Goal: Transaction & Acquisition: Purchase product/service

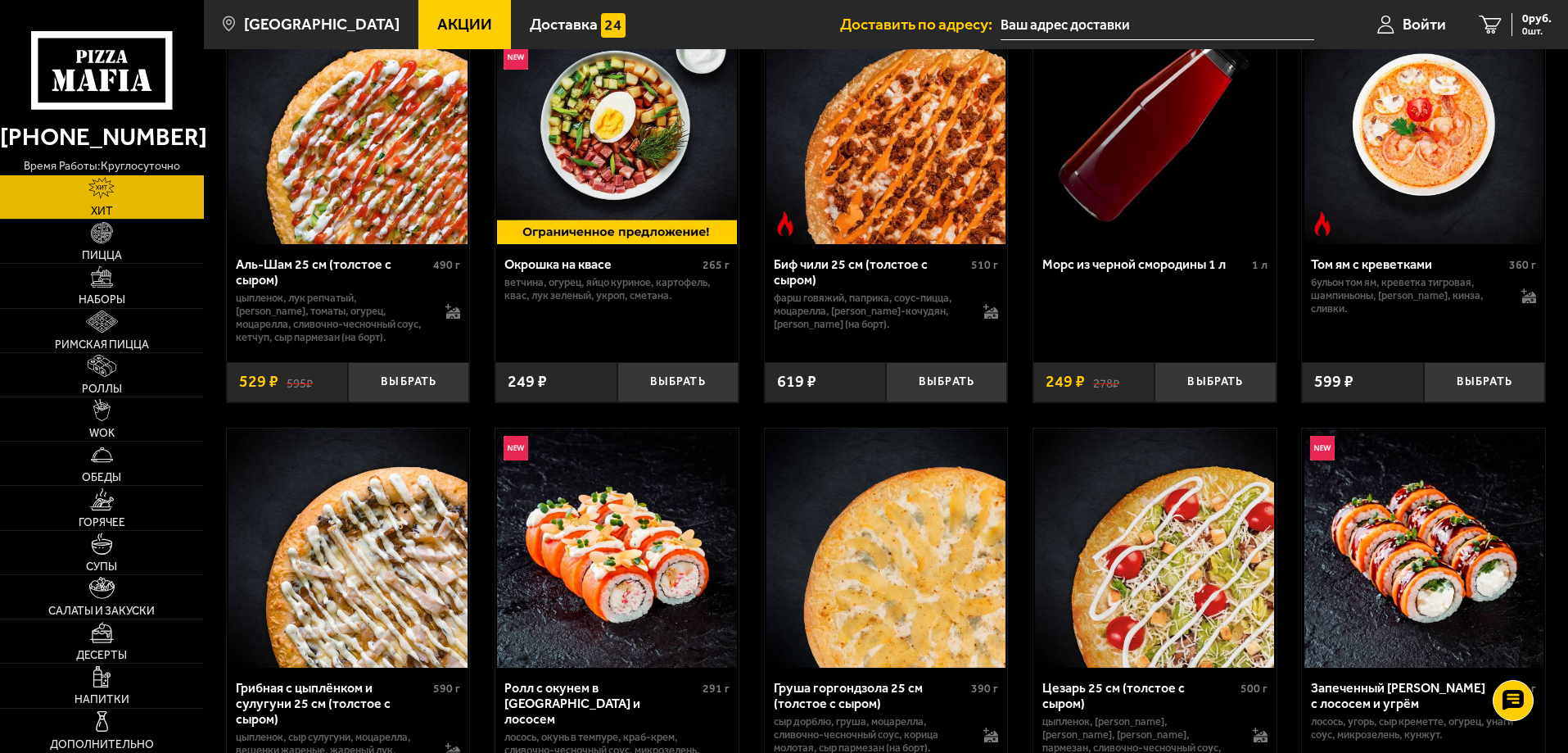
scroll to position [164, 0]
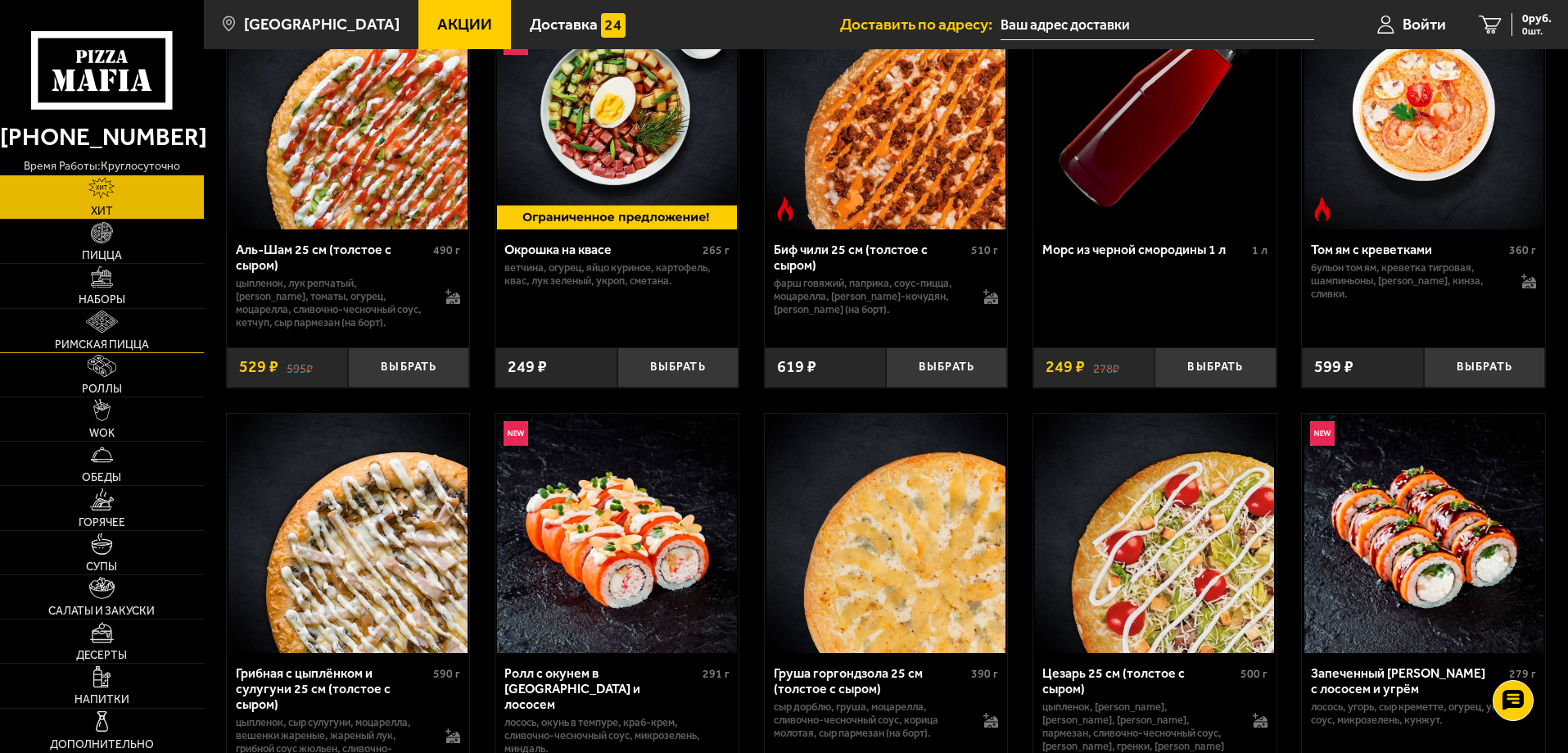
click at [143, 321] on link "Римская пицца" at bounding box center [102, 330] width 204 height 44
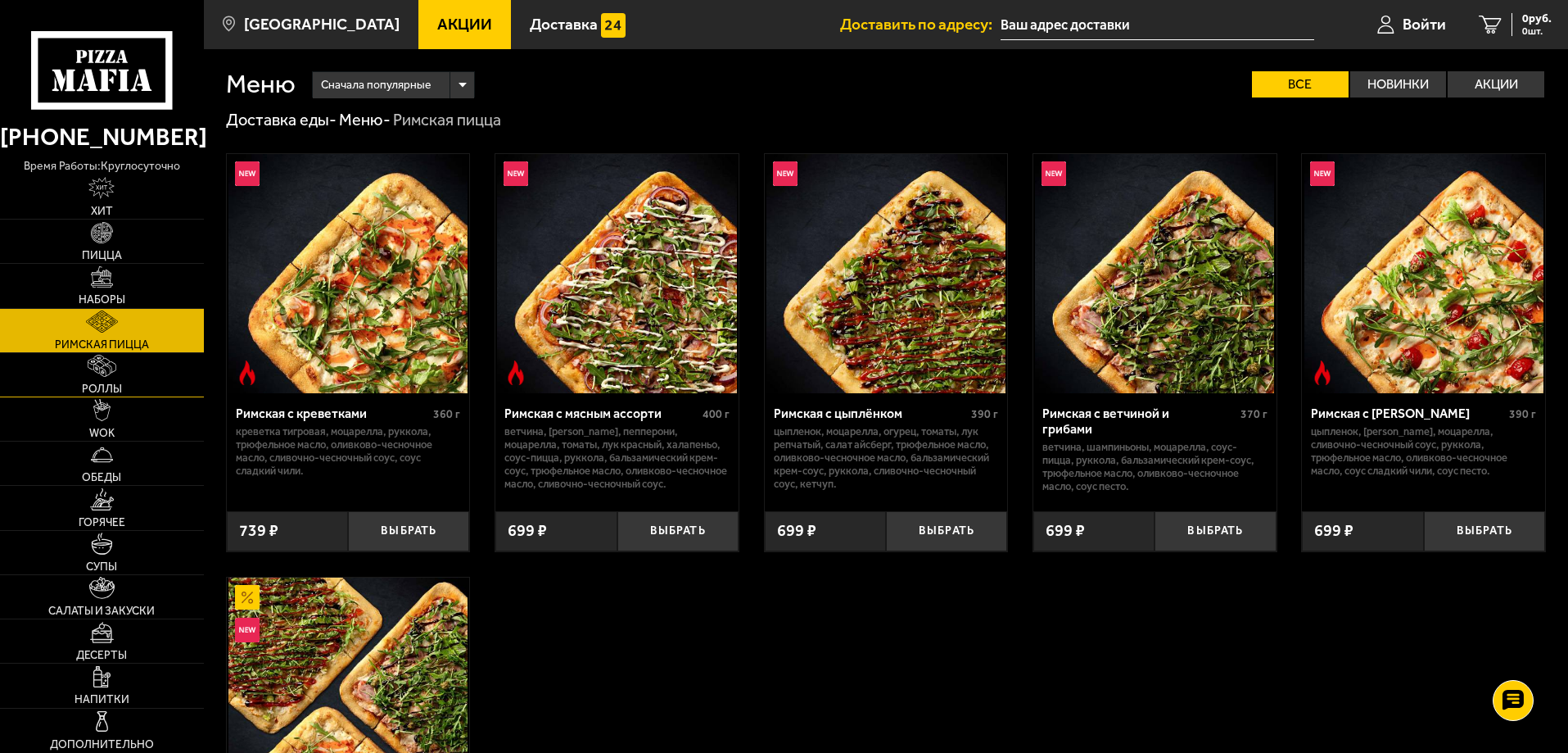
click at [134, 363] on link "Роллы" at bounding box center [102, 375] width 204 height 44
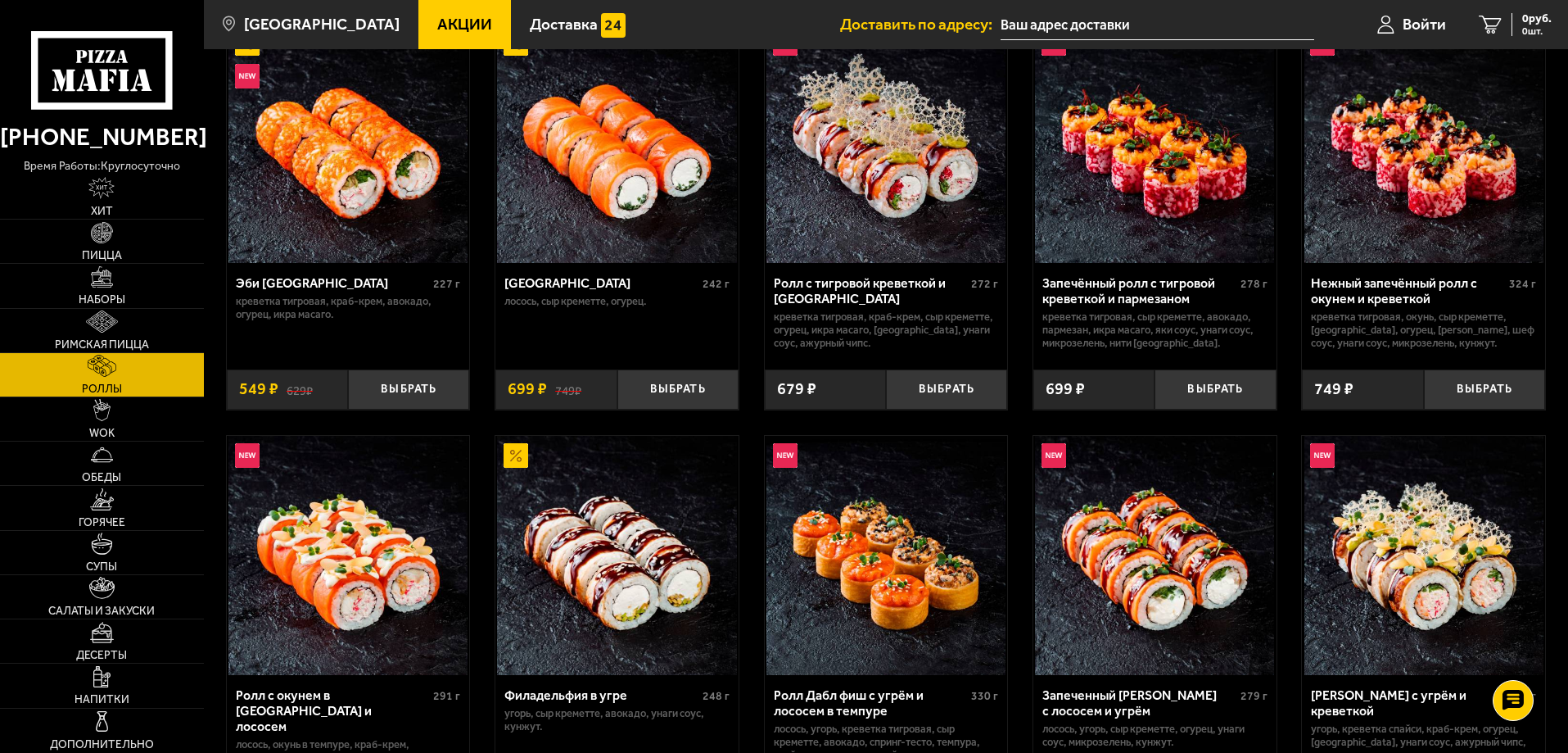
scroll to position [82, 0]
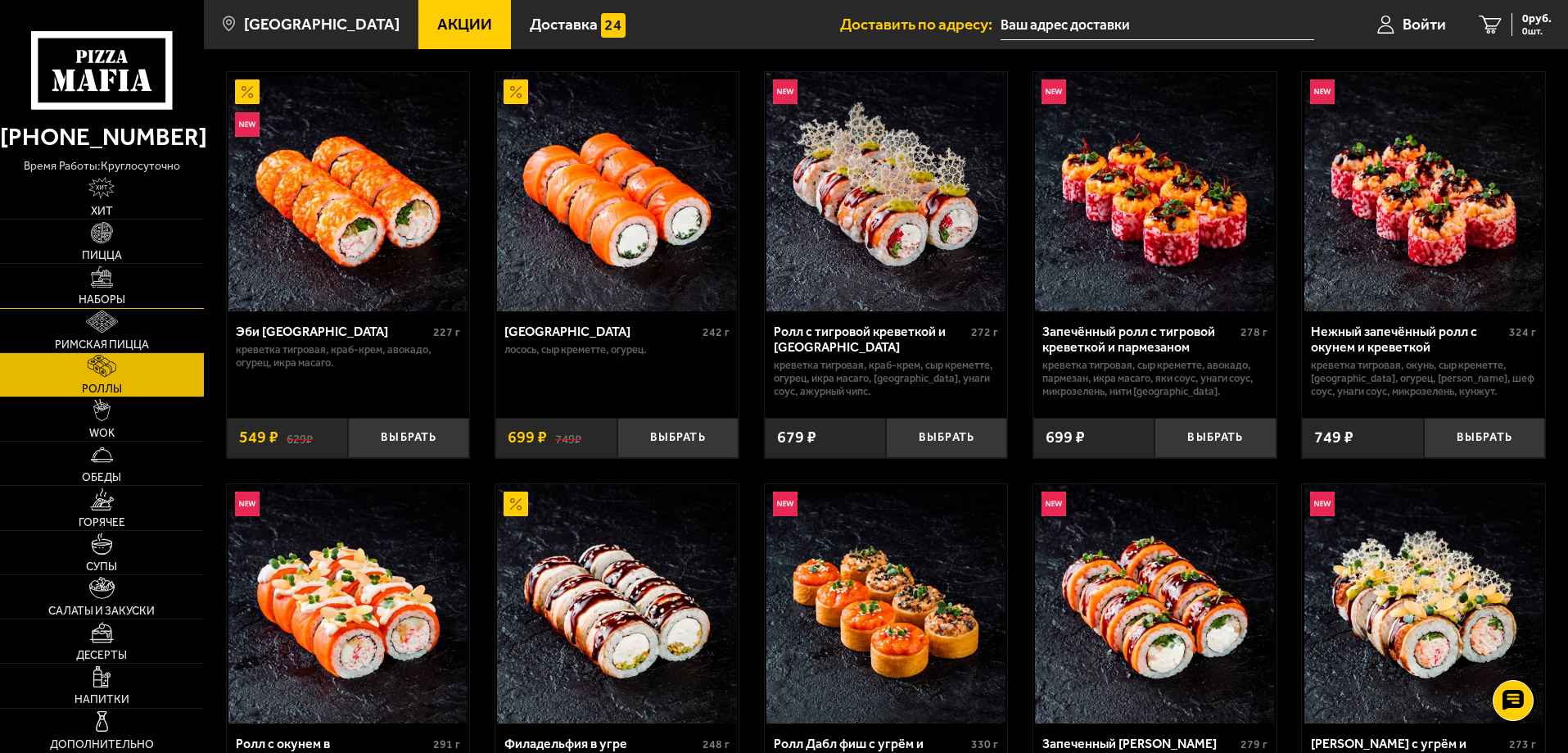
click at [186, 296] on link "Наборы" at bounding box center [102, 286] width 204 height 44
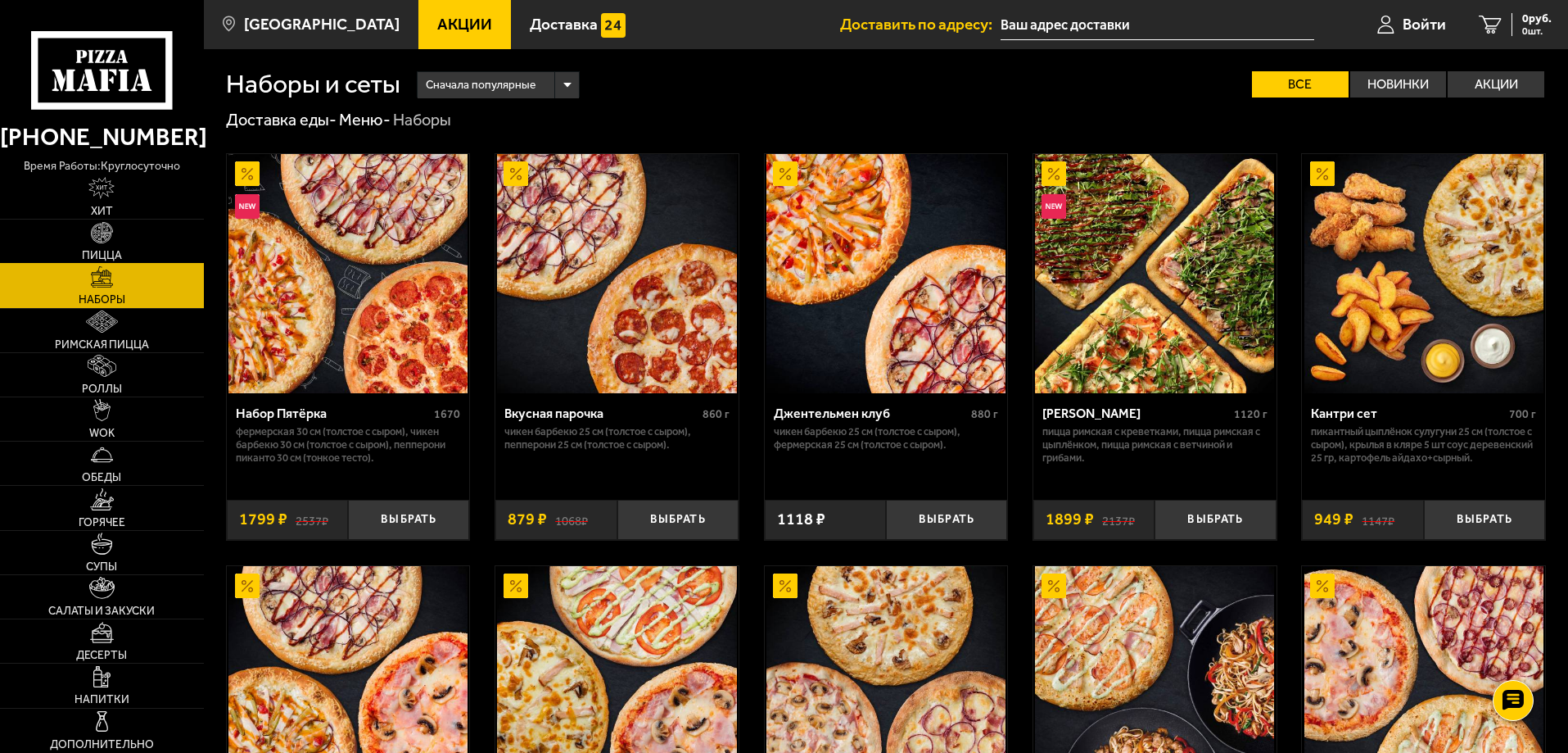
click at [88, 224] on link "Пицца" at bounding box center [102, 241] width 204 height 44
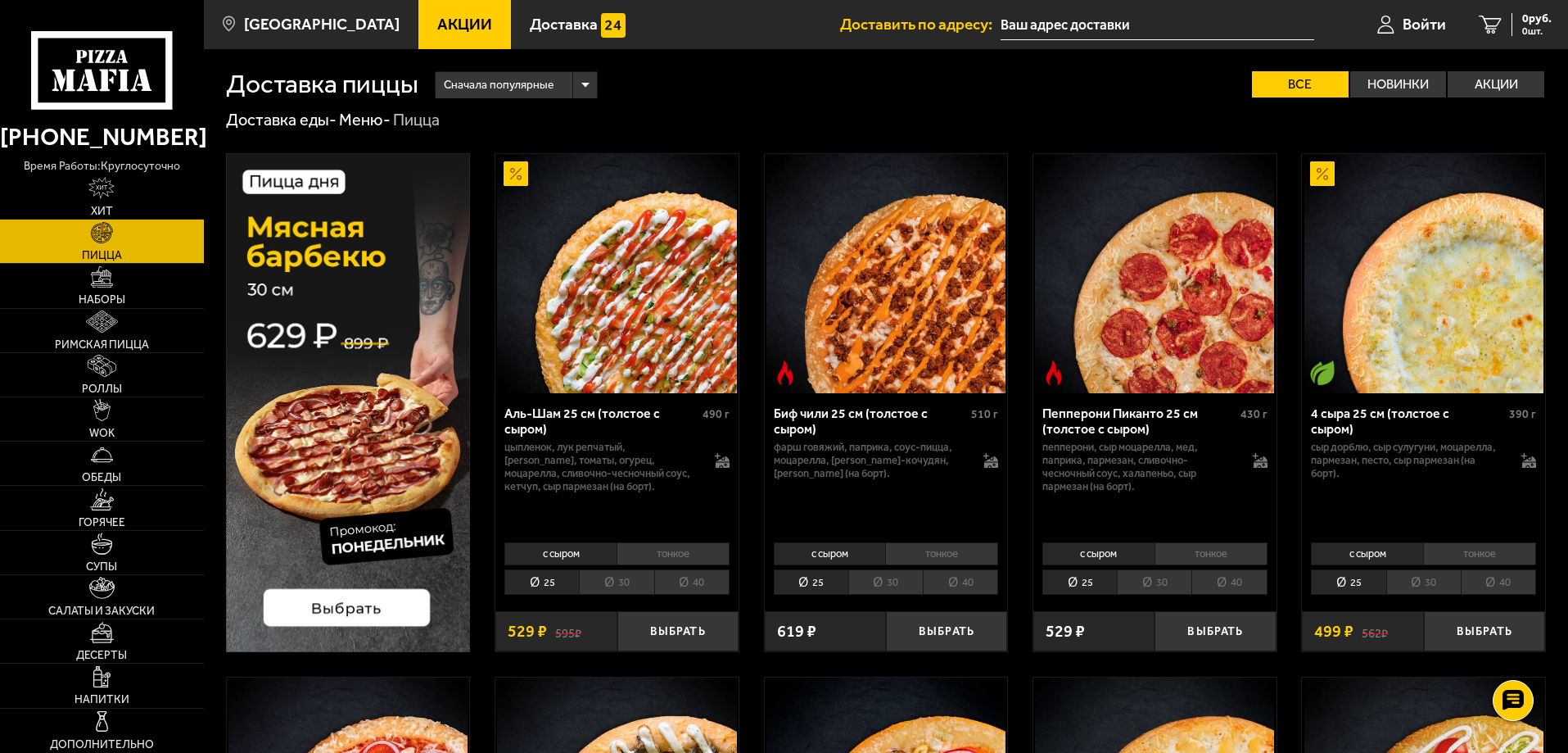
click at [1481, 549] on li "тонкое" at bounding box center [1479, 553] width 113 height 23
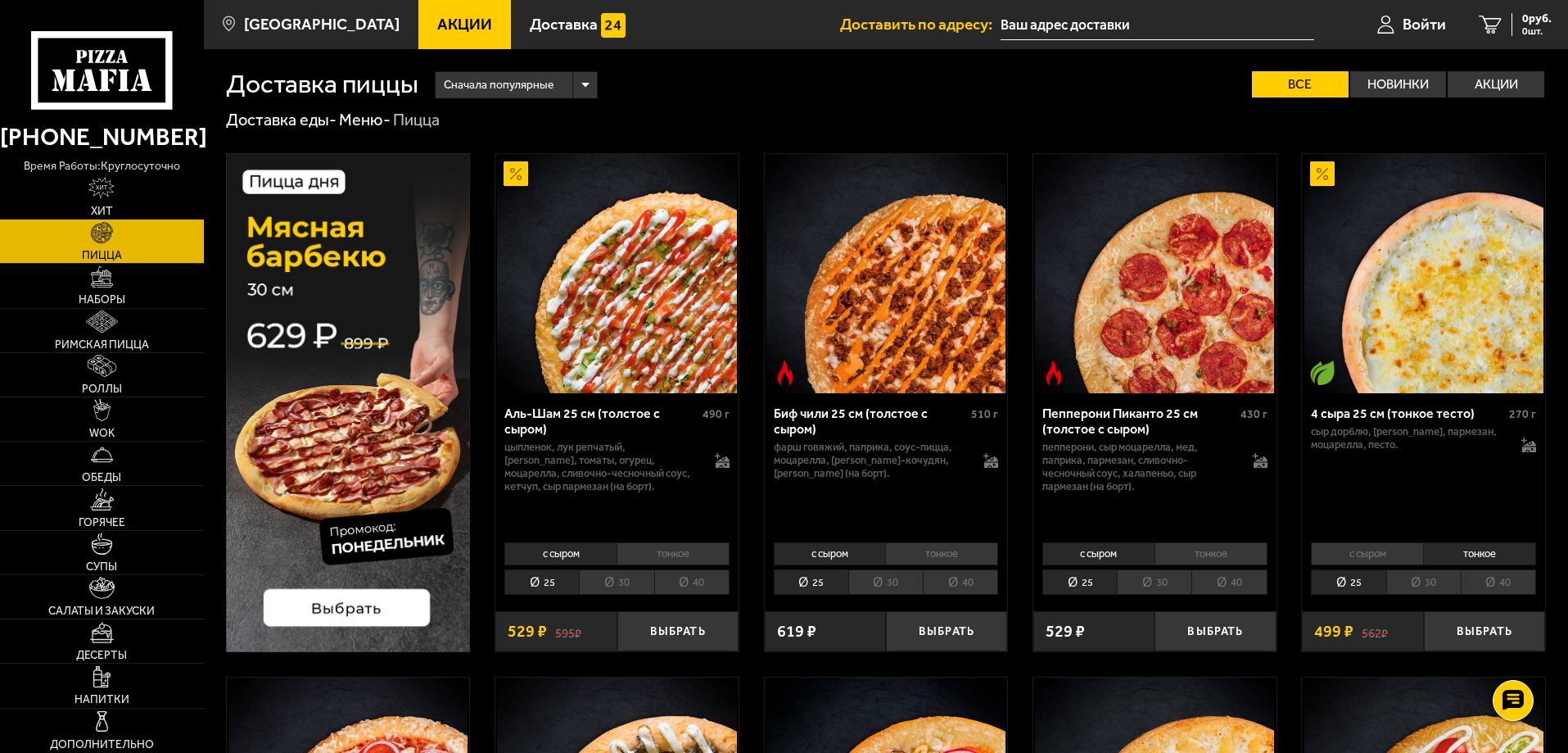
click at [1367, 555] on li "с сыром" at bounding box center [1367, 553] width 112 height 23
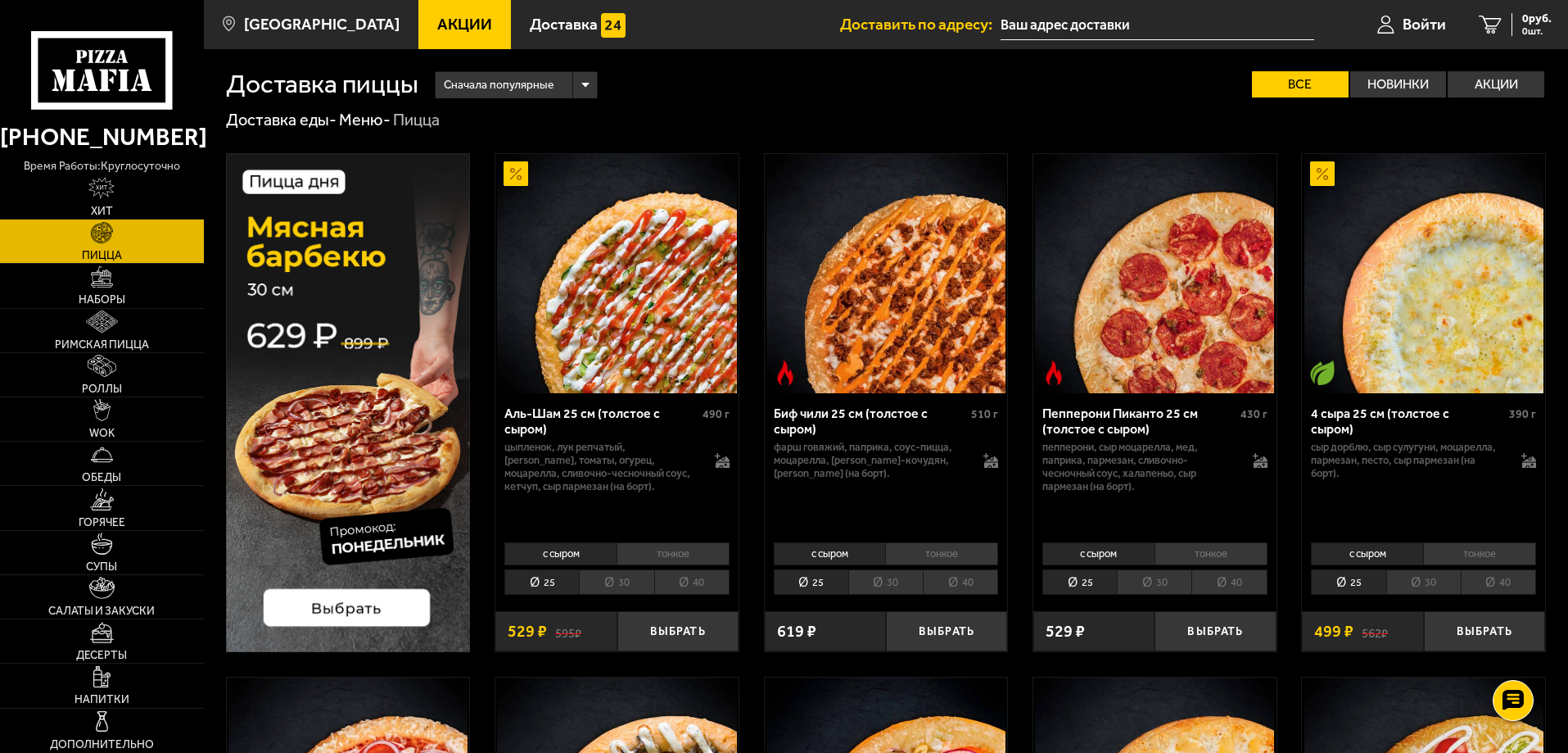
click at [1459, 552] on li "тонкое" at bounding box center [1479, 553] width 113 height 23
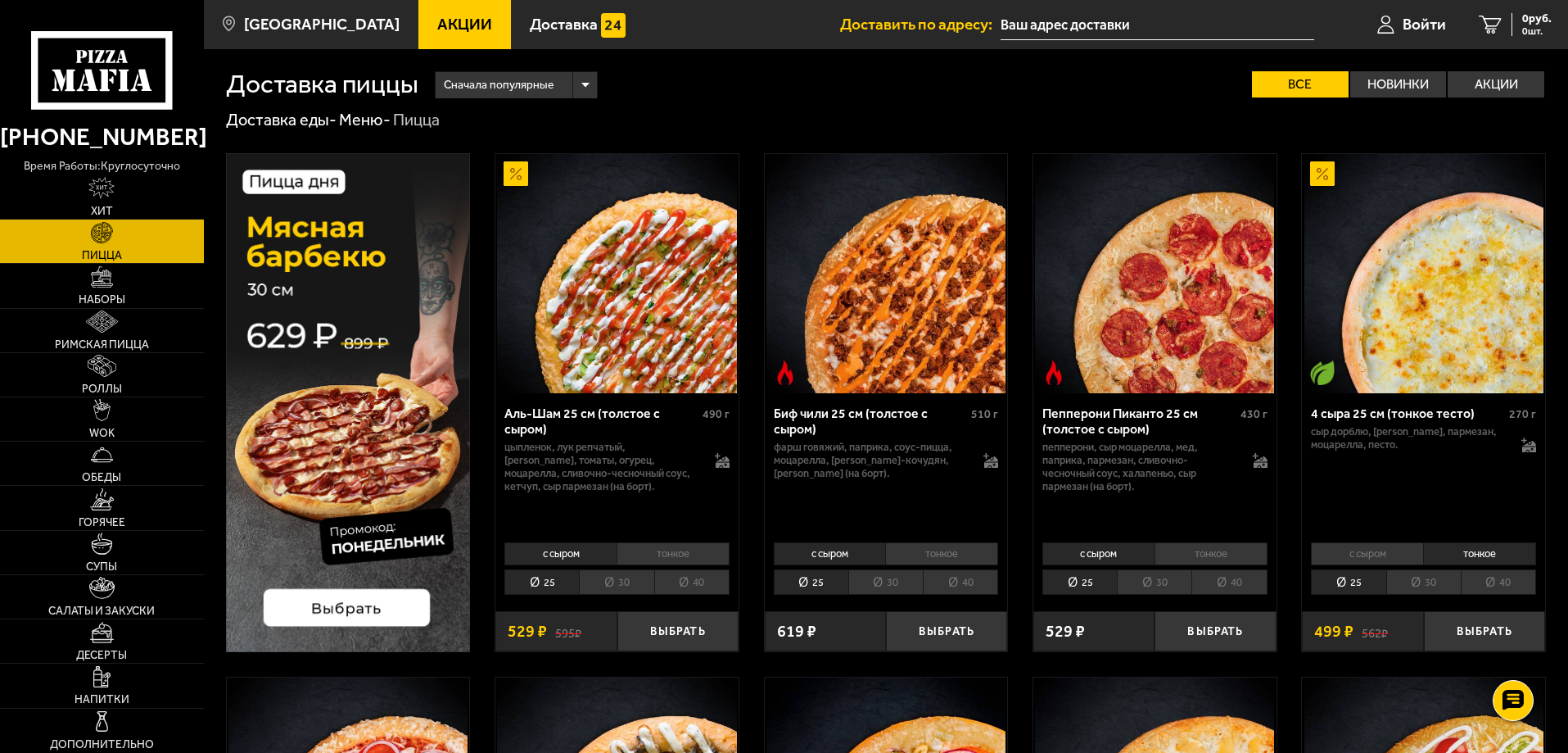
click at [1441, 581] on li "30" at bounding box center [1423, 581] width 75 height 25
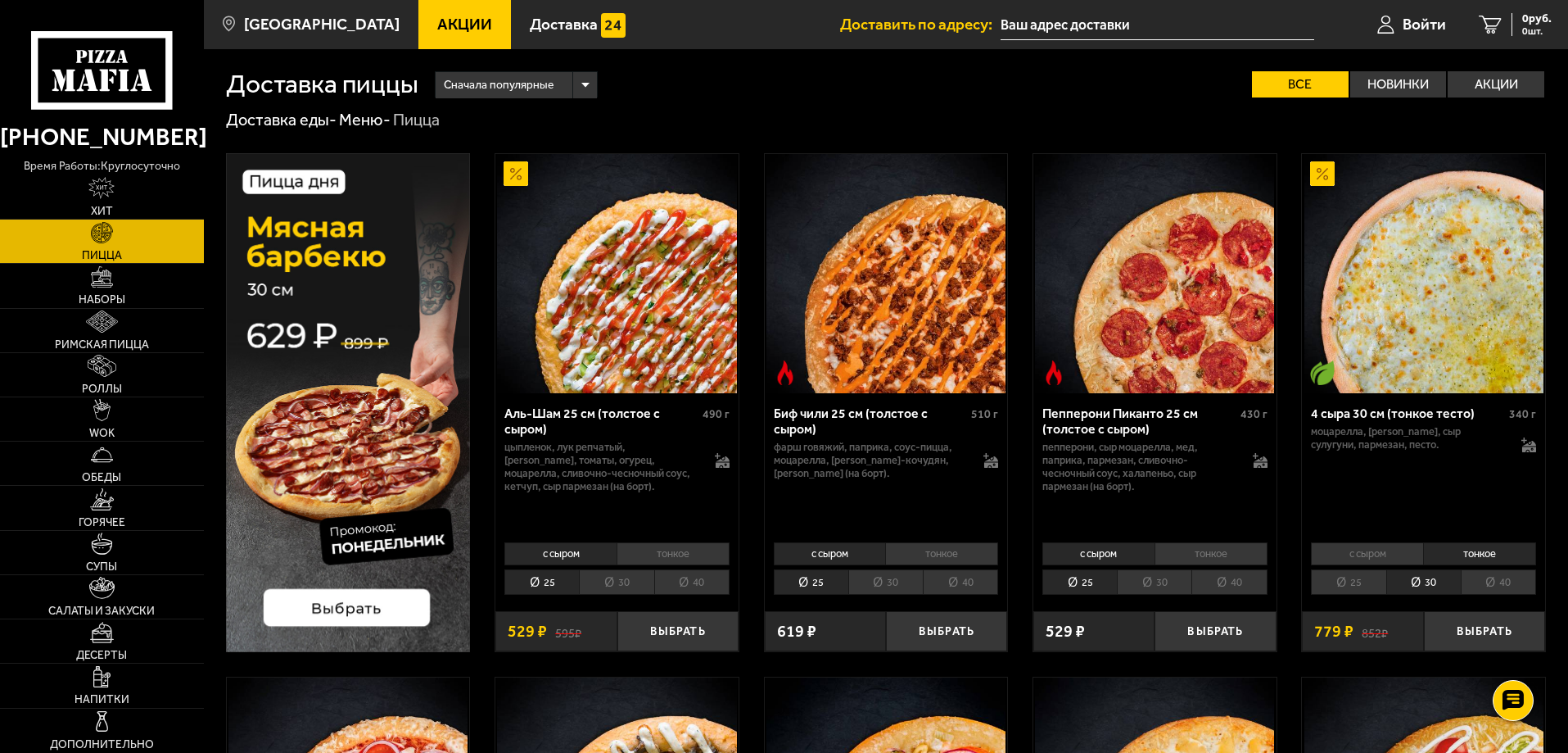
click at [1511, 578] on li "40" at bounding box center [1498, 581] width 75 height 25
click at [1500, 618] on button "Выбрать" at bounding box center [1484, 631] width 121 height 40
click at [1439, 642] on button "−" at bounding box center [1443, 631] width 40 height 40
click at [1435, 581] on li "30" at bounding box center [1423, 581] width 75 height 25
click at [1502, 633] on button "Выбрать" at bounding box center [1484, 631] width 121 height 40
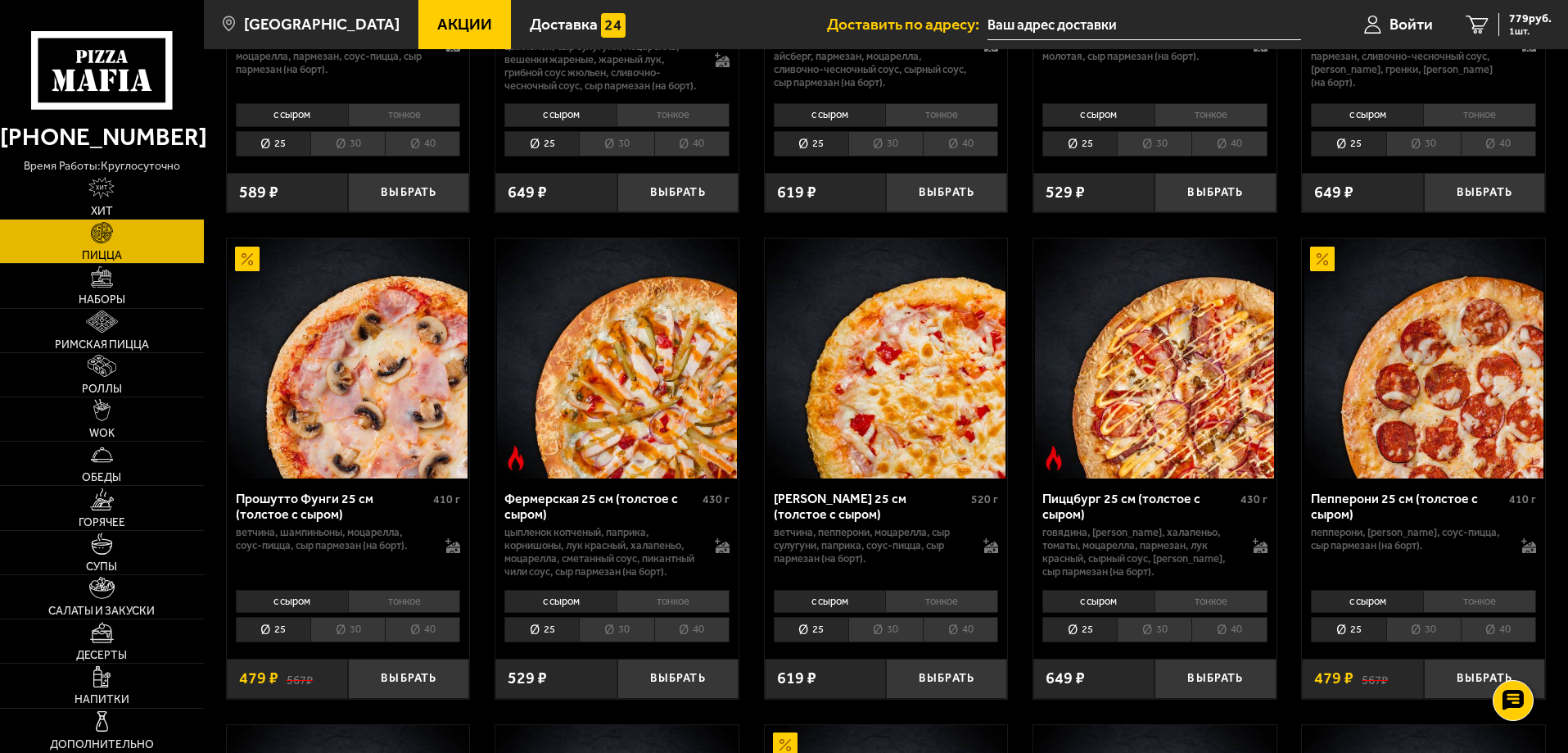
scroll to position [1065, 0]
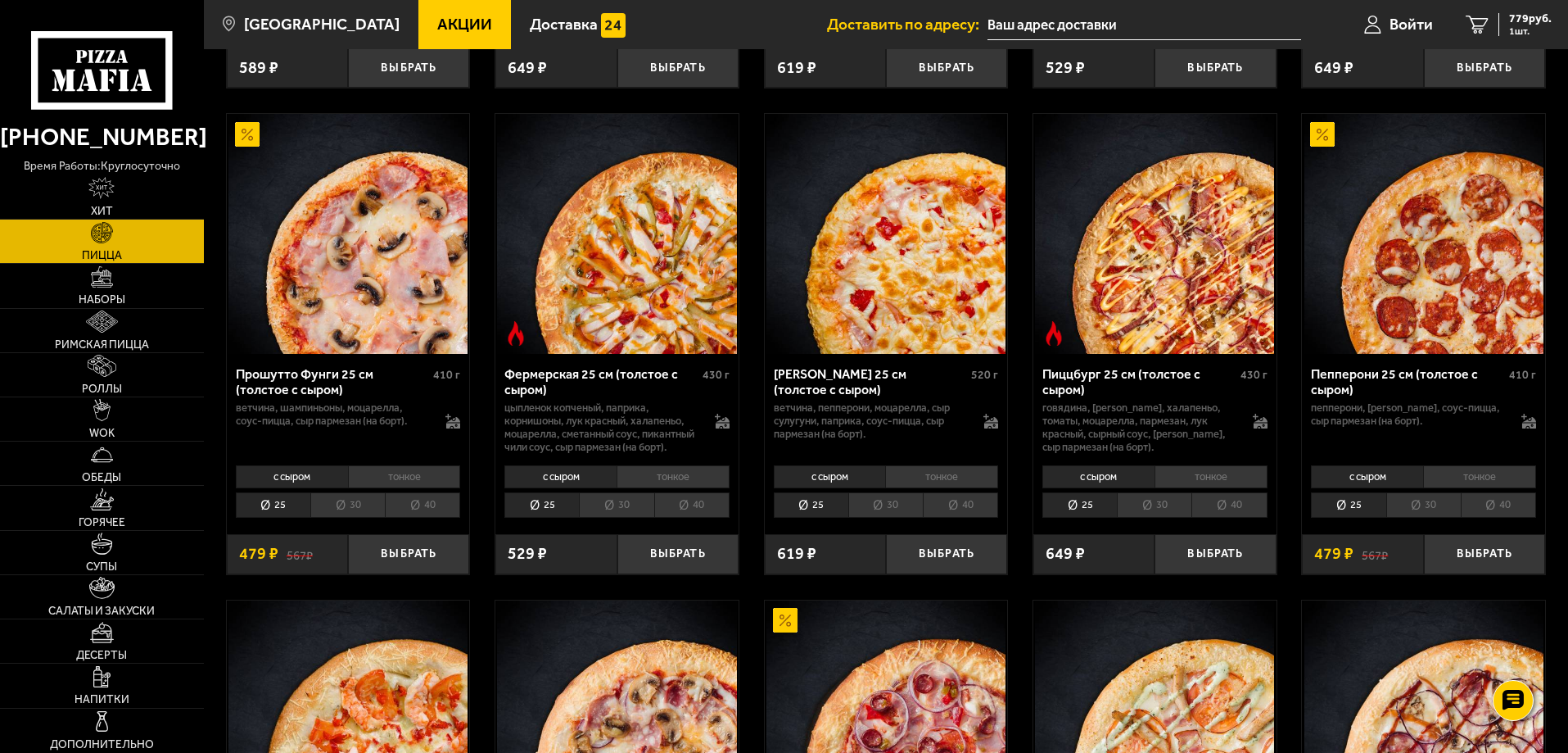
click at [1500, 488] on li "тонкое" at bounding box center [1479, 477] width 113 height 23
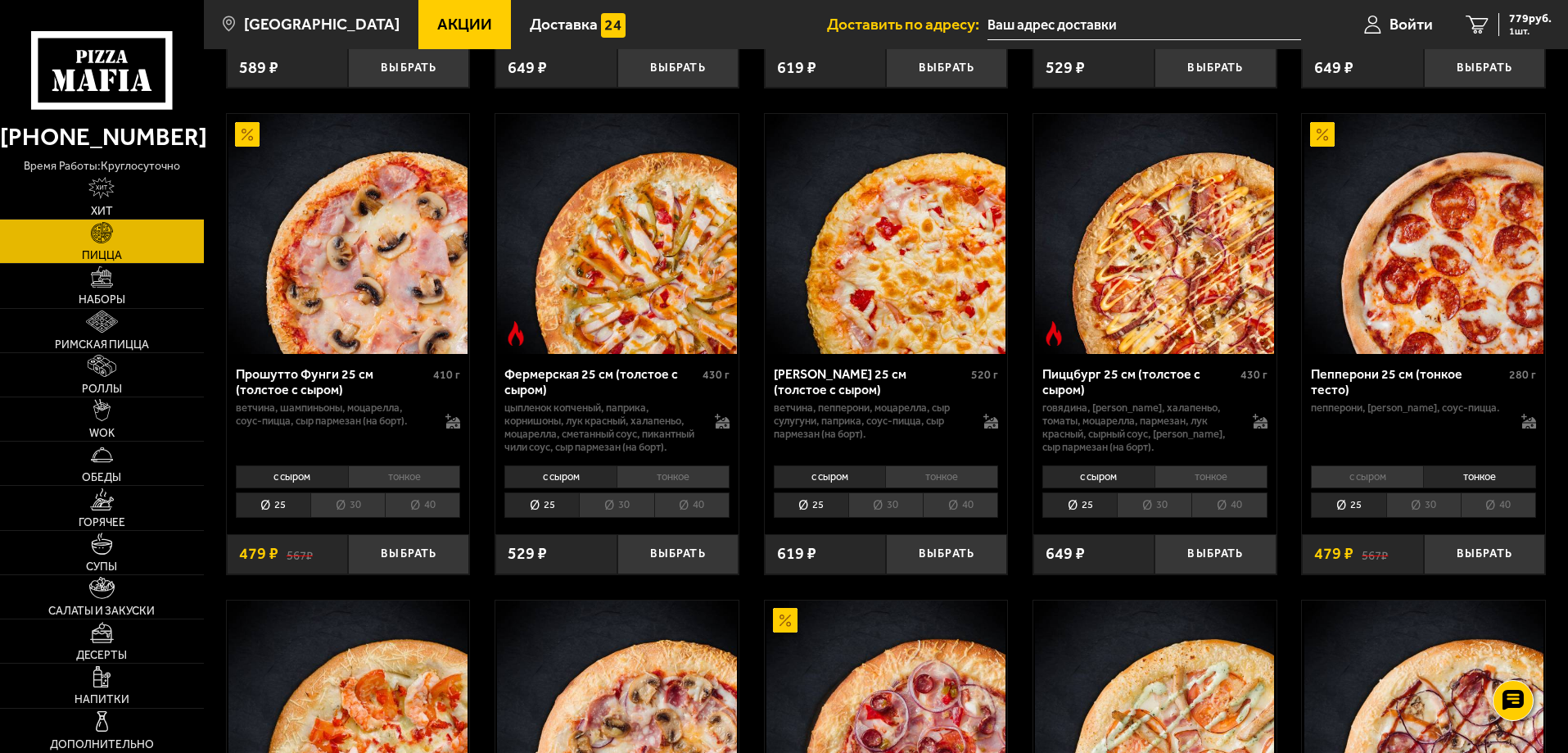
click at [1433, 519] on div "с сыром тонкое 25 30 40 Топпинги" at bounding box center [1423, 490] width 243 height 62
click at [1413, 518] on li "30" at bounding box center [1423, 505] width 75 height 25
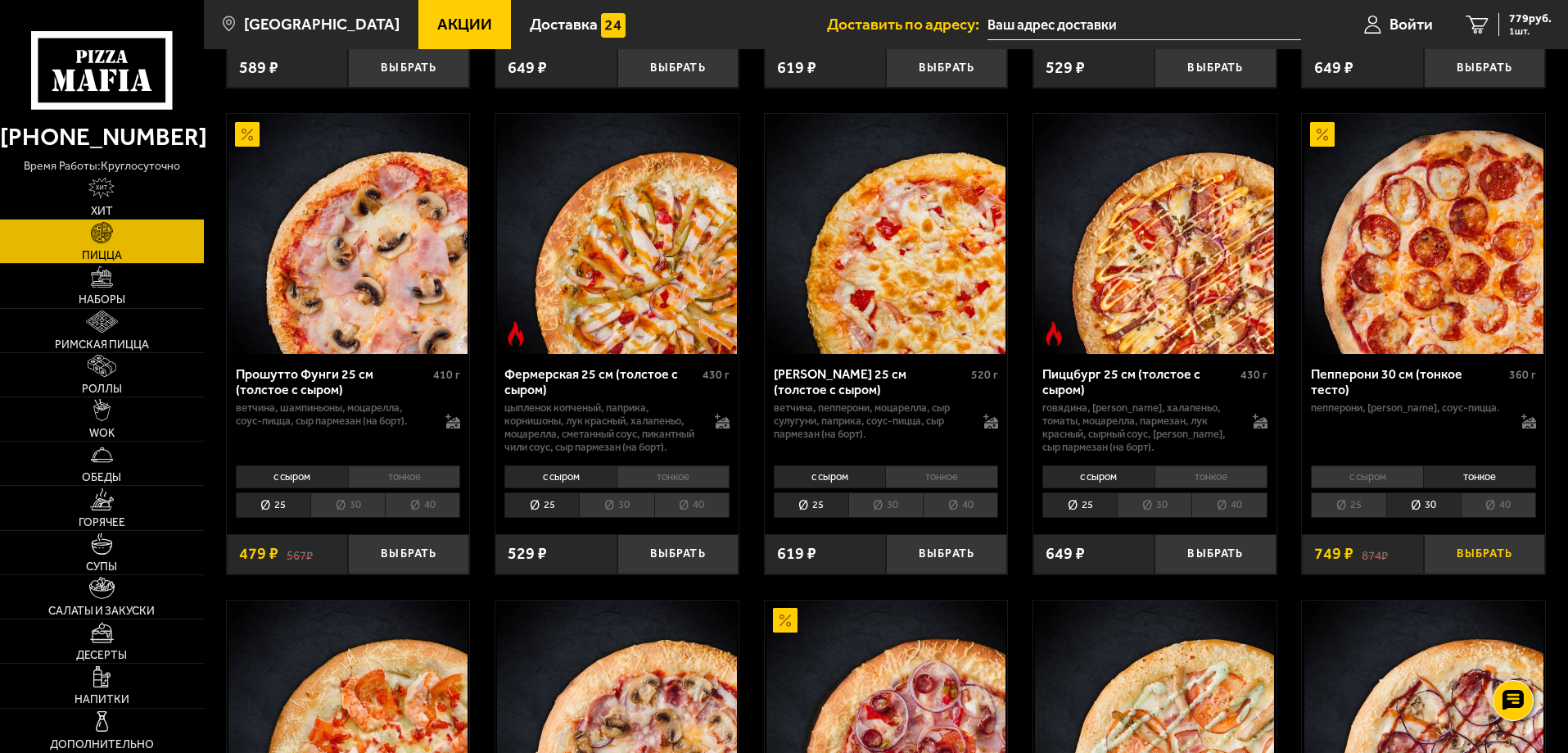
click at [1493, 574] on button "Выбрать" at bounding box center [1484, 554] width 121 height 40
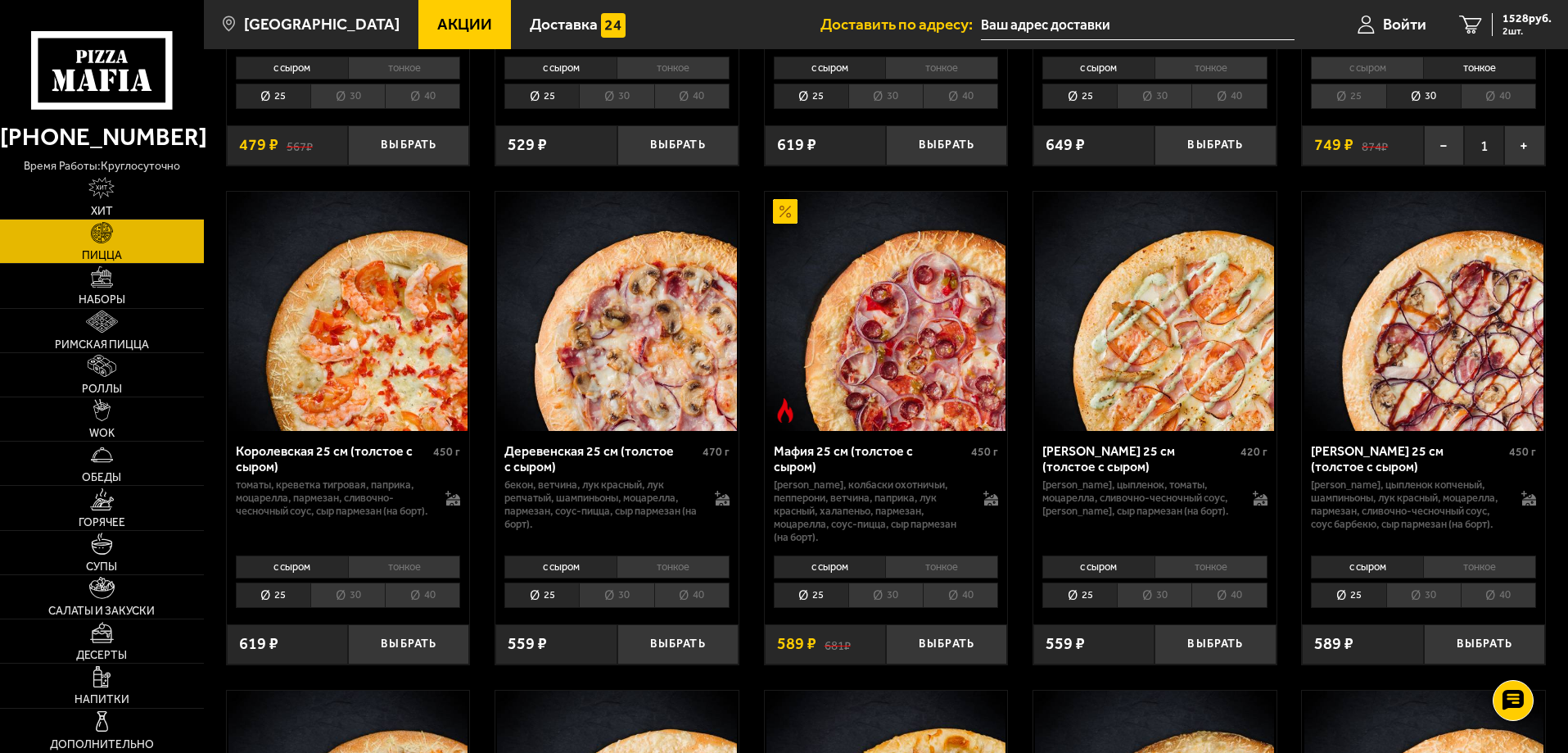
scroll to position [1475, 0]
click at [659, 578] on li "тонкое" at bounding box center [673, 566] width 113 height 23
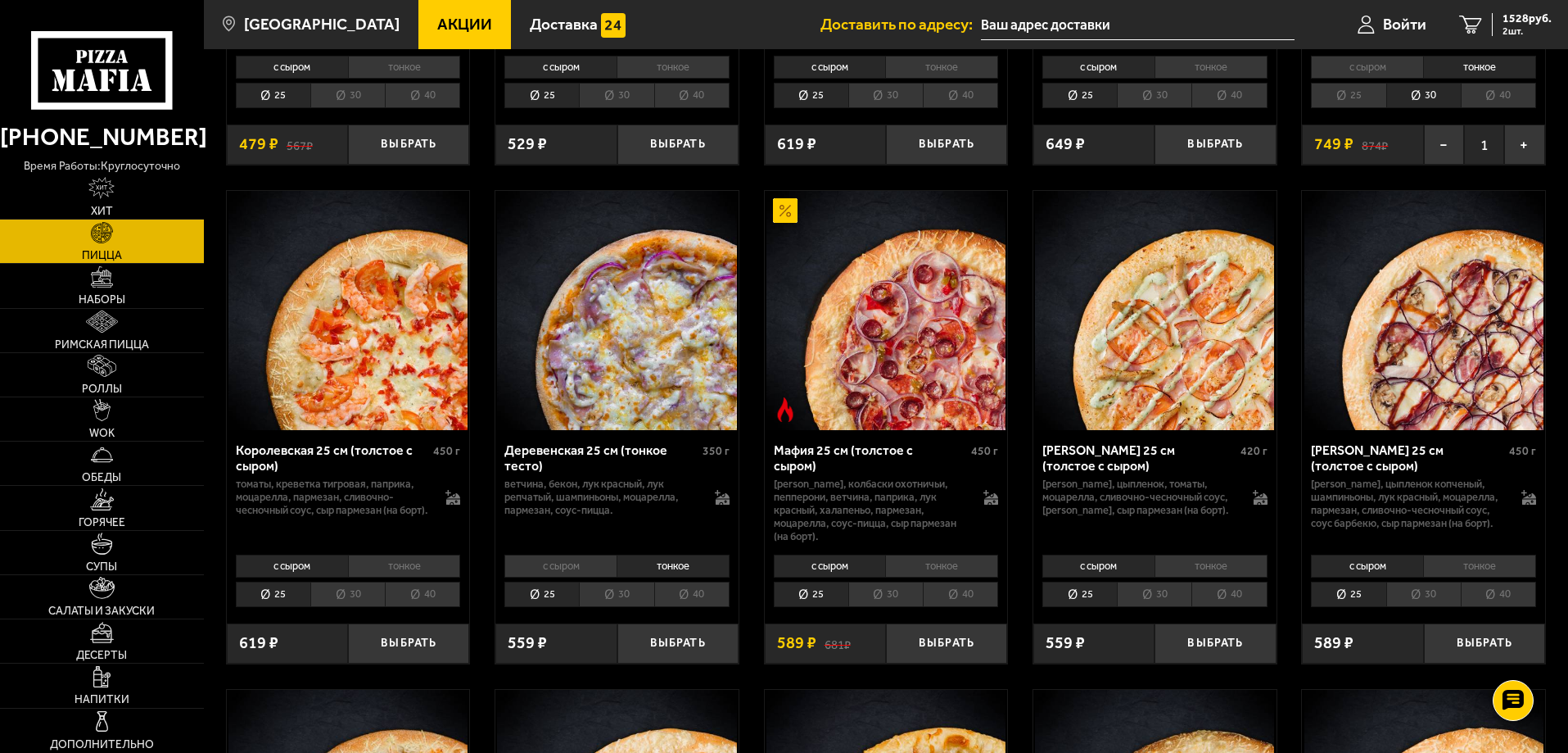
click at [619, 606] on li "30" at bounding box center [616, 594] width 75 height 25
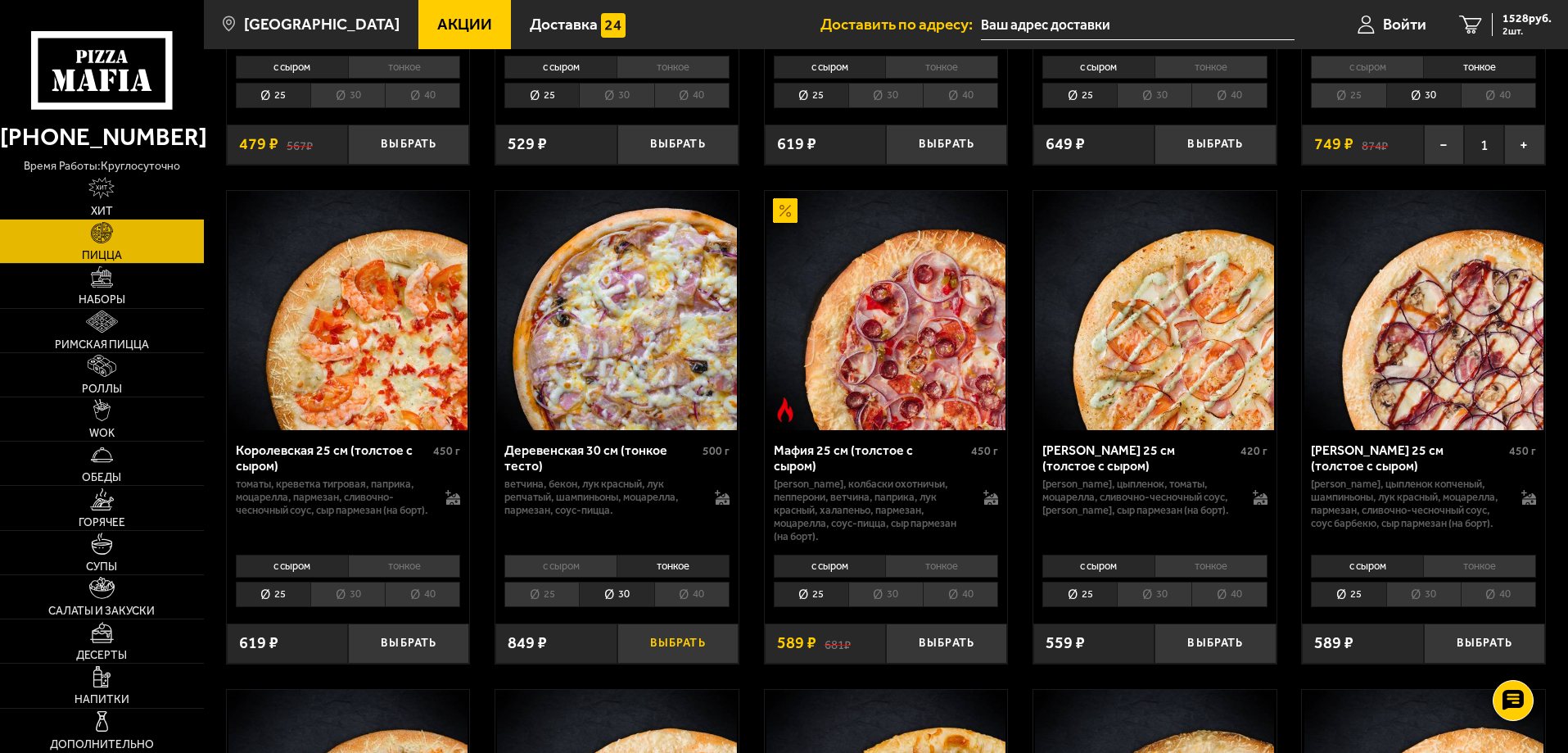
click at [670, 661] on button "Выбрать" at bounding box center [678, 643] width 121 height 40
click at [1517, 3] on link "3 2377 руб. 3 шт." at bounding box center [1505, 24] width 125 height 49
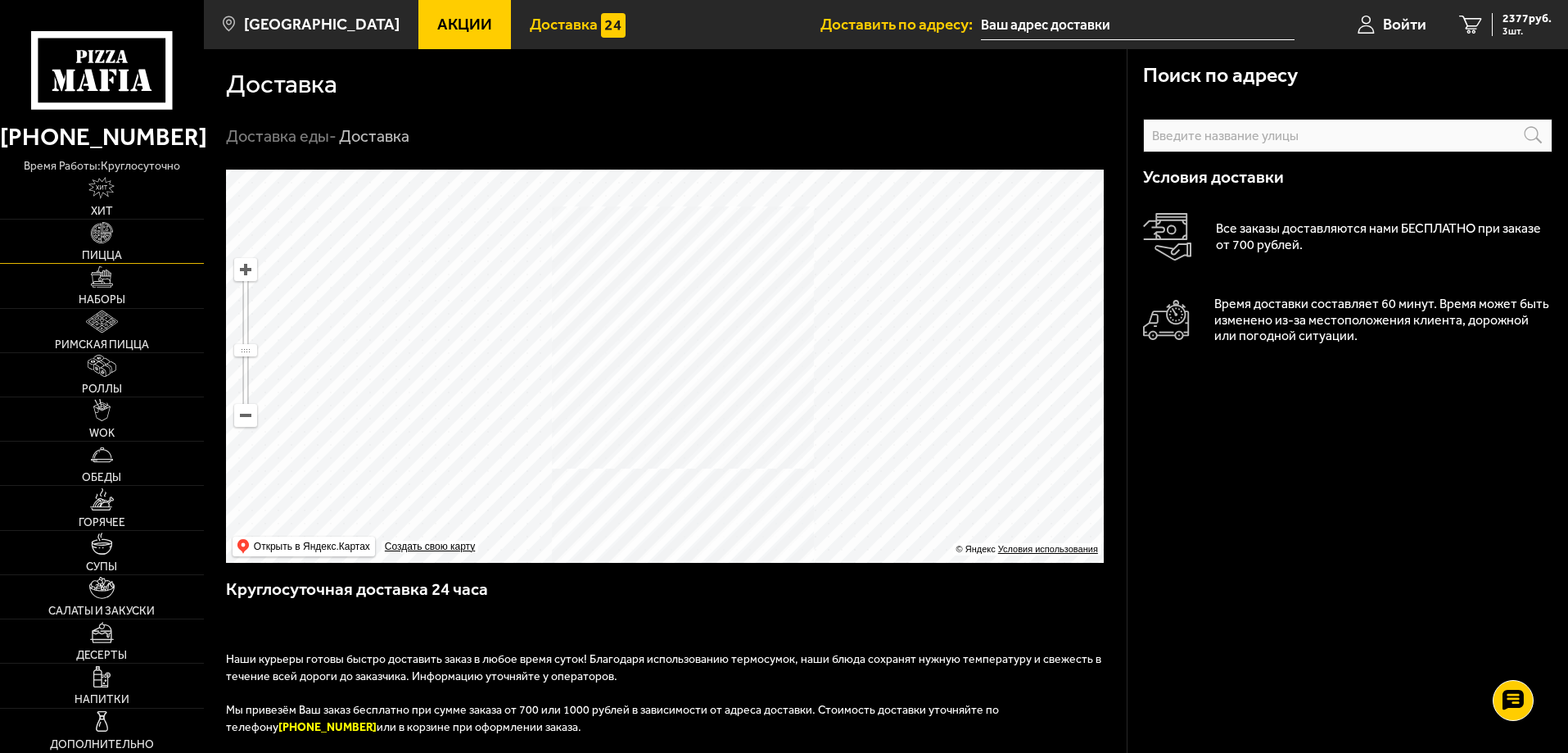
click at [116, 238] on link "Пицца" at bounding box center [102, 241] width 204 height 44
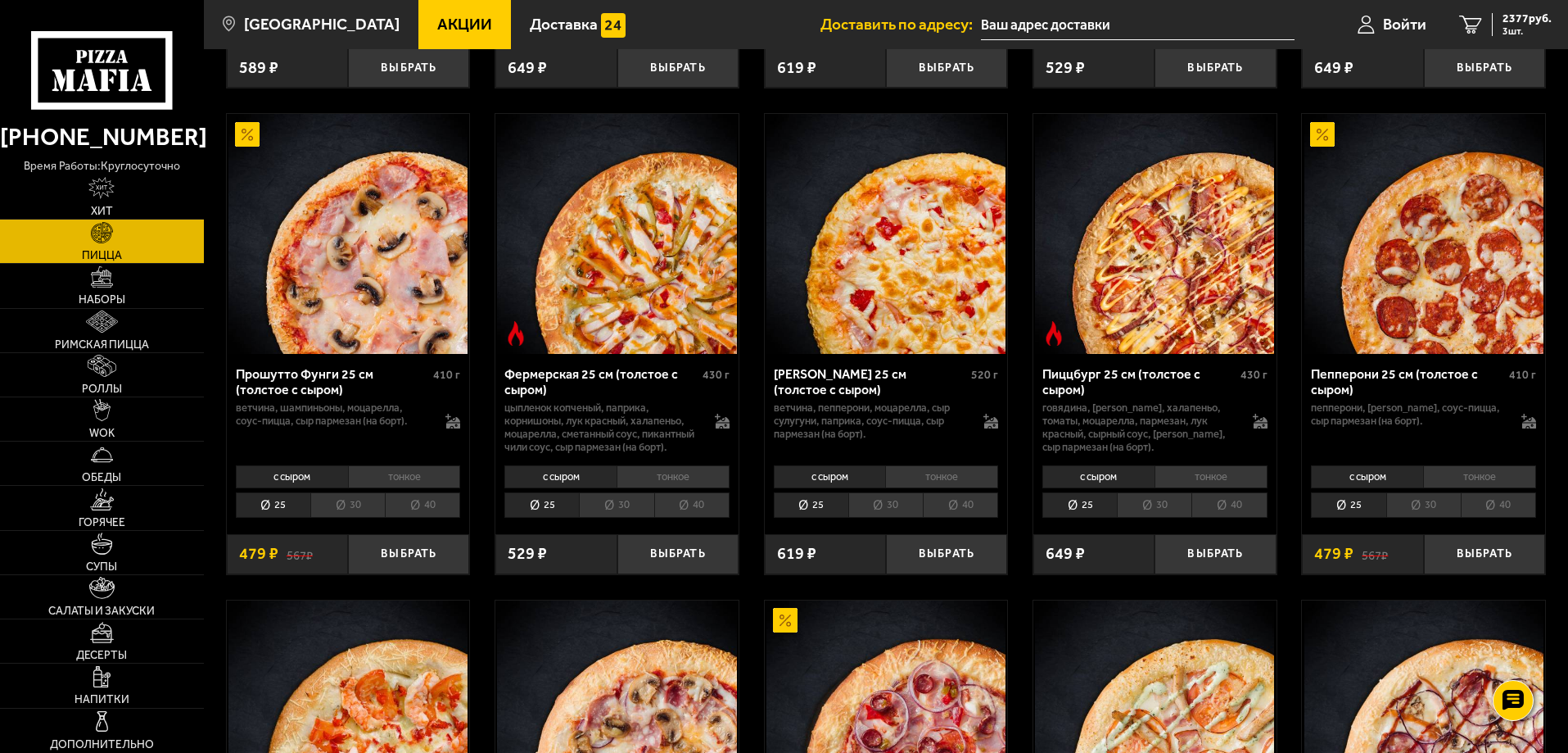
scroll to position [1475, 0]
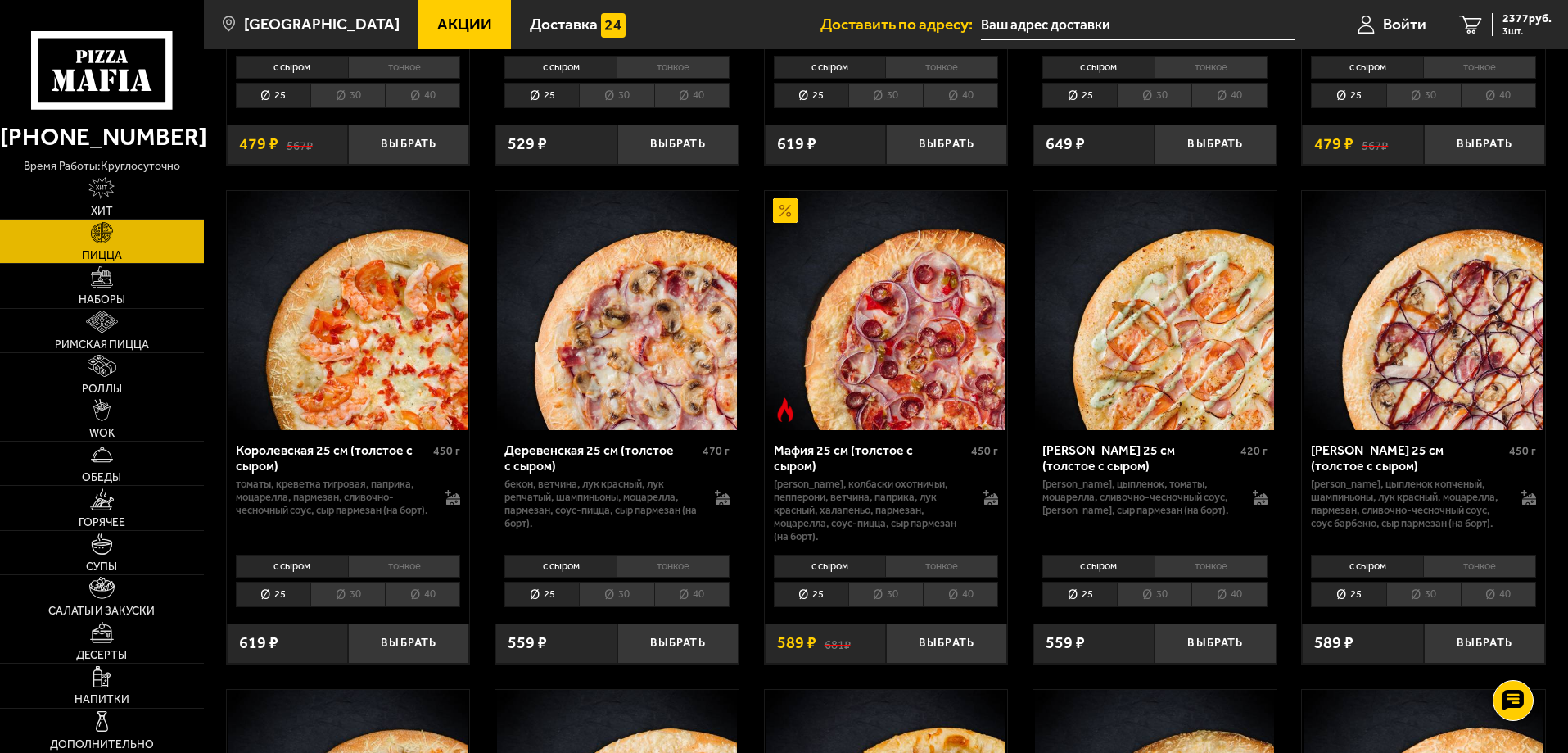
click at [663, 575] on li "тонкое" at bounding box center [673, 566] width 113 height 23
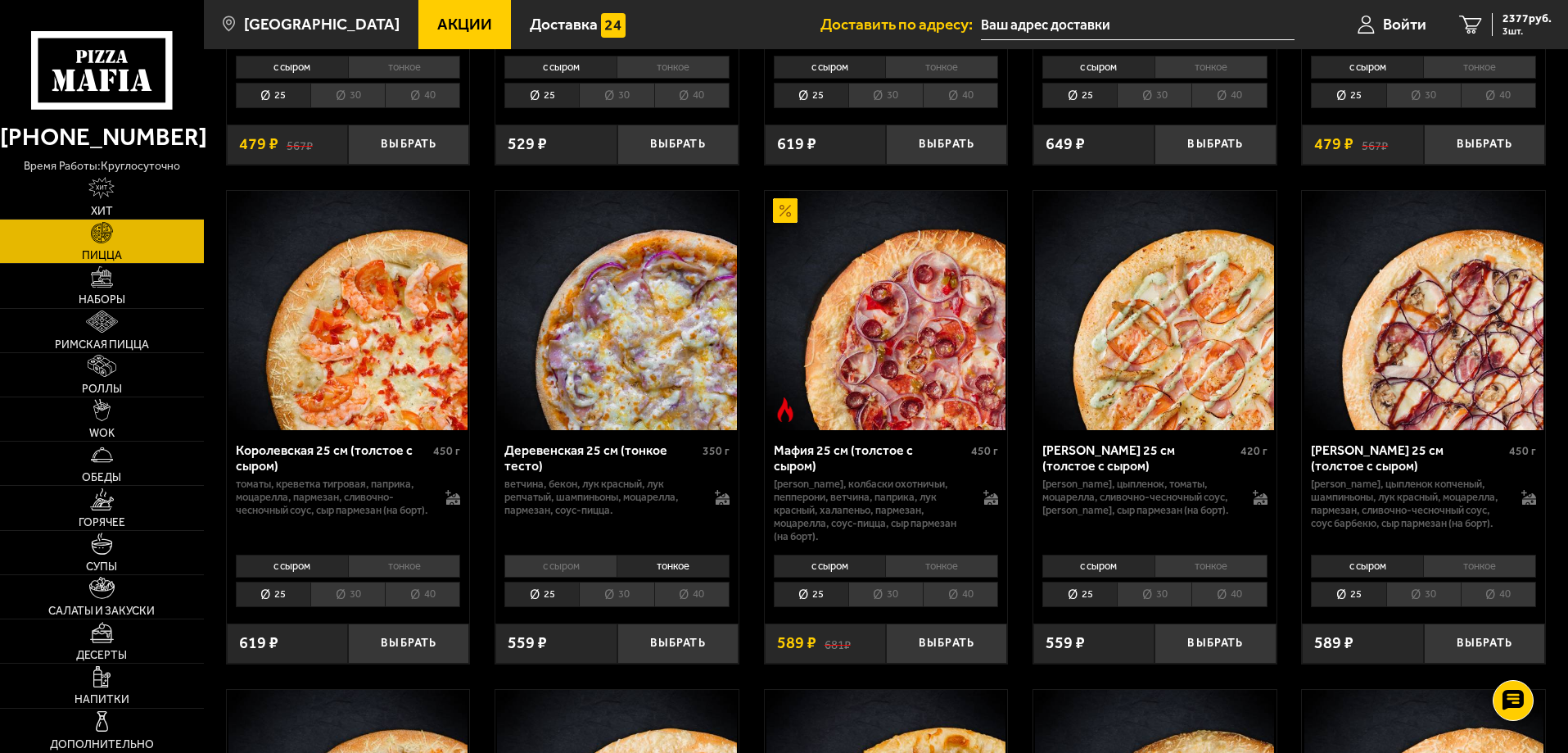
click at [636, 607] on li "30" at bounding box center [616, 594] width 75 height 25
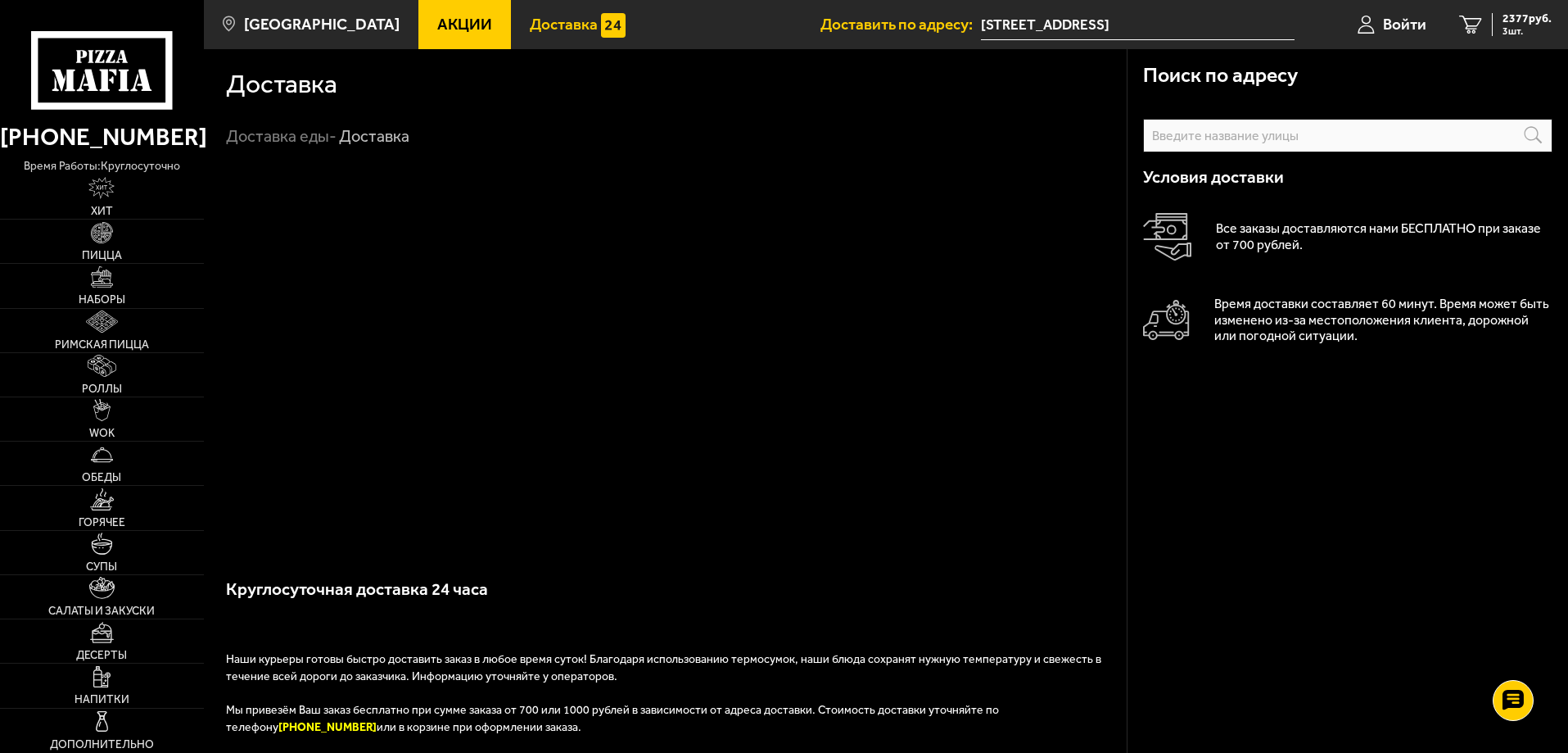
click at [548, 20] on span "Доставка" at bounding box center [564, 24] width 68 height 16
click at [1514, 31] on span "3 шт." at bounding box center [1526, 31] width 49 height 10
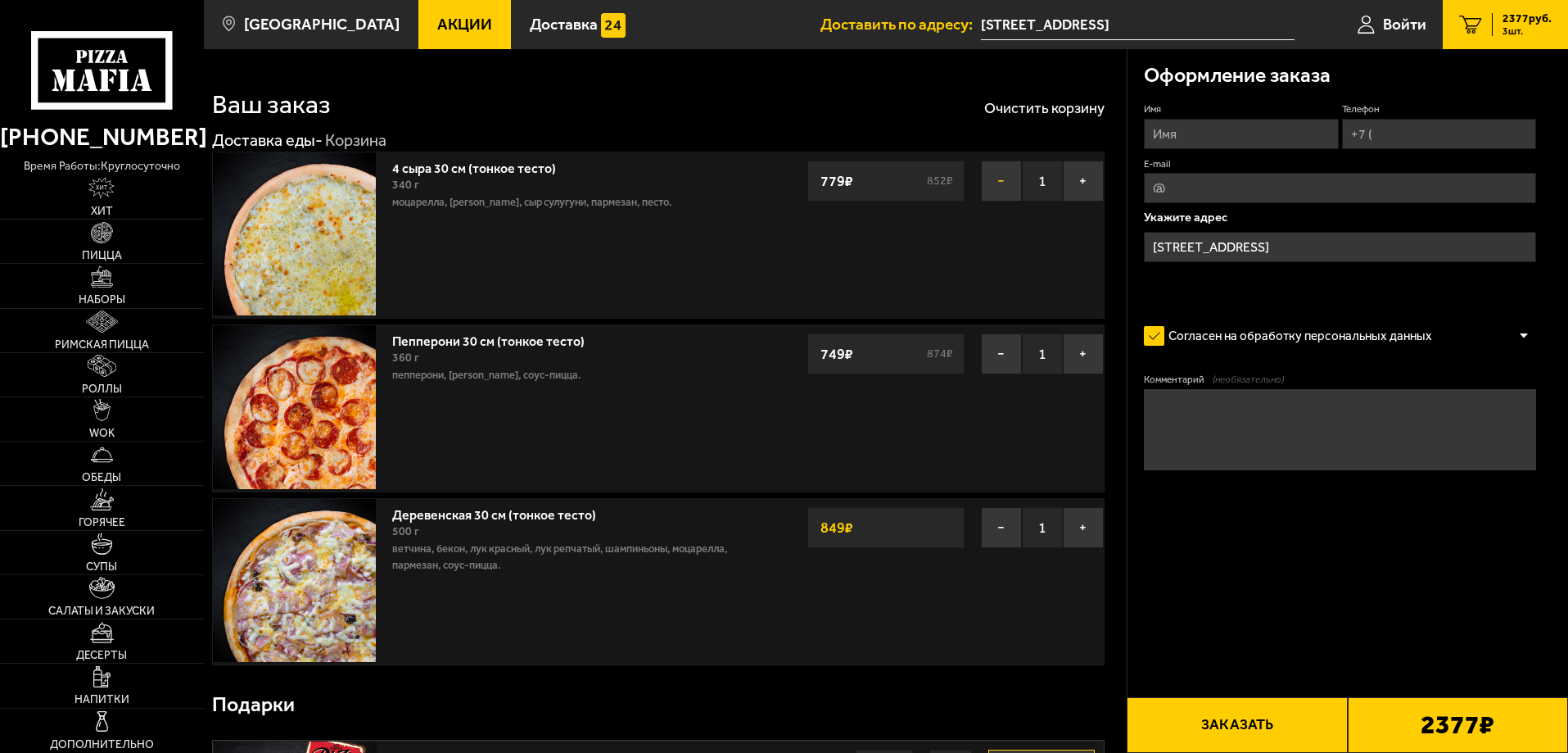
click at [1003, 171] on button "−" at bounding box center [1001, 180] width 41 height 41
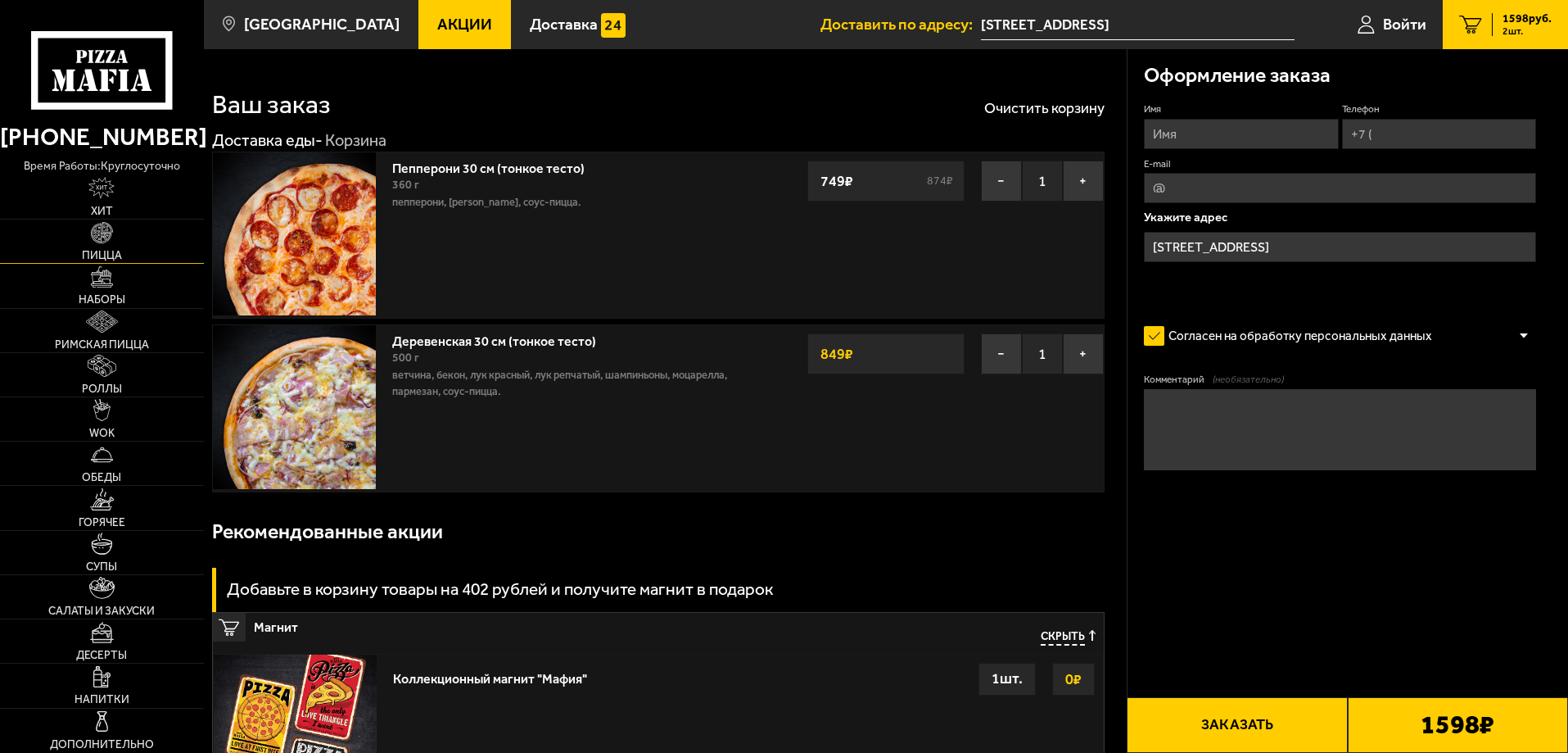
click at [101, 234] on img at bounding box center [101, 233] width 22 height 22
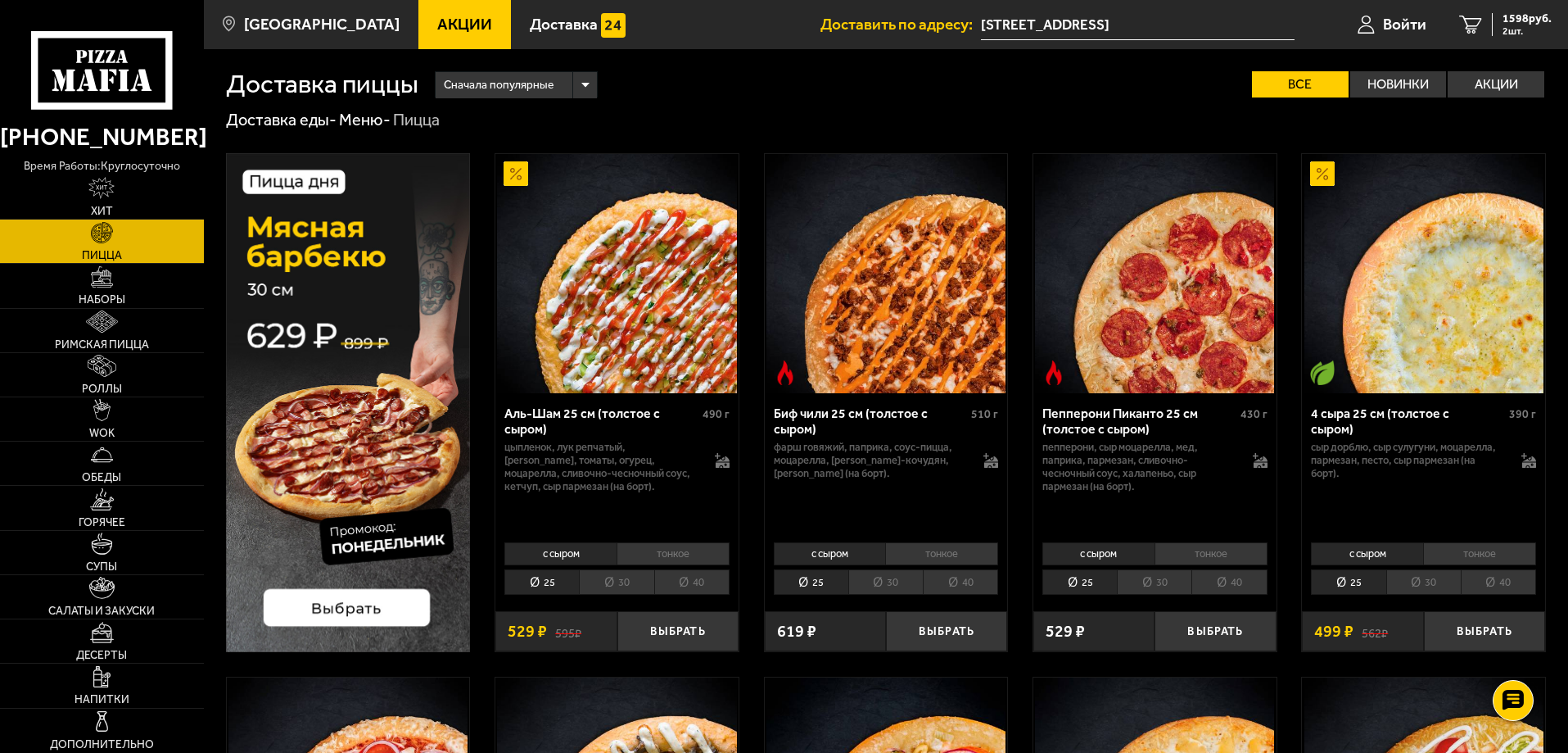
click at [1470, 548] on li "тонкое" at bounding box center [1479, 553] width 113 height 23
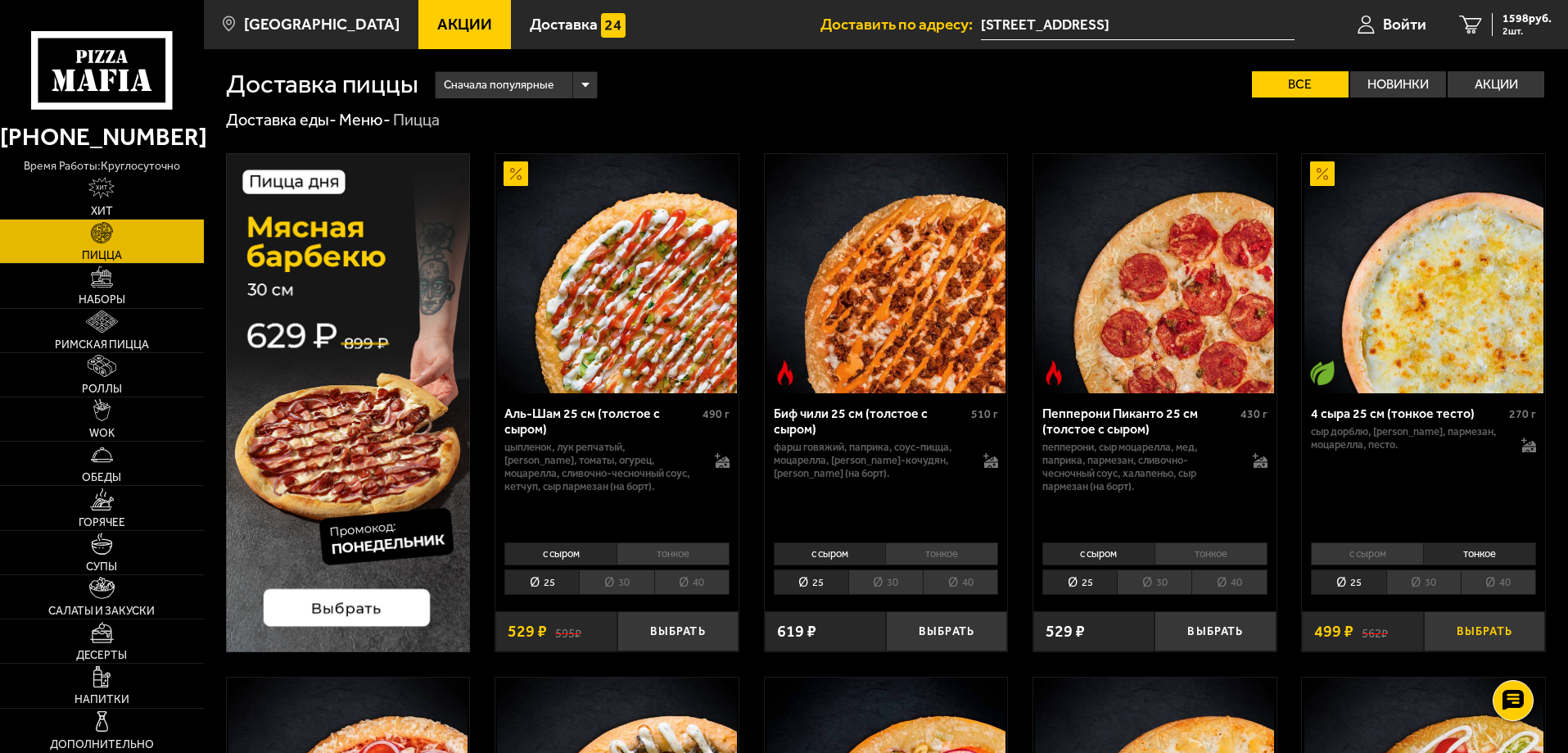
click at [1475, 627] on button "Выбрать" at bounding box center [1484, 631] width 121 height 40
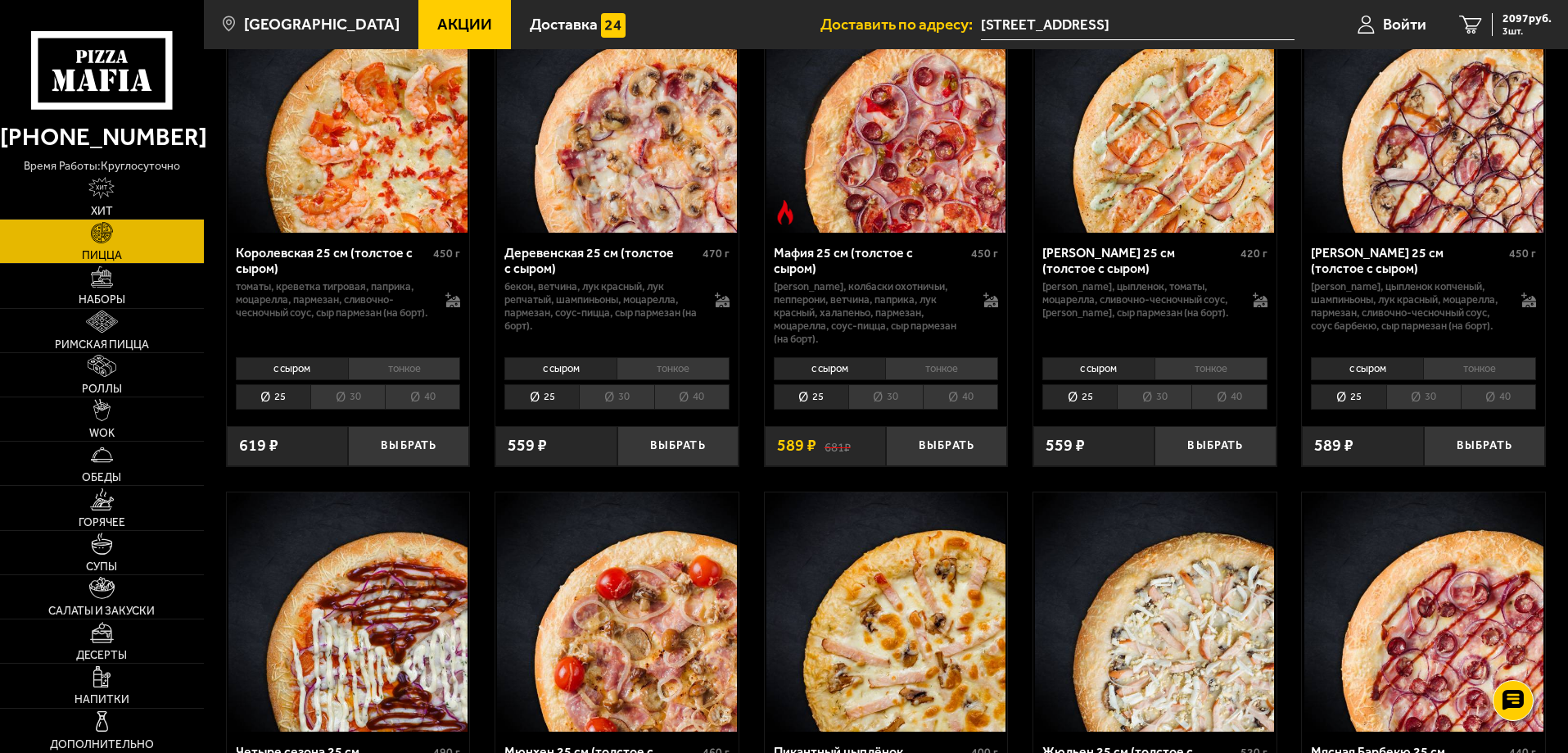
scroll to position [1475, 0]
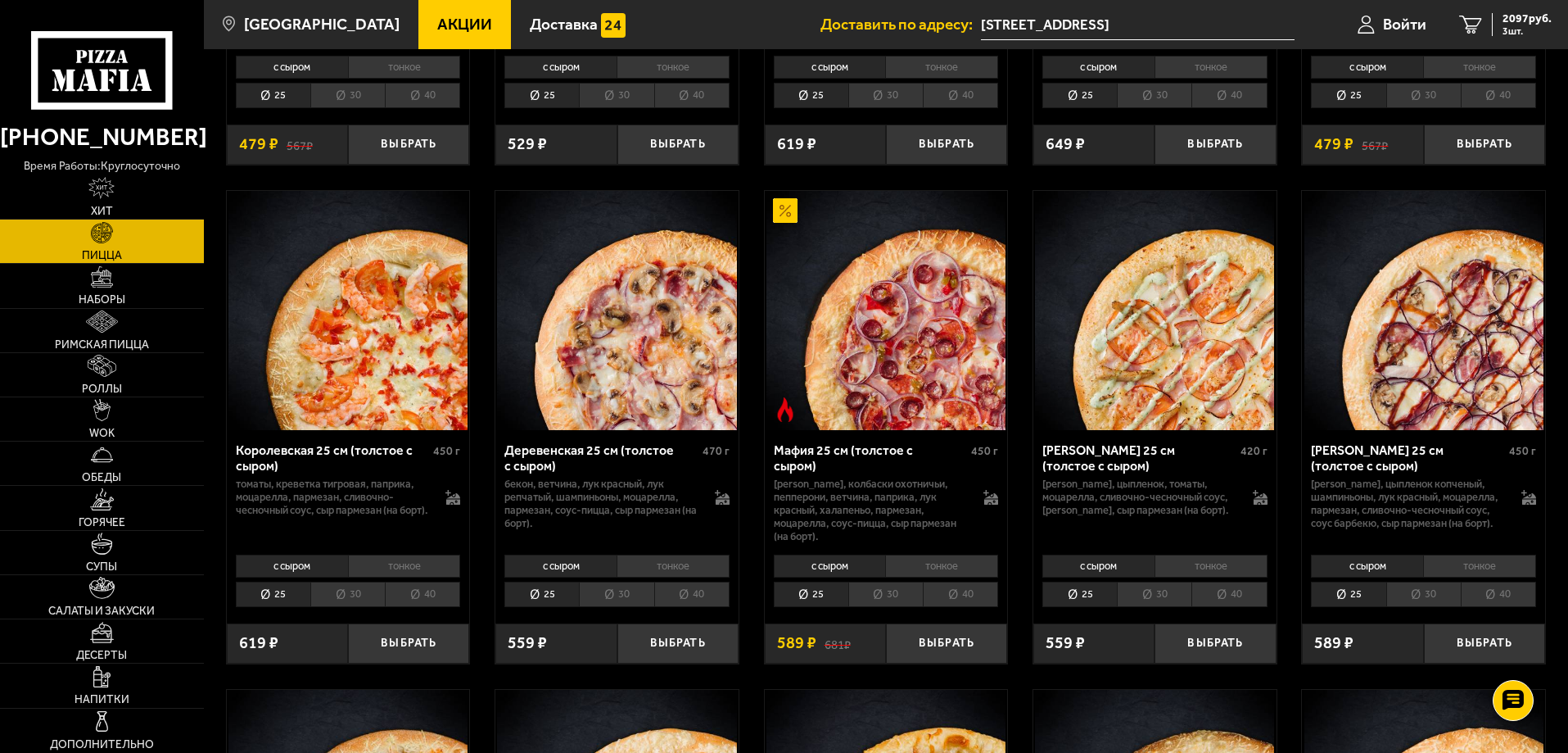
click at [650, 578] on li "тонкое" at bounding box center [673, 566] width 113 height 23
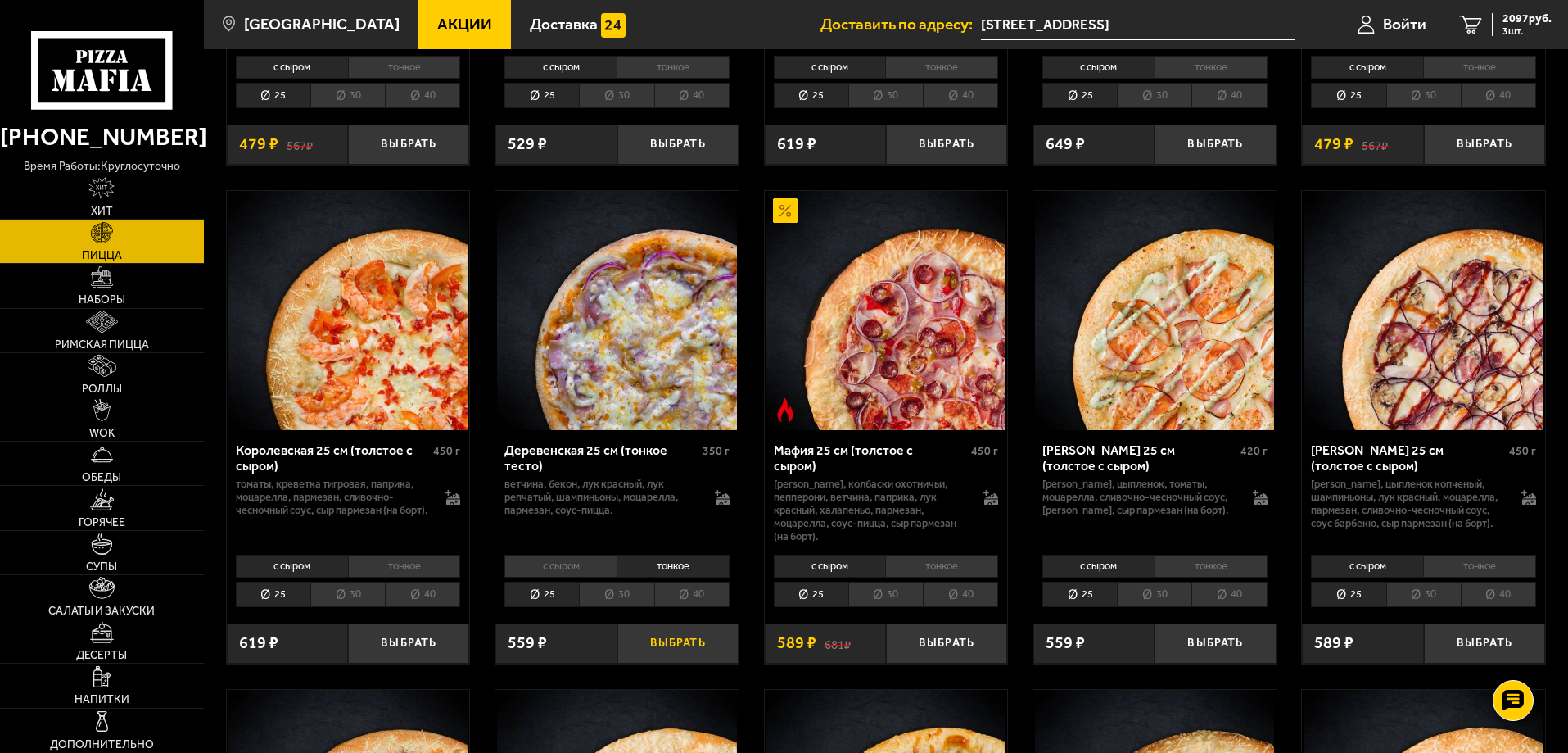
click at [677, 658] on button "Выбрать" at bounding box center [678, 643] width 121 height 40
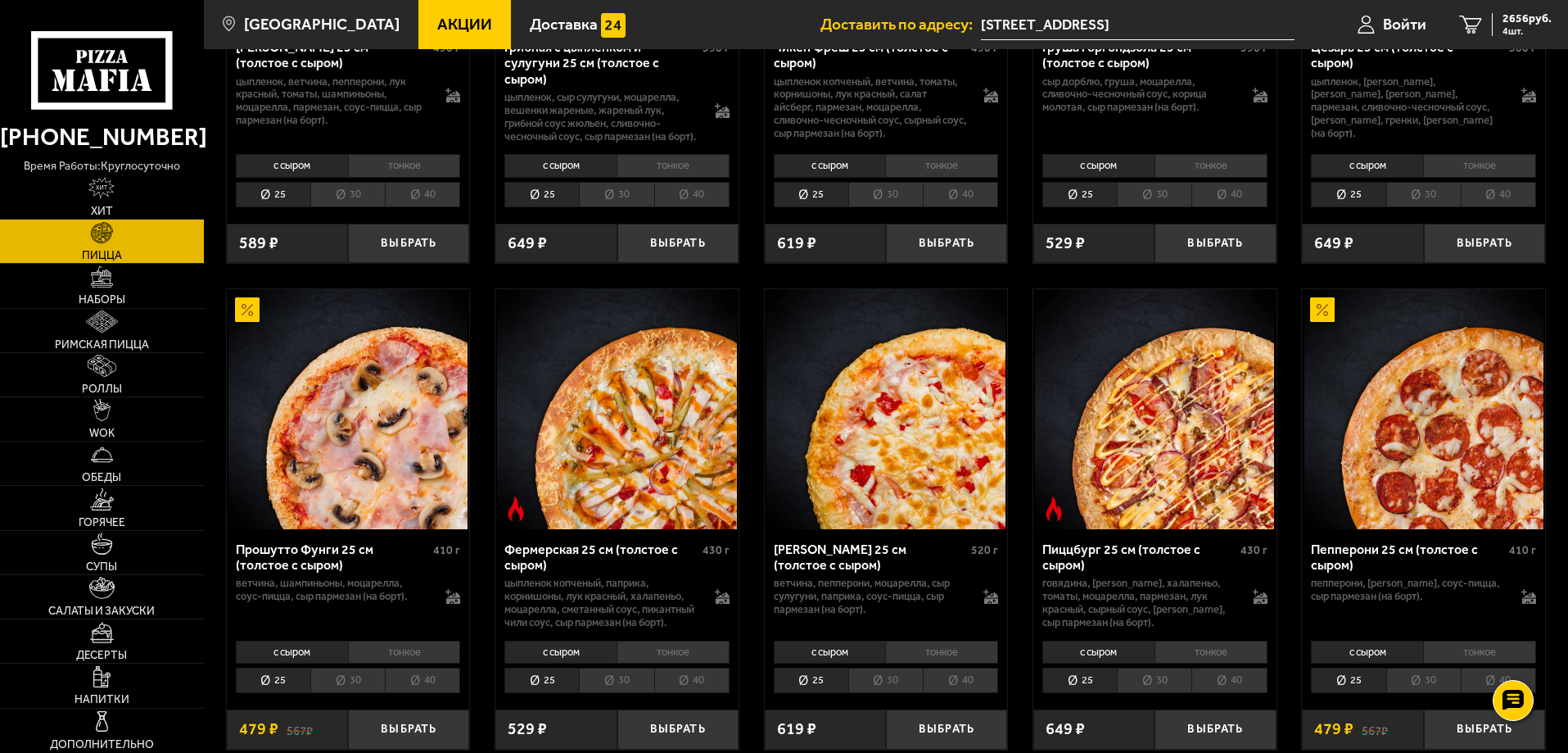
scroll to position [819, 0]
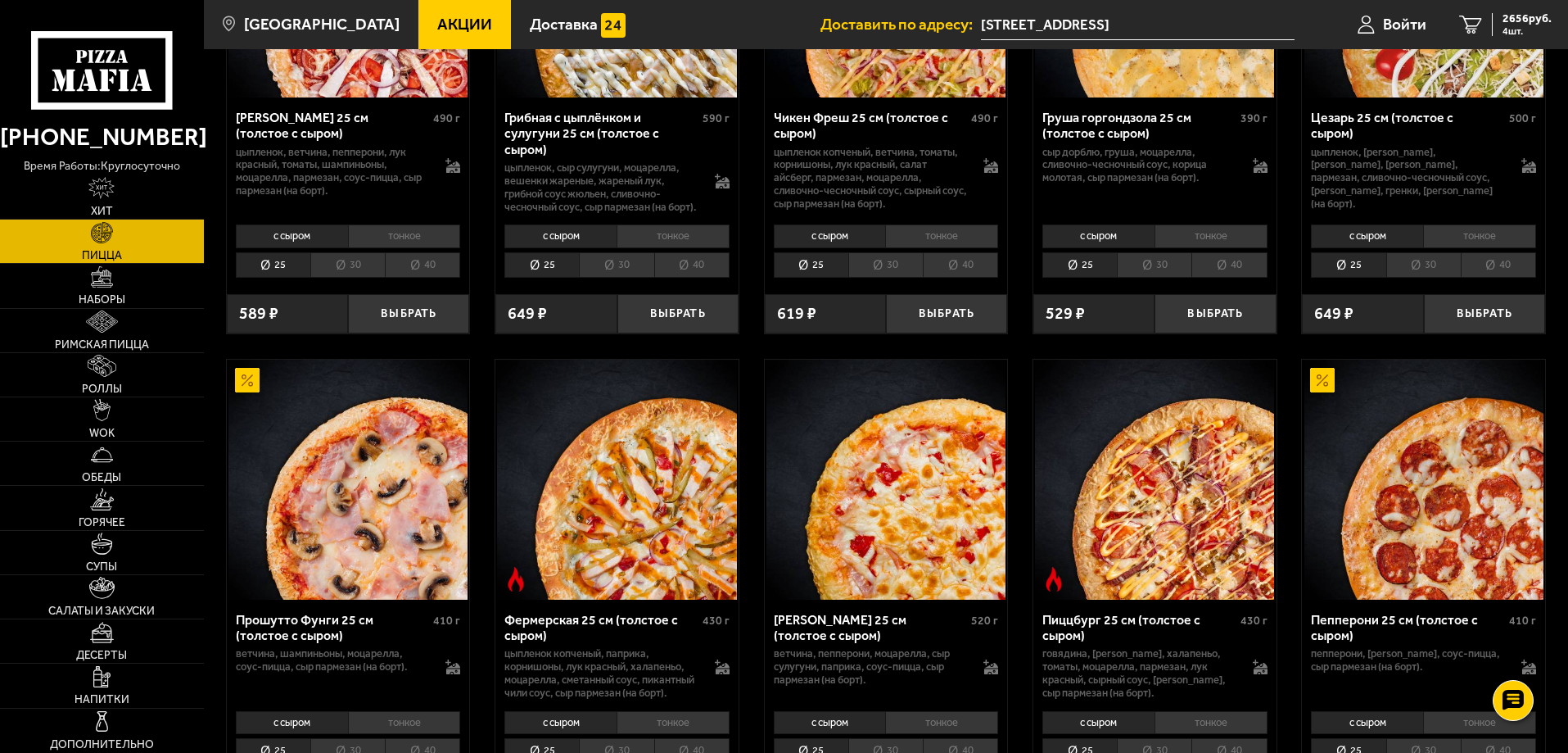
click at [1415, 272] on li "30" at bounding box center [1423, 264] width 75 height 25
click at [1475, 248] on li "тонкое" at bounding box center [1479, 235] width 113 height 23
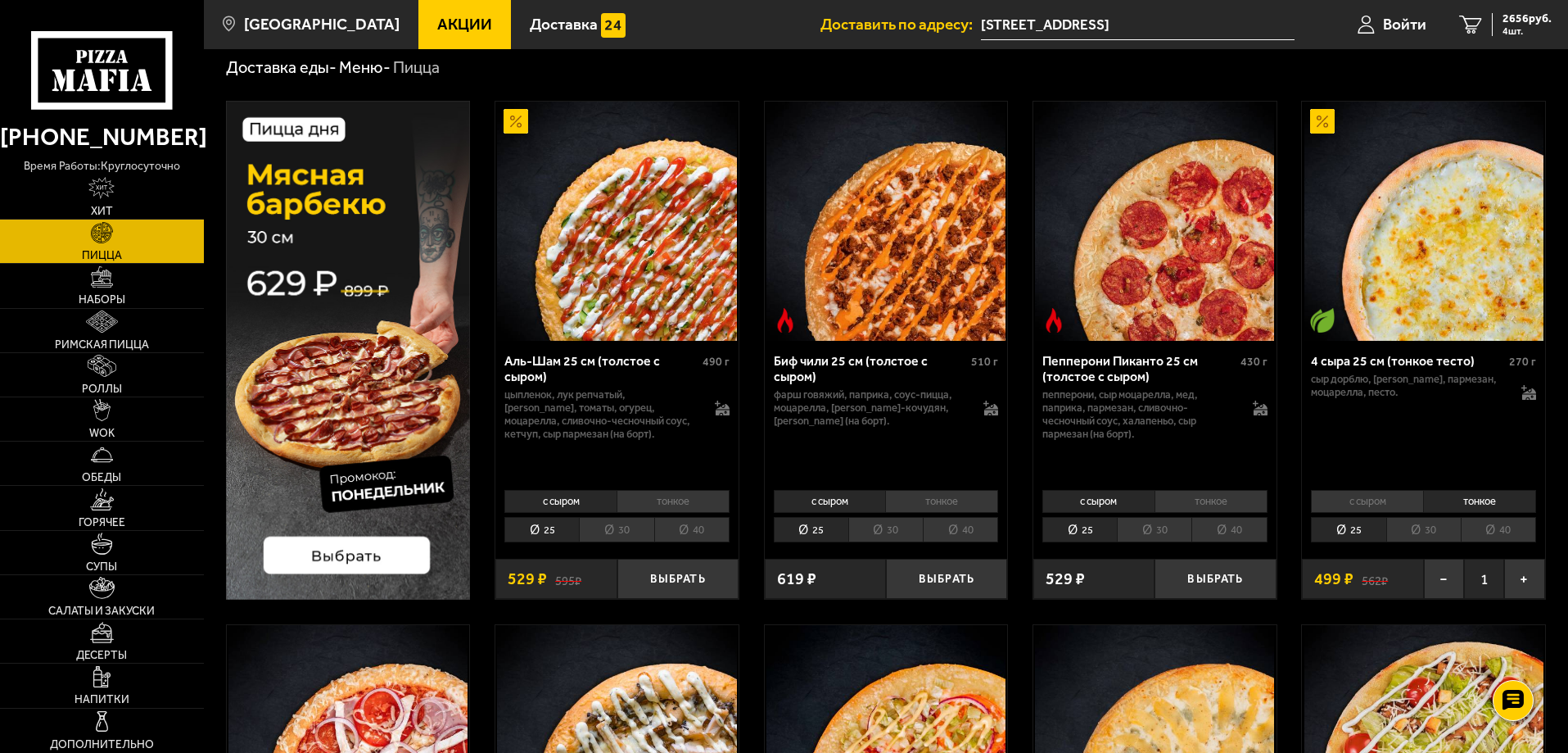
scroll to position [0, 0]
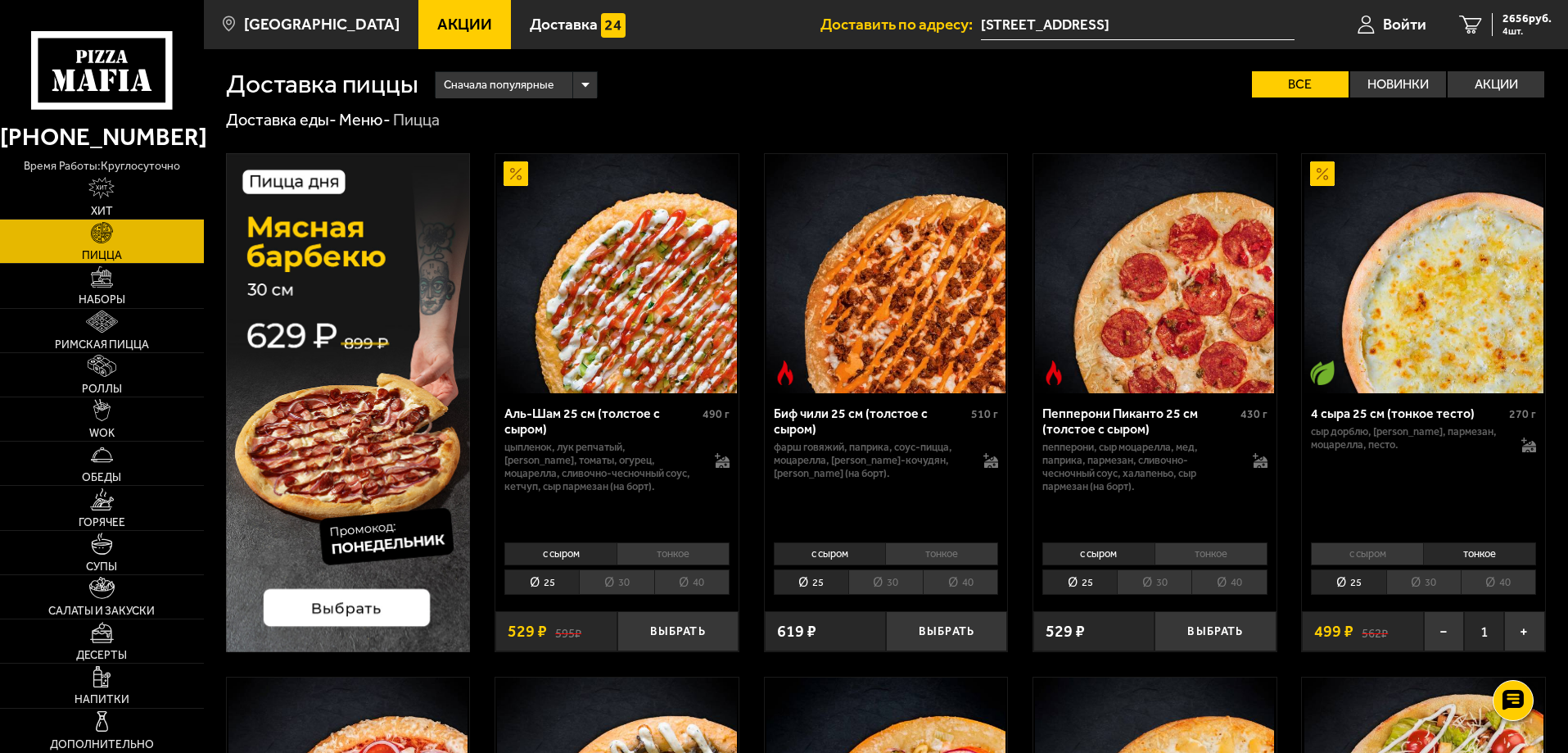
click at [1424, 580] on li "30" at bounding box center [1423, 581] width 75 height 25
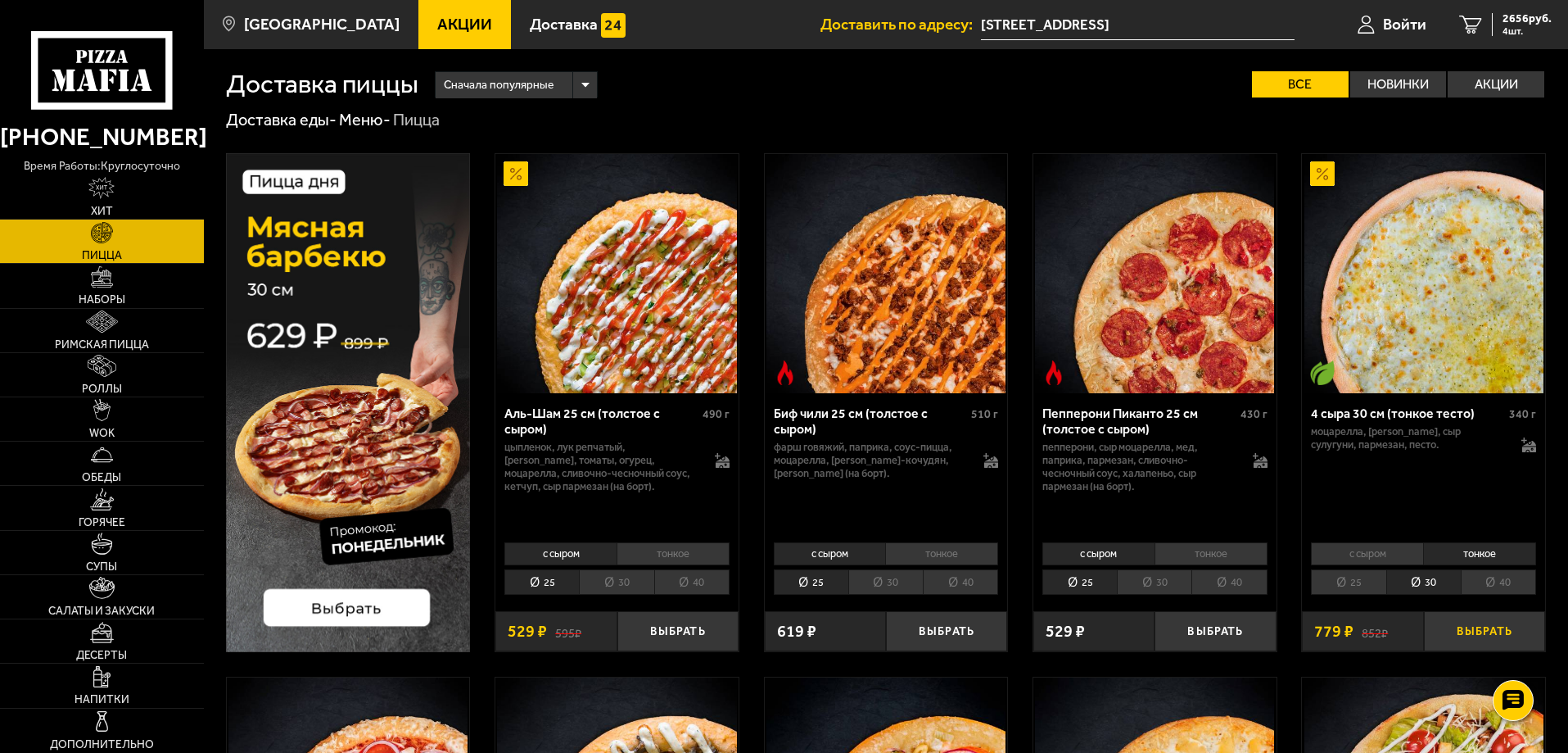
click at [1475, 633] on button "Выбрать" at bounding box center [1484, 631] width 121 height 40
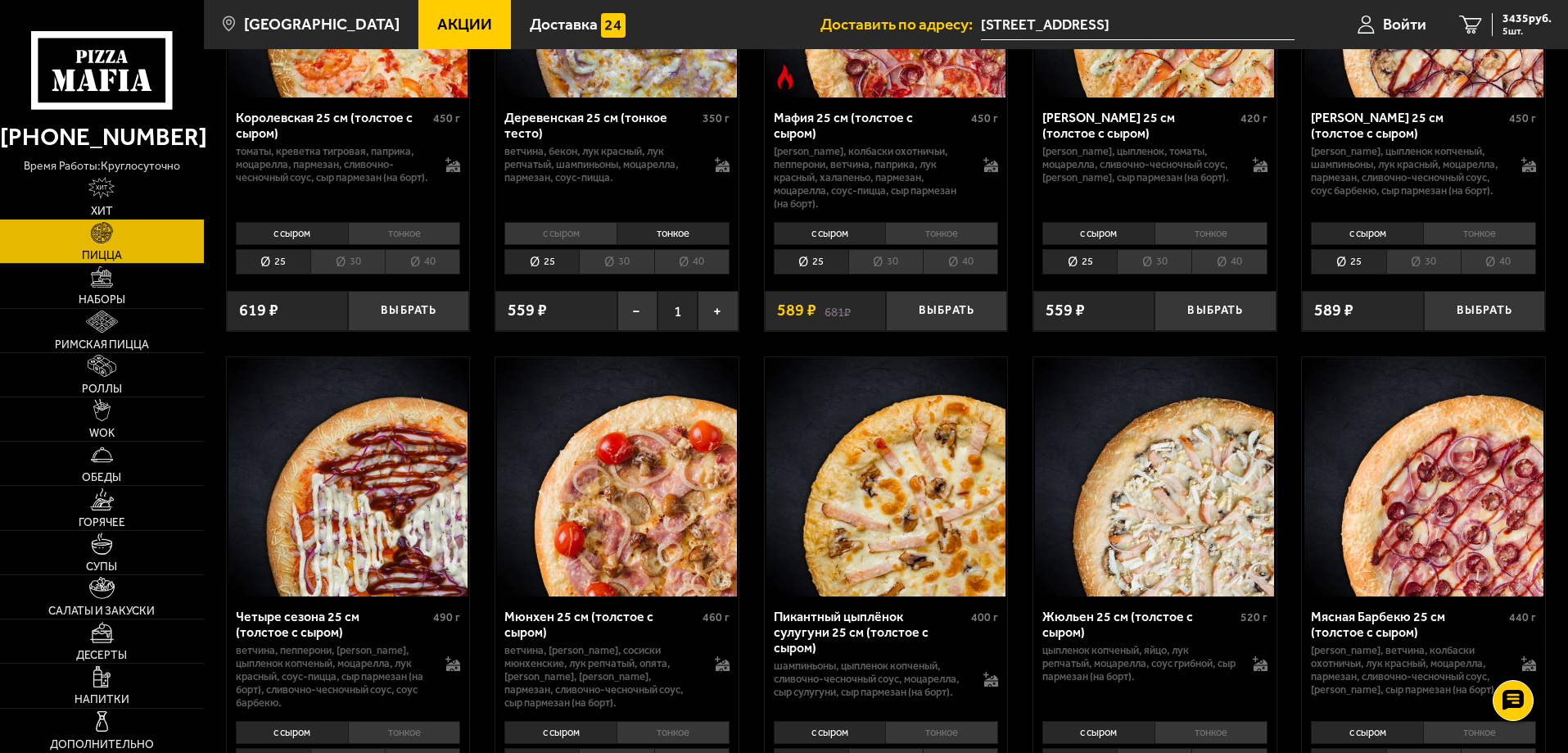
scroll to position [1557, 0]
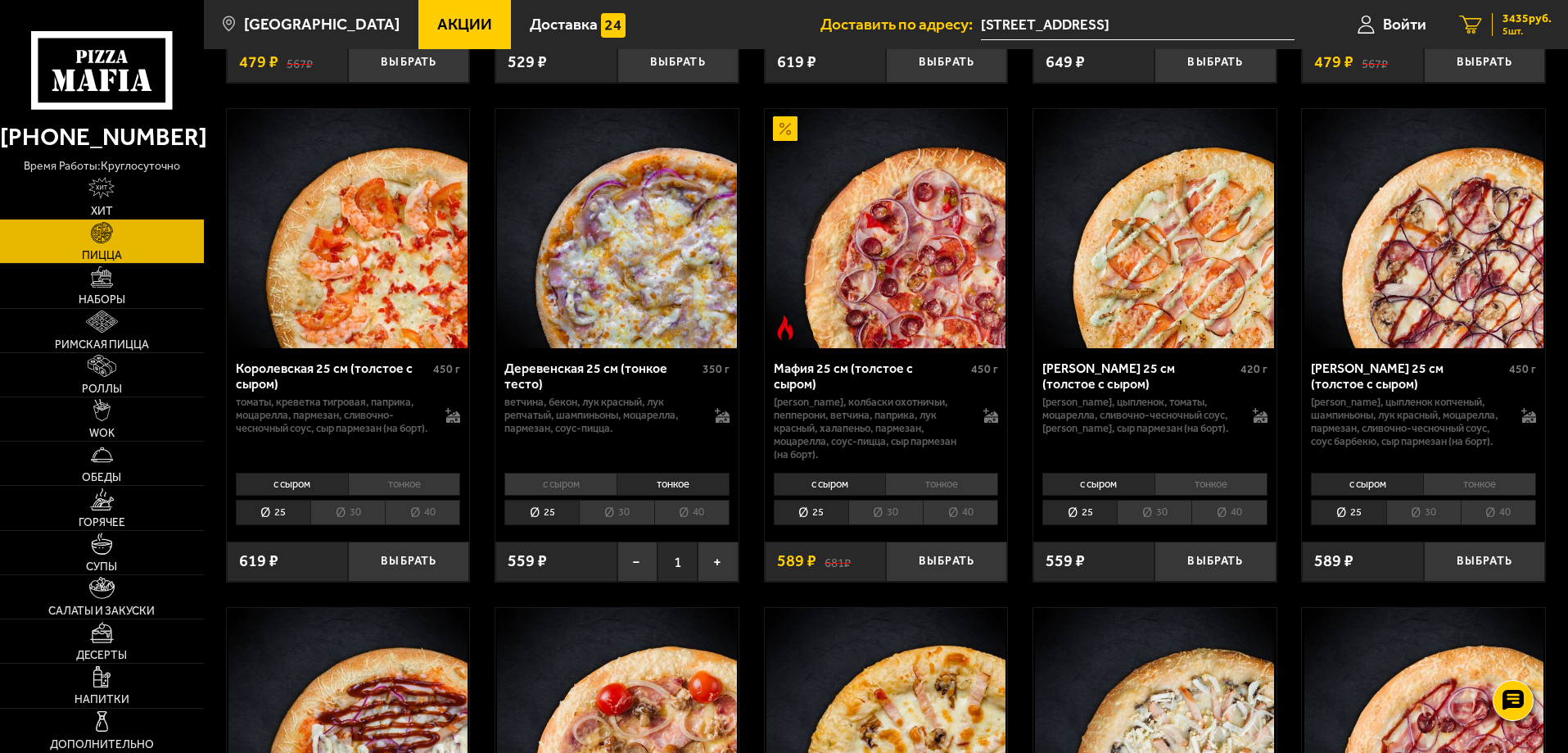
click at [1522, 27] on span "5 шт." at bounding box center [1526, 31] width 49 height 10
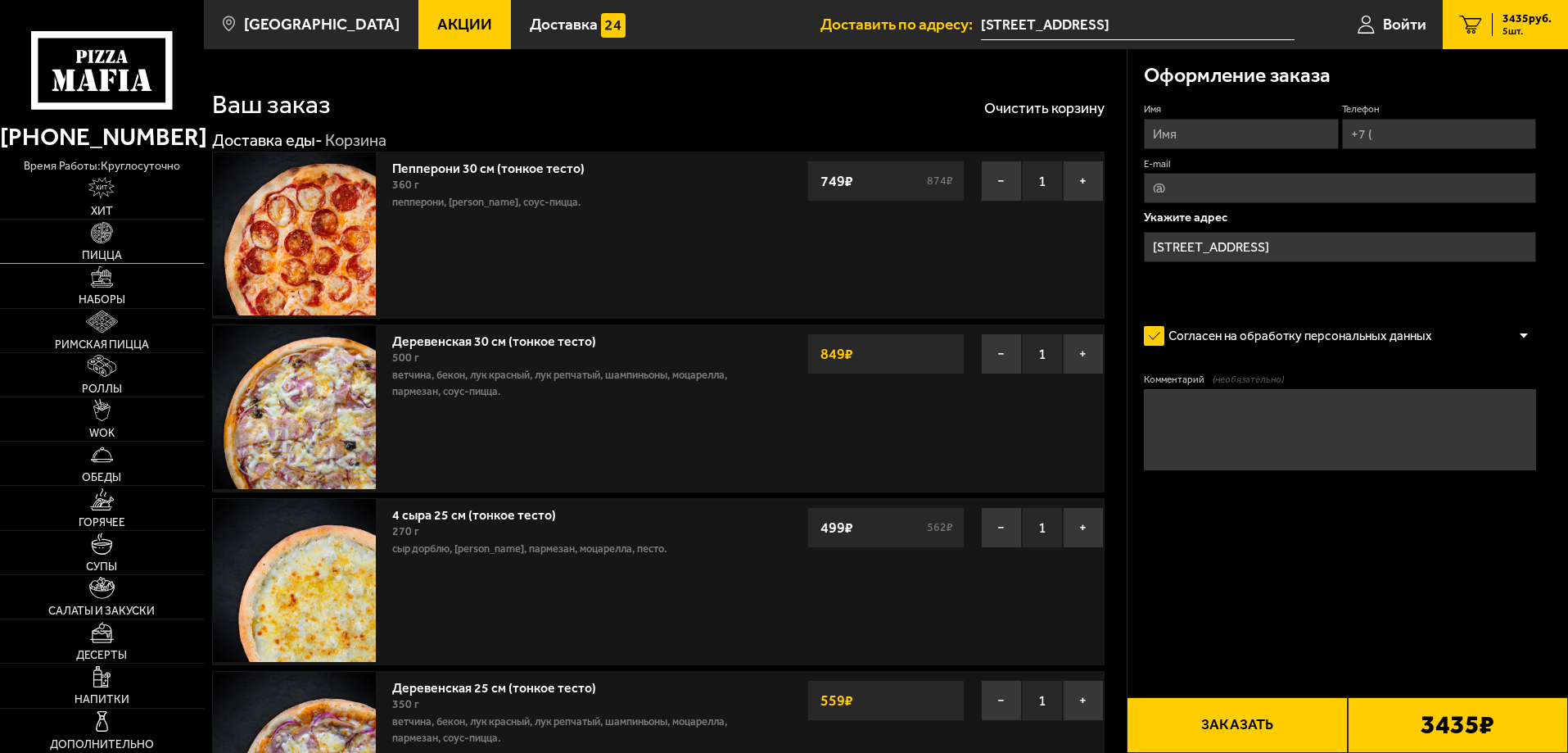
click at [100, 233] on img at bounding box center [101, 233] width 22 height 22
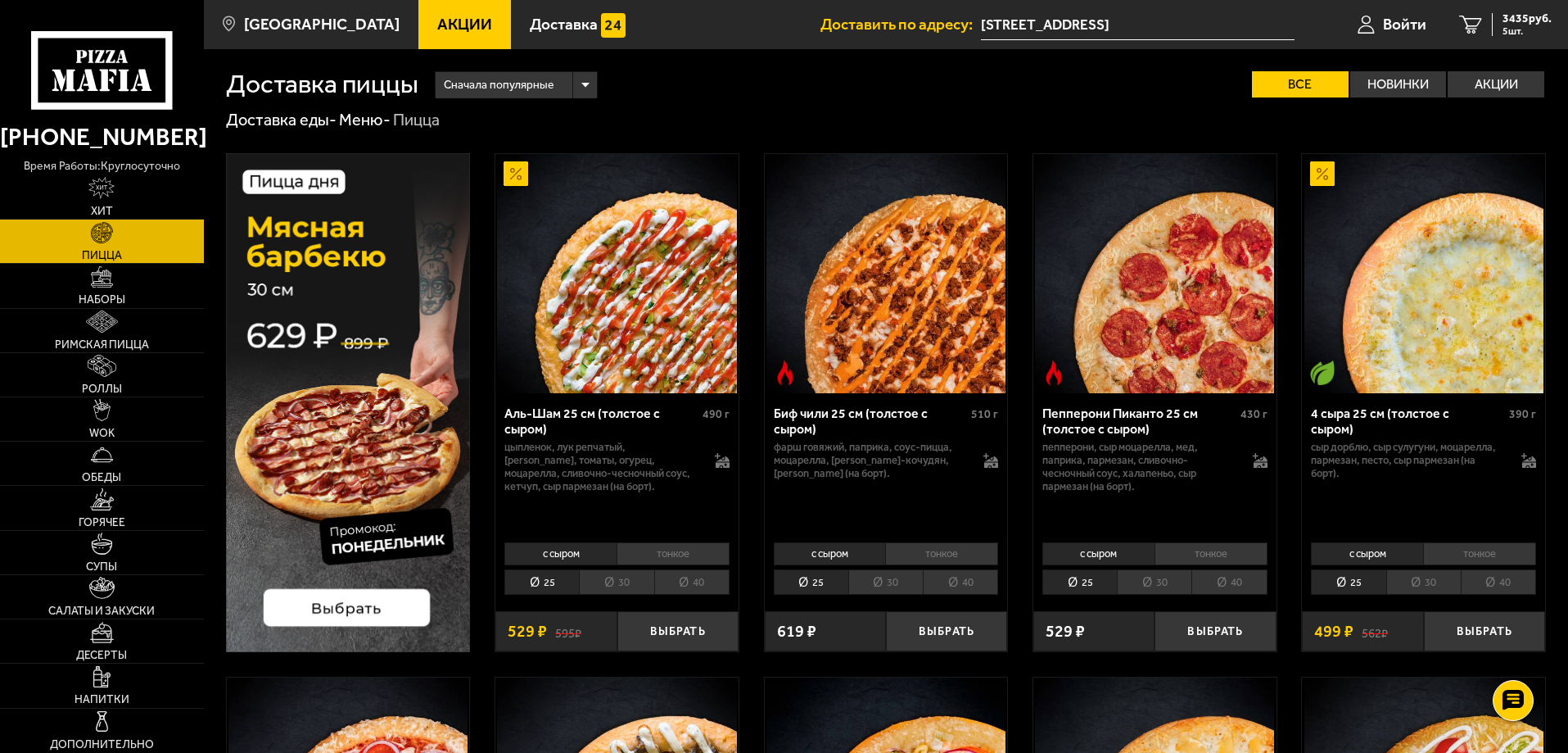
click at [1189, 528] on div "Пепперони Пиканто 25 см (толстое с сыром) 430 г пепперони, сыр Моцарелла, мед, …" at bounding box center [1154, 465] width 243 height 143
click at [1207, 559] on li "тонкое" at bounding box center [1211, 553] width 113 height 23
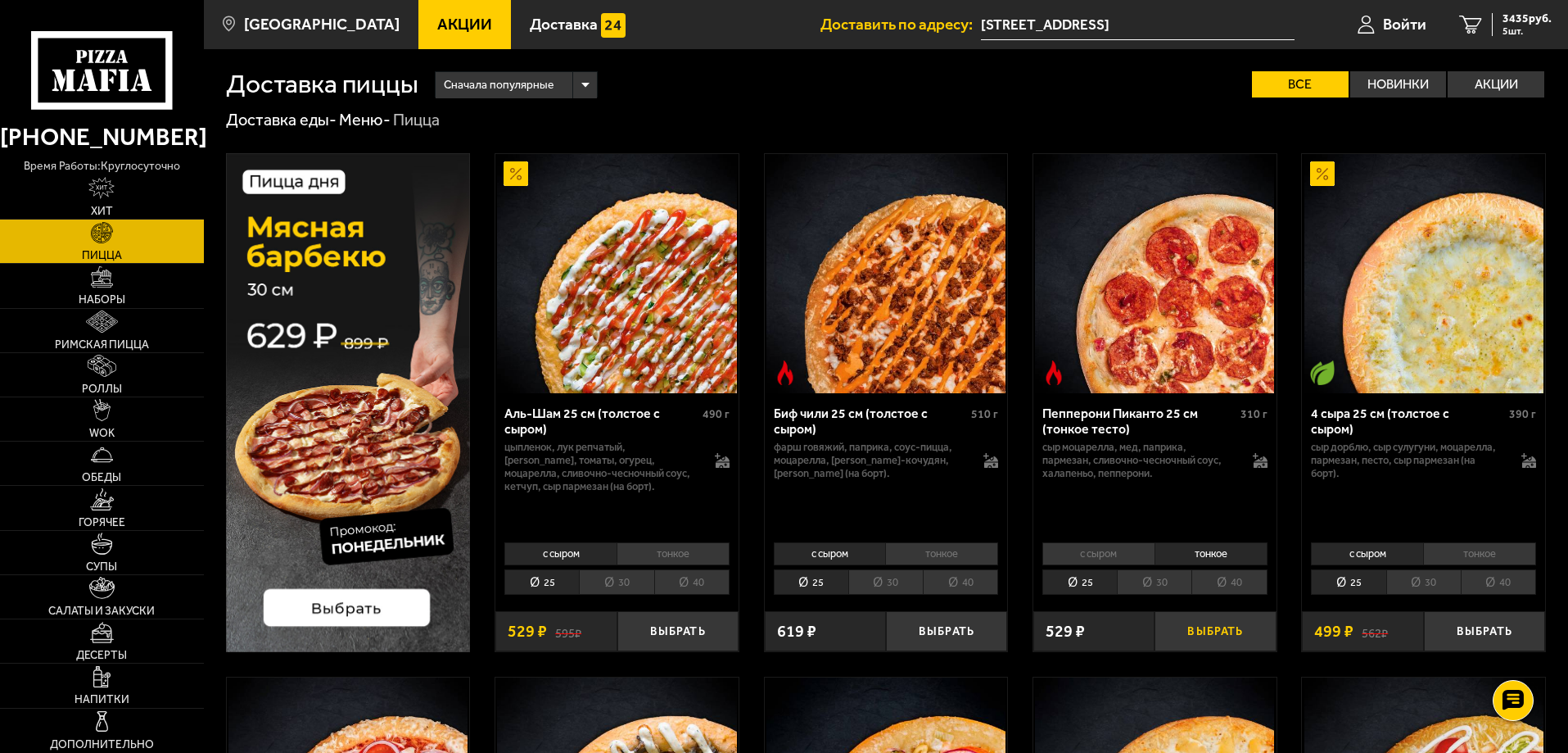
click at [1189, 639] on button "Выбрать" at bounding box center [1214, 631] width 121 height 40
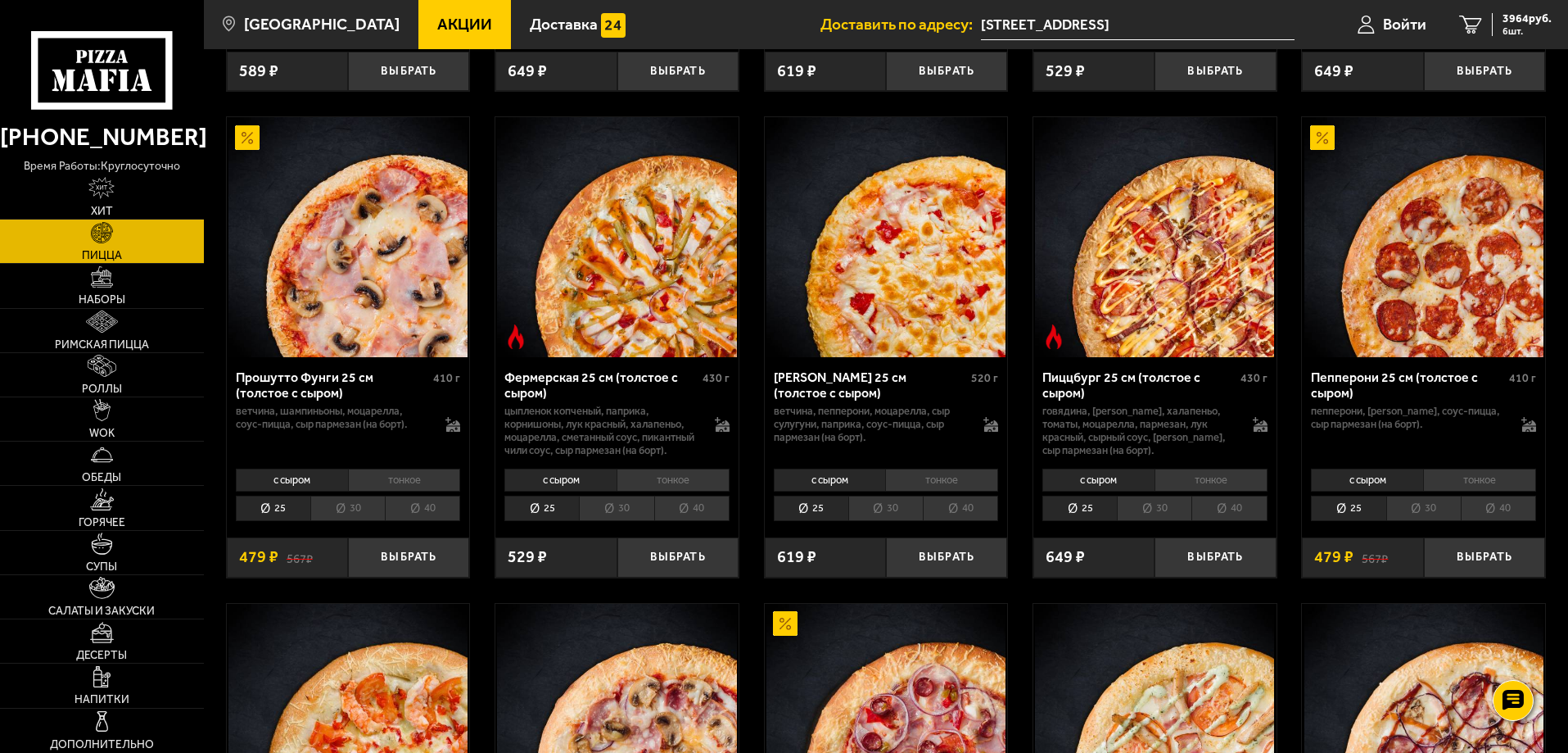
scroll to position [1065, 0]
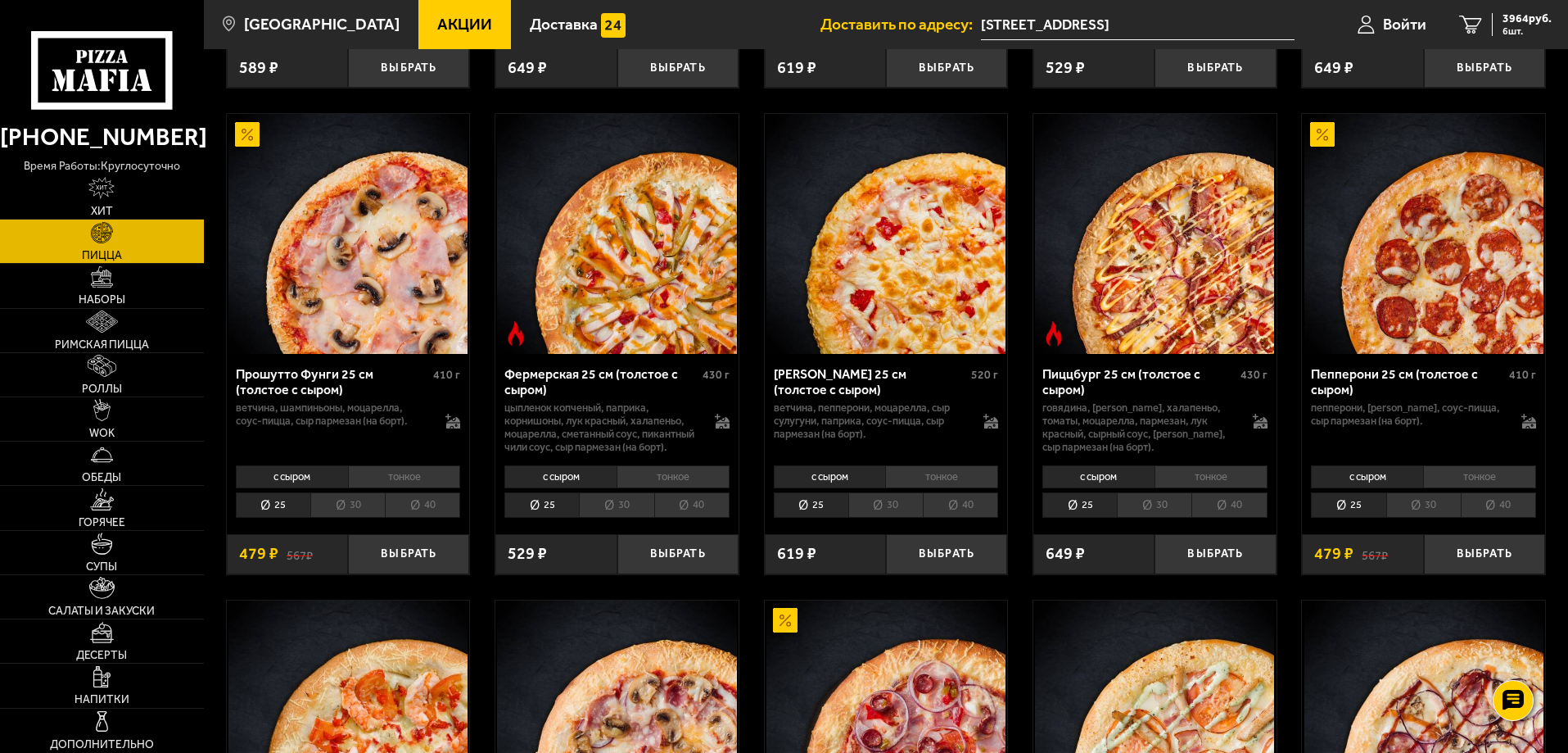
click at [1494, 488] on li "тонкое" at bounding box center [1479, 477] width 113 height 23
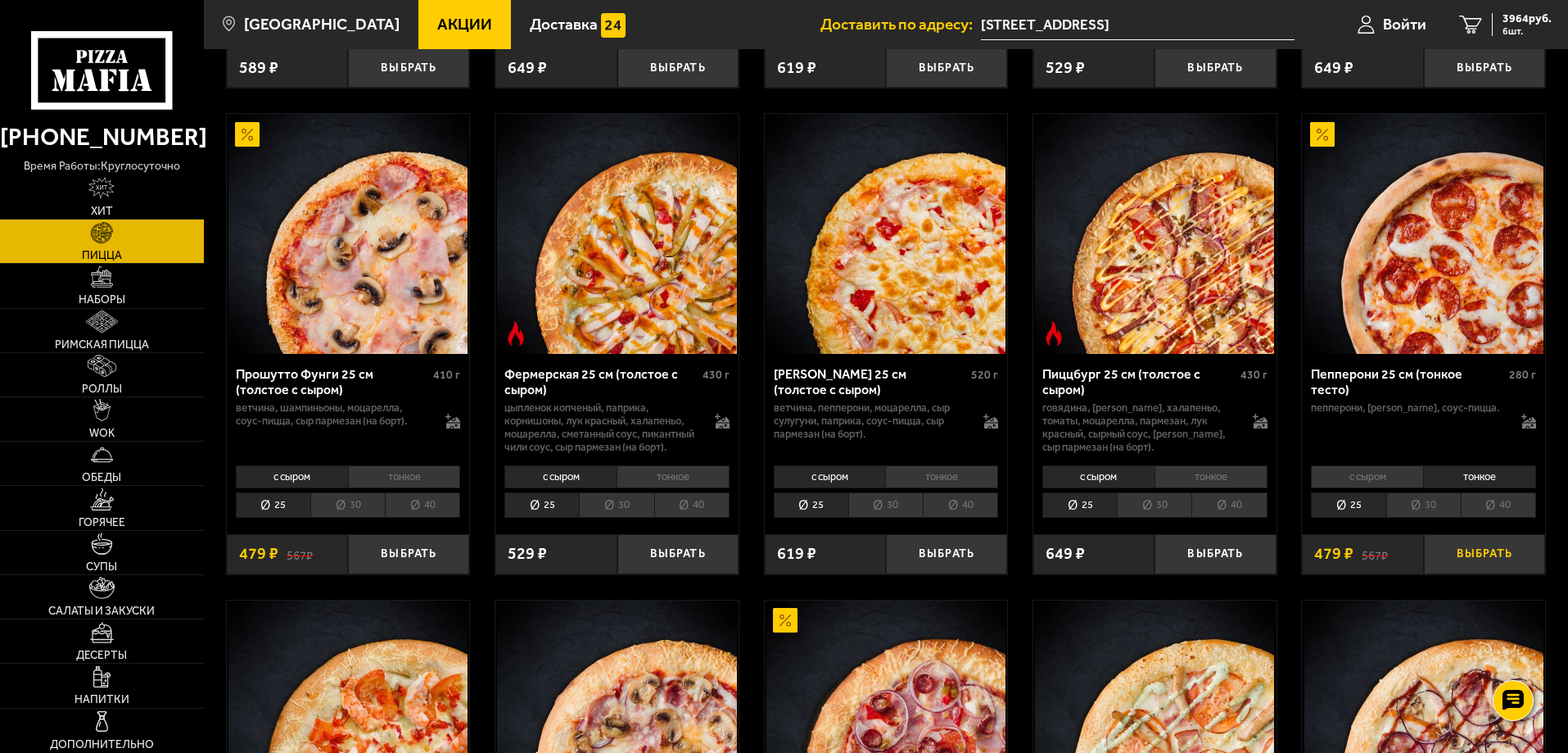
click at [1470, 574] on button "Выбрать" at bounding box center [1484, 554] width 121 height 40
click at [1471, 30] on icon "7" at bounding box center [1470, 25] width 23 height 19
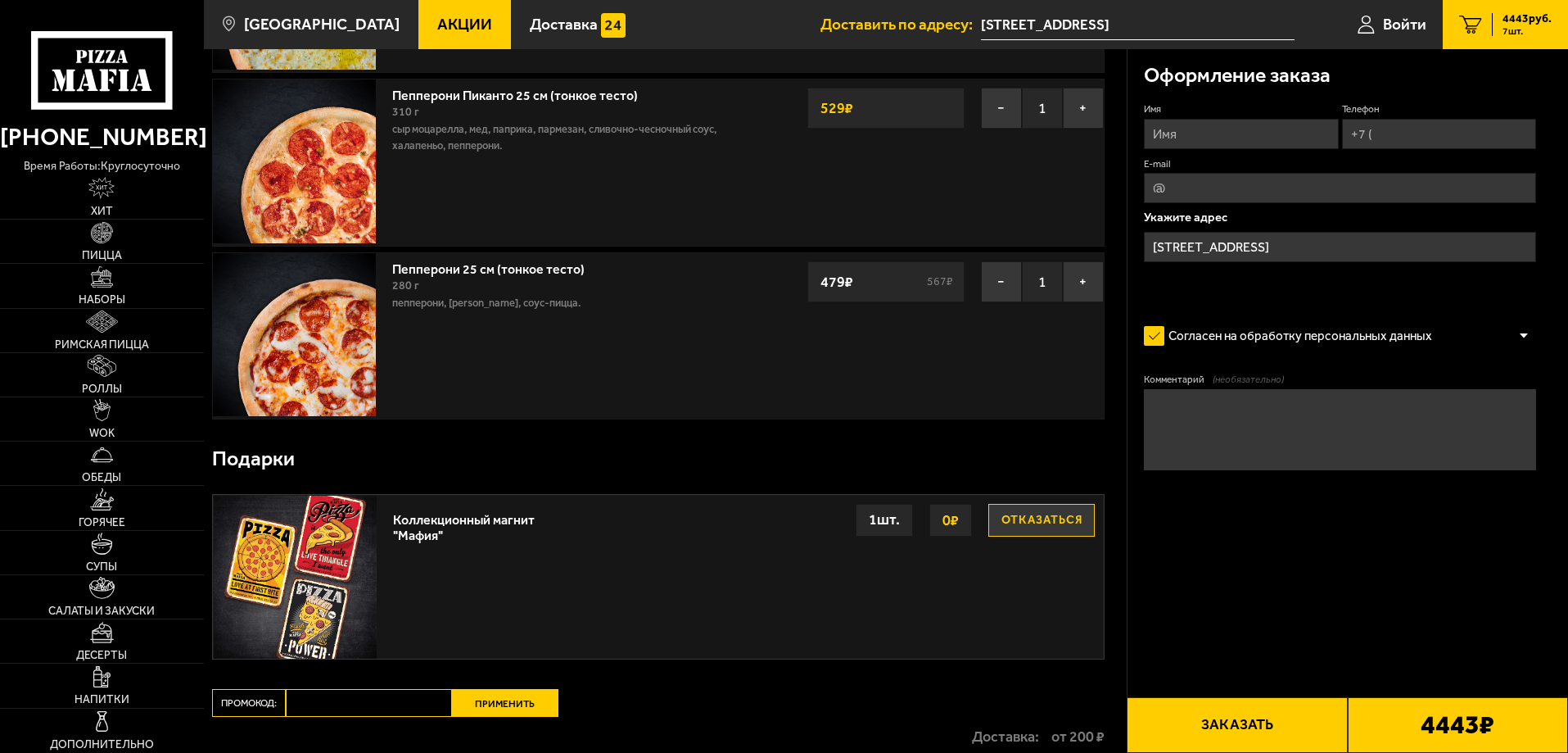
scroll to position [901, 0]
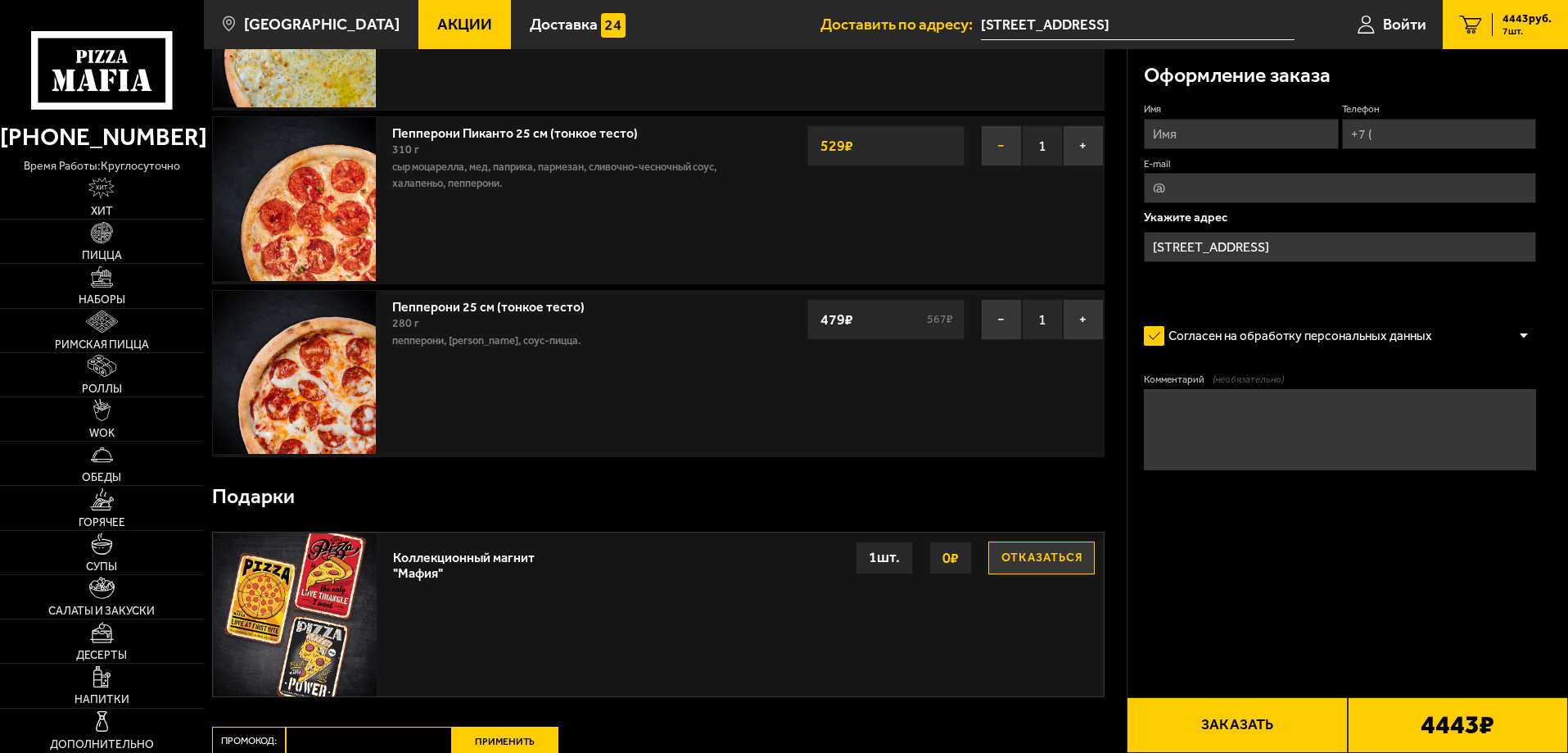
click at [1003, 155] on button "−" at bounding box center [1001, 146] width 41 height 41
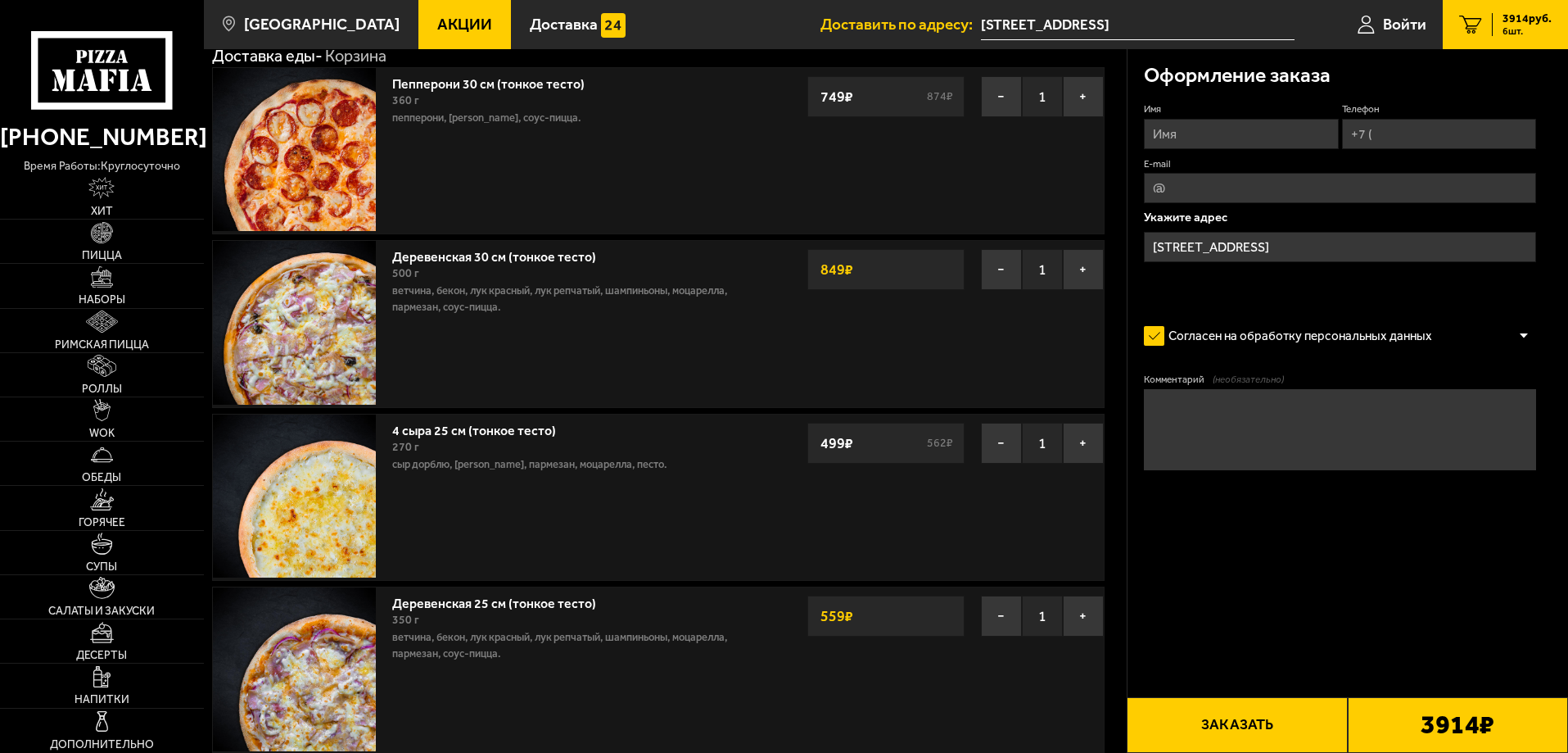
scroll to position [82, 0]
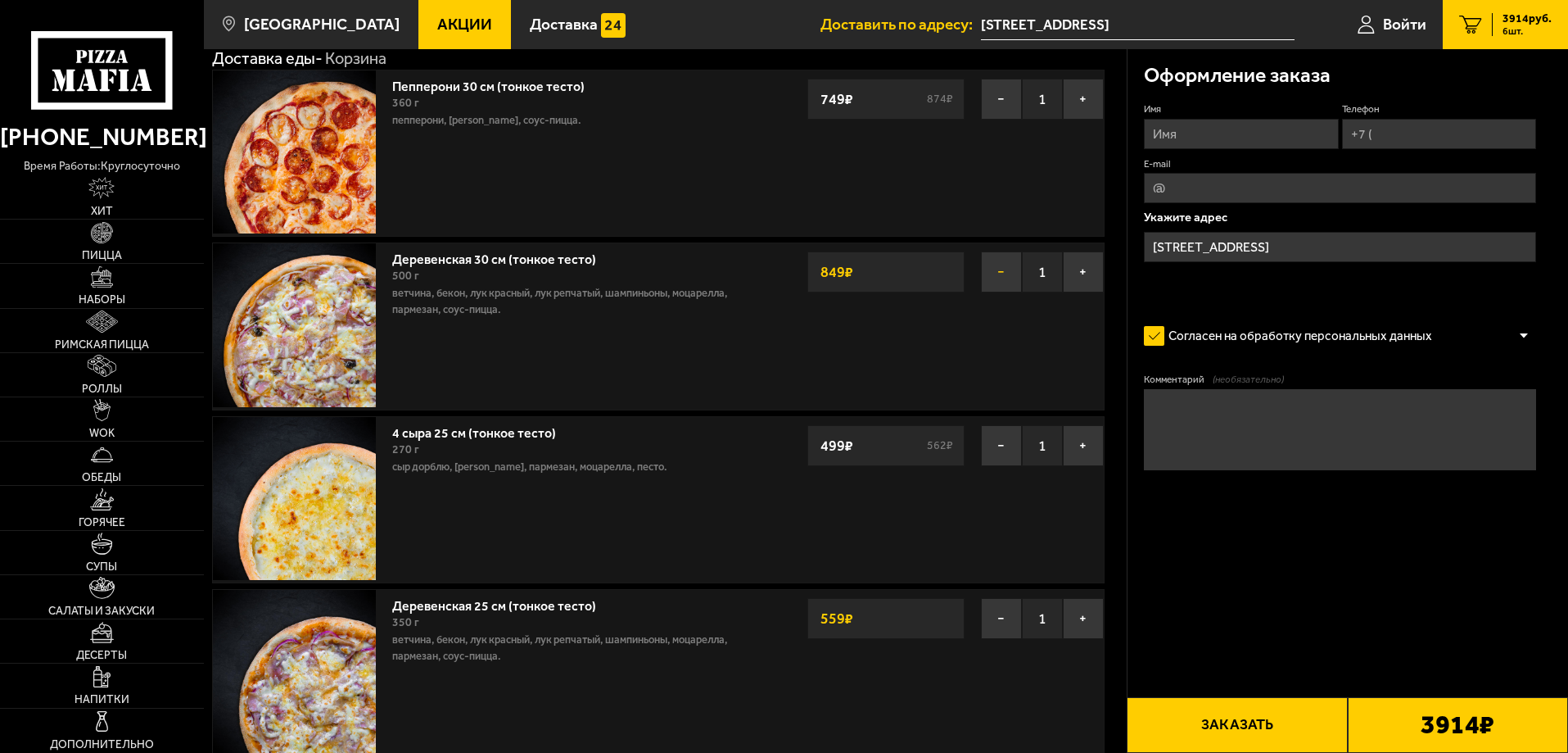
click at [1009, 274] on button "−" at bounding box center [1001, 272] width 41 height 41
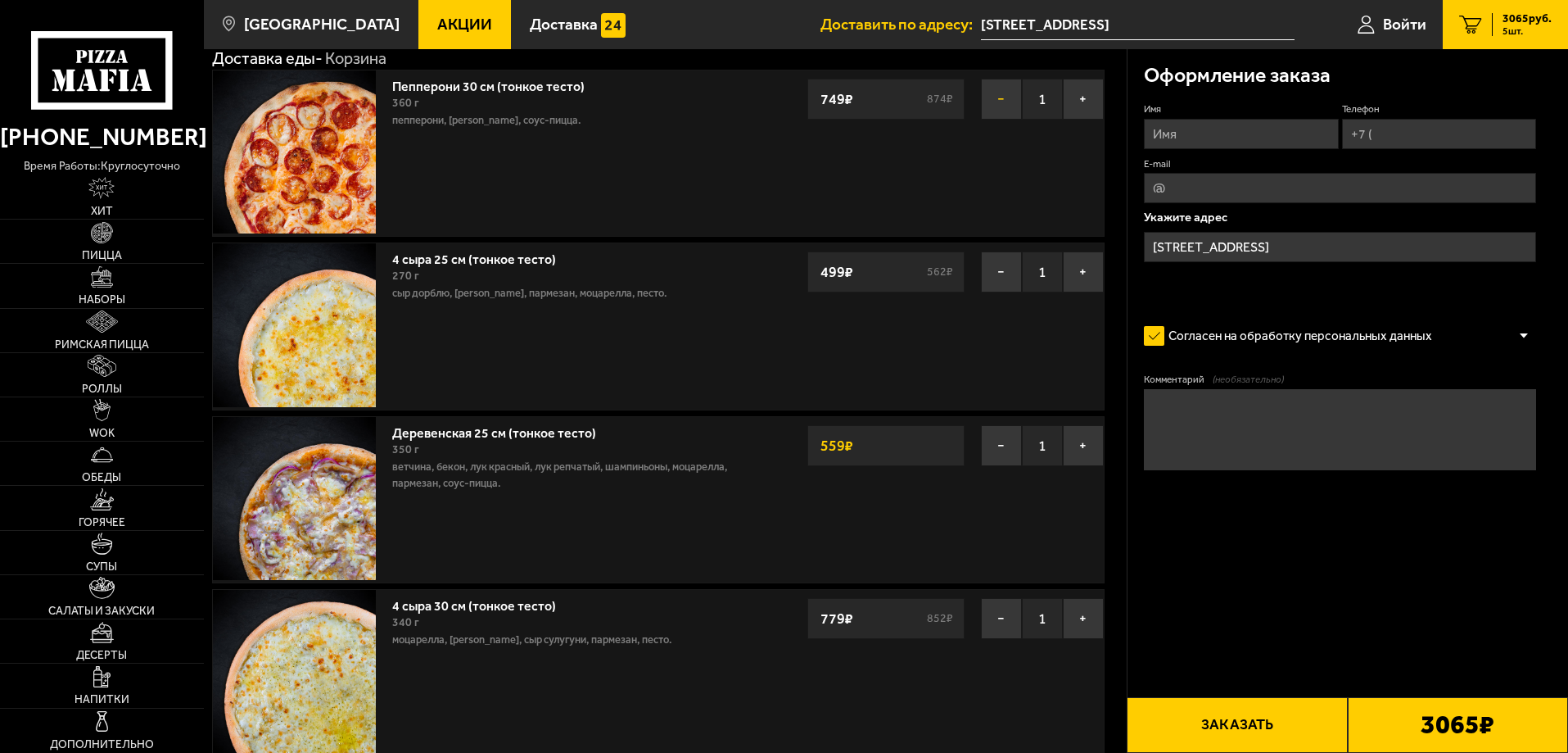
click at [992, 99] on button "−" at bounding box center [1001, 98] width 41 height 41
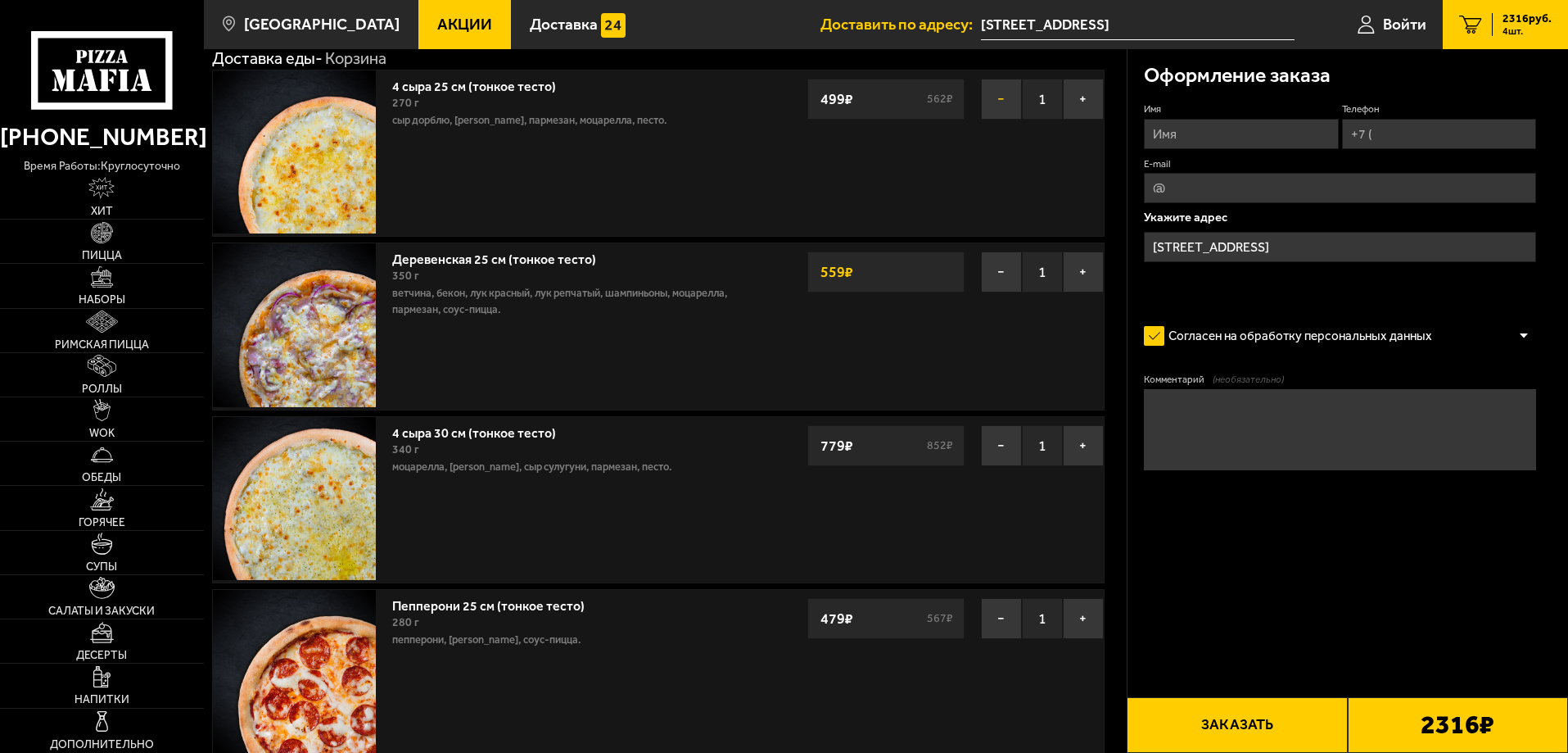
click at [997, 111] on button "−" at bounding box center [1001, 98] width 41 height 41
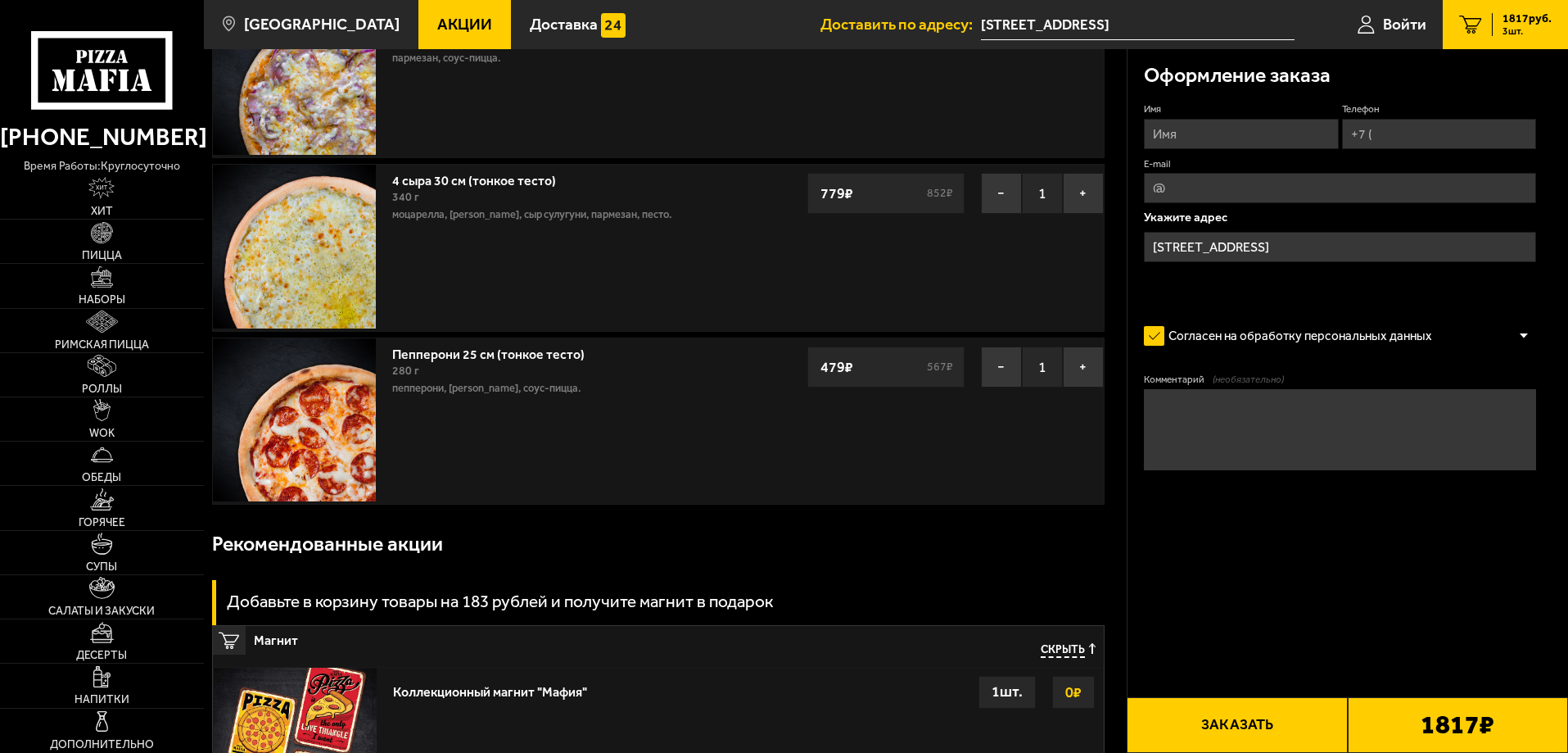
scroll to position [164, 0]
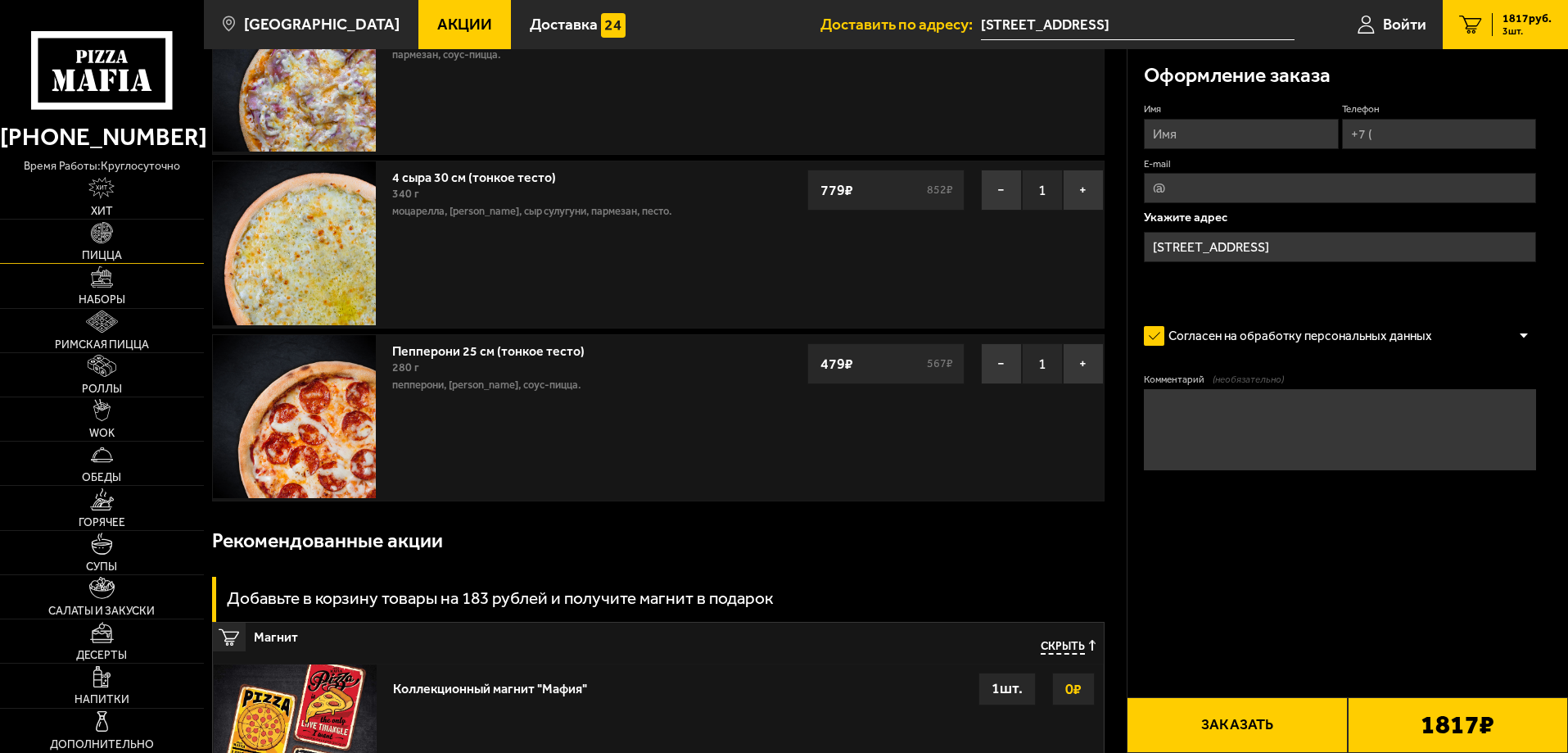
click at [114, 241] on link "Пицца" at bounding box center [102, 241] width 204 height 44
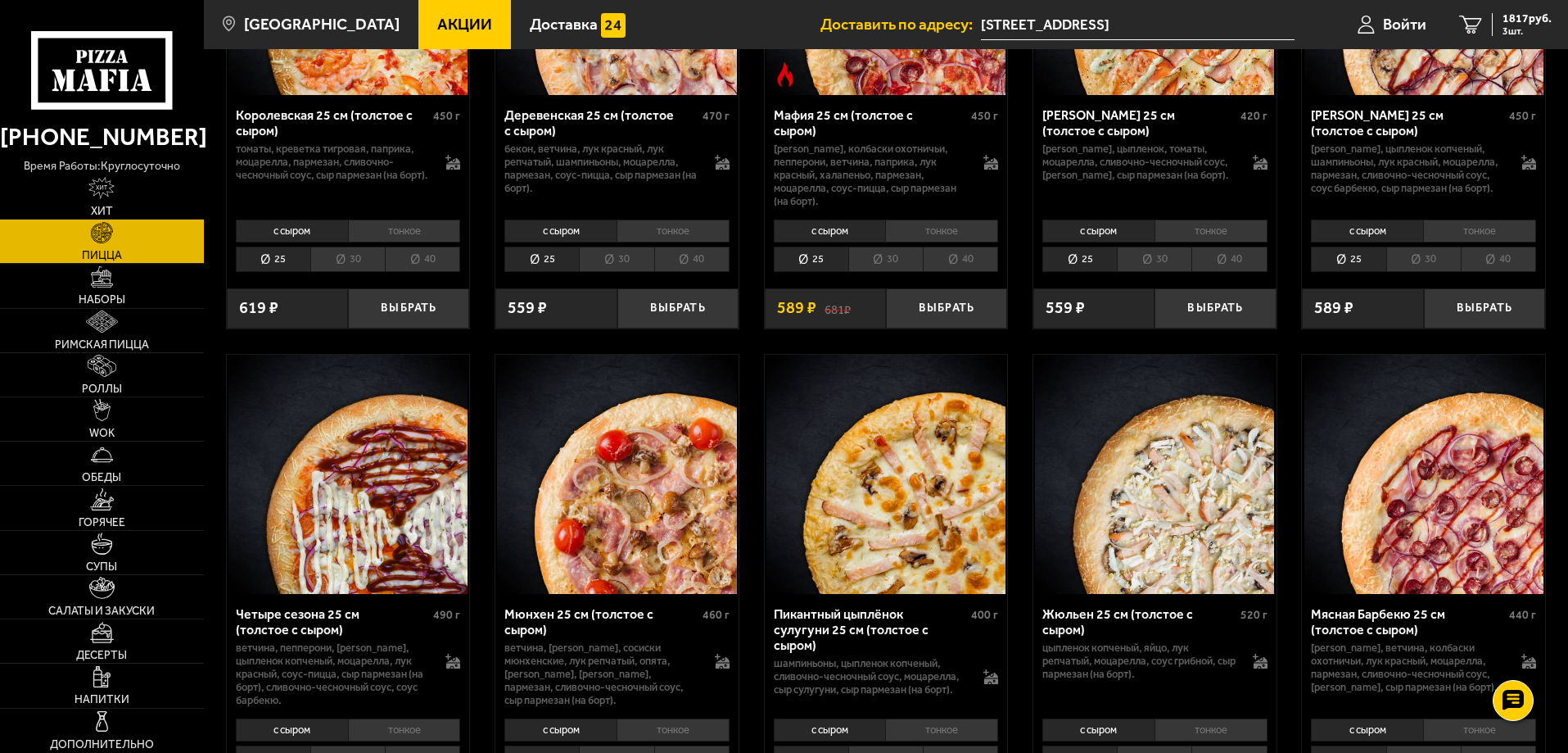
scroll to position [1638, 0]
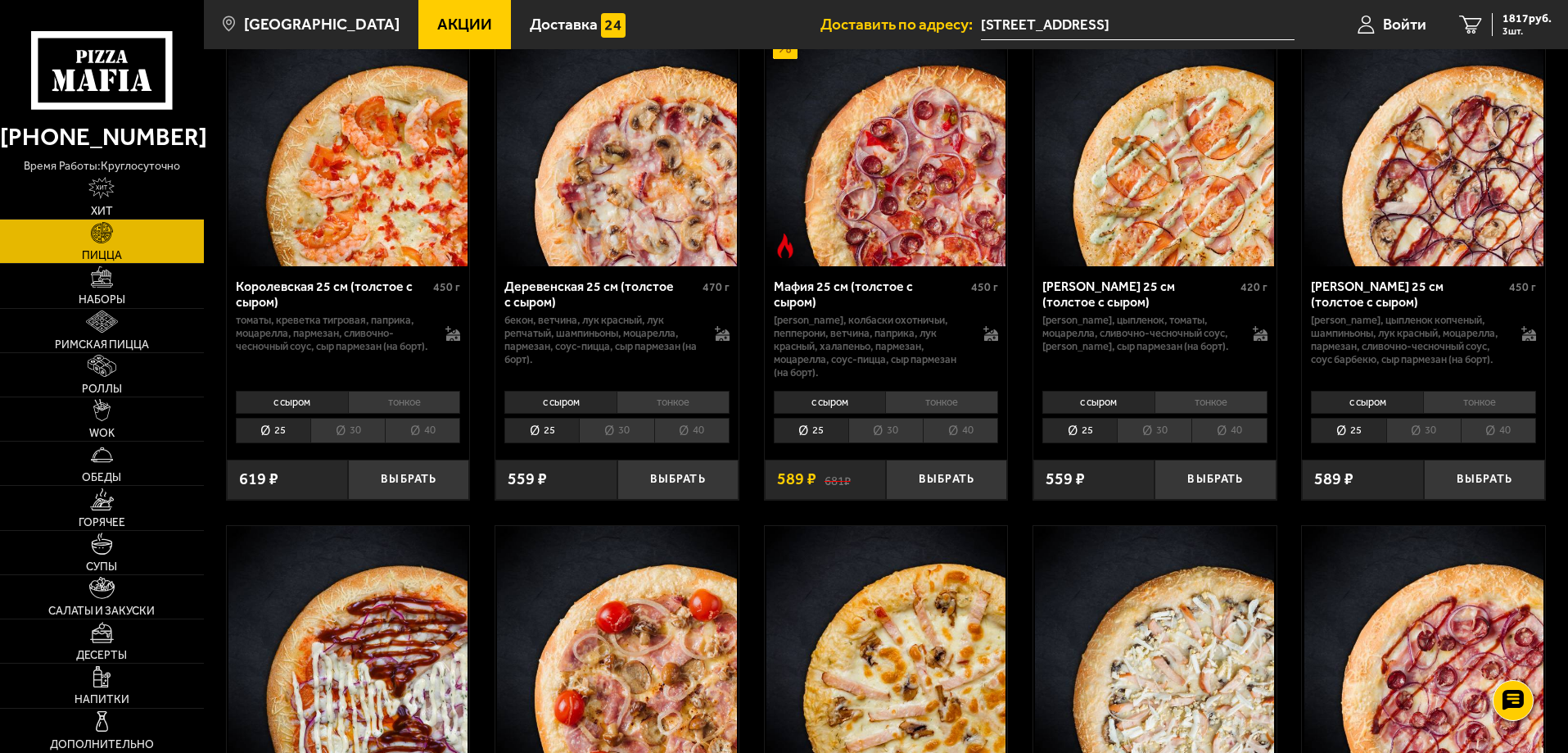
click at [623, 443] on li "30" at bounding box center [616, 430] width 75 height 25
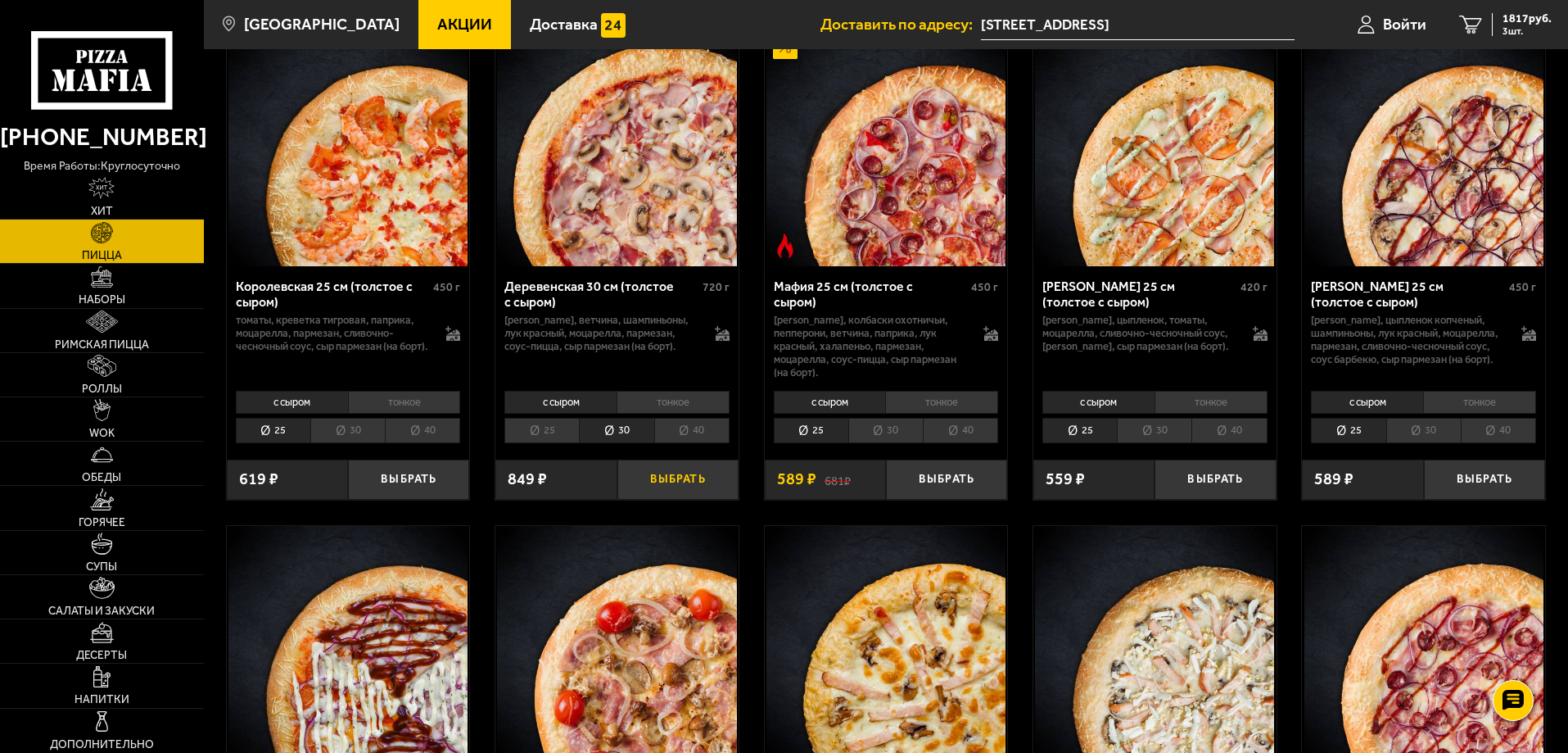
click at [686, 483] on button "Выбрать" at bounding box center [678, 479] width 121 height 40
click at [688, 412] on li "тонкое" at bounding box center [673, 402] width 113 height 23
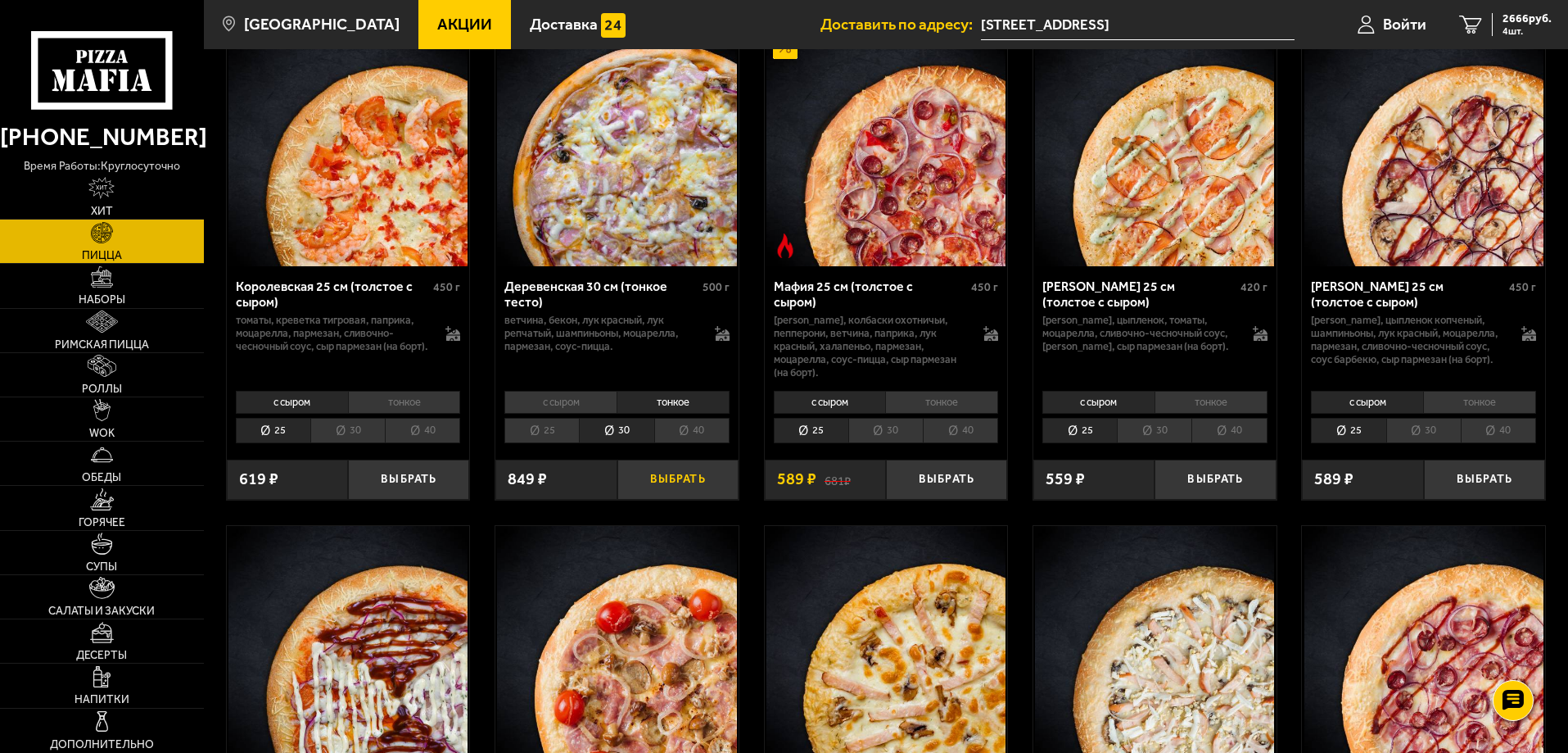
click at [686, 486] on button "Выбрать" at bounding box center [678, 479] width 121 height 40
click at [1462, 21] on icon "5" at bounding box center [1470, 25] width 23 height 19
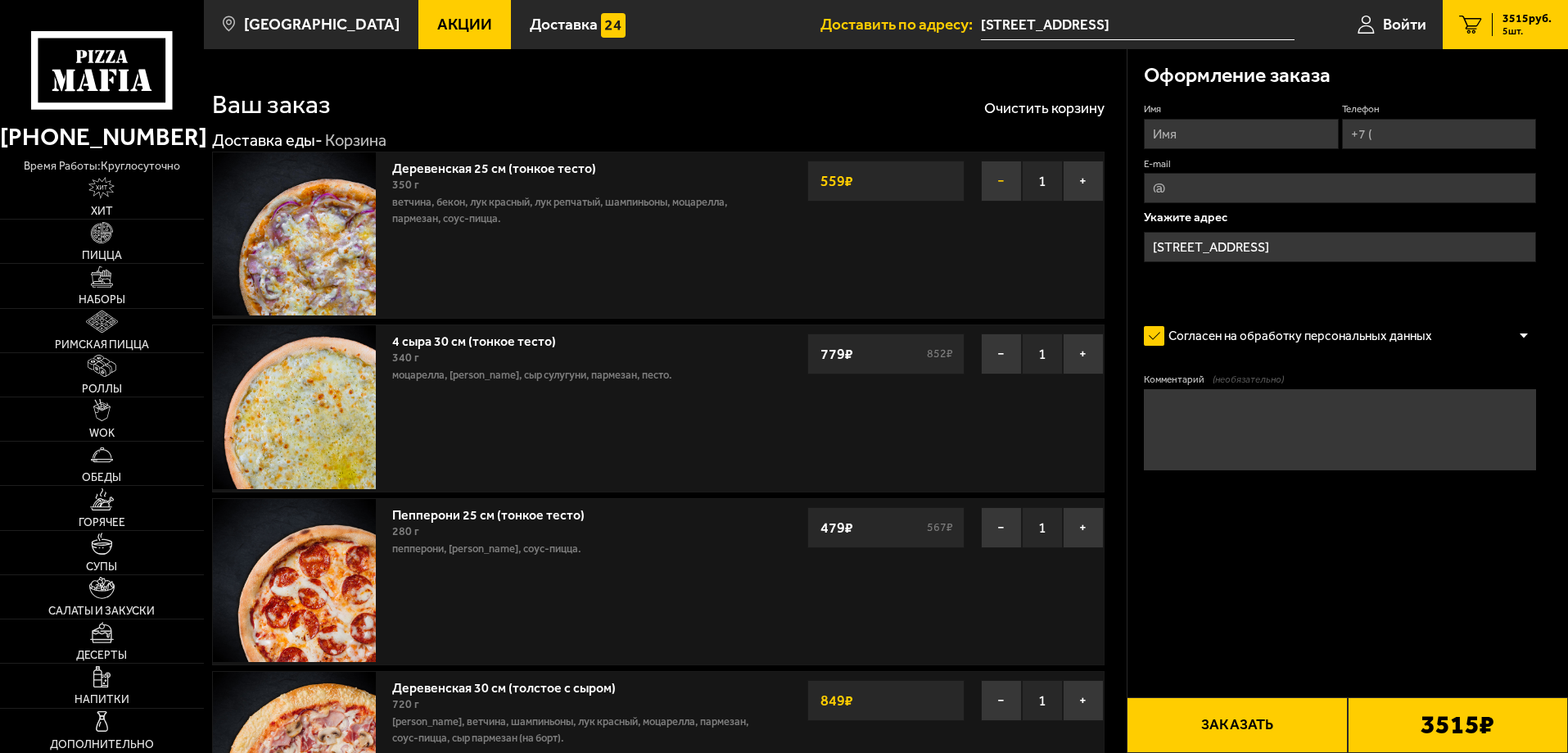
click at [1007, 170] on button "−" at bounding box center [1001, 180] width 41 height 41
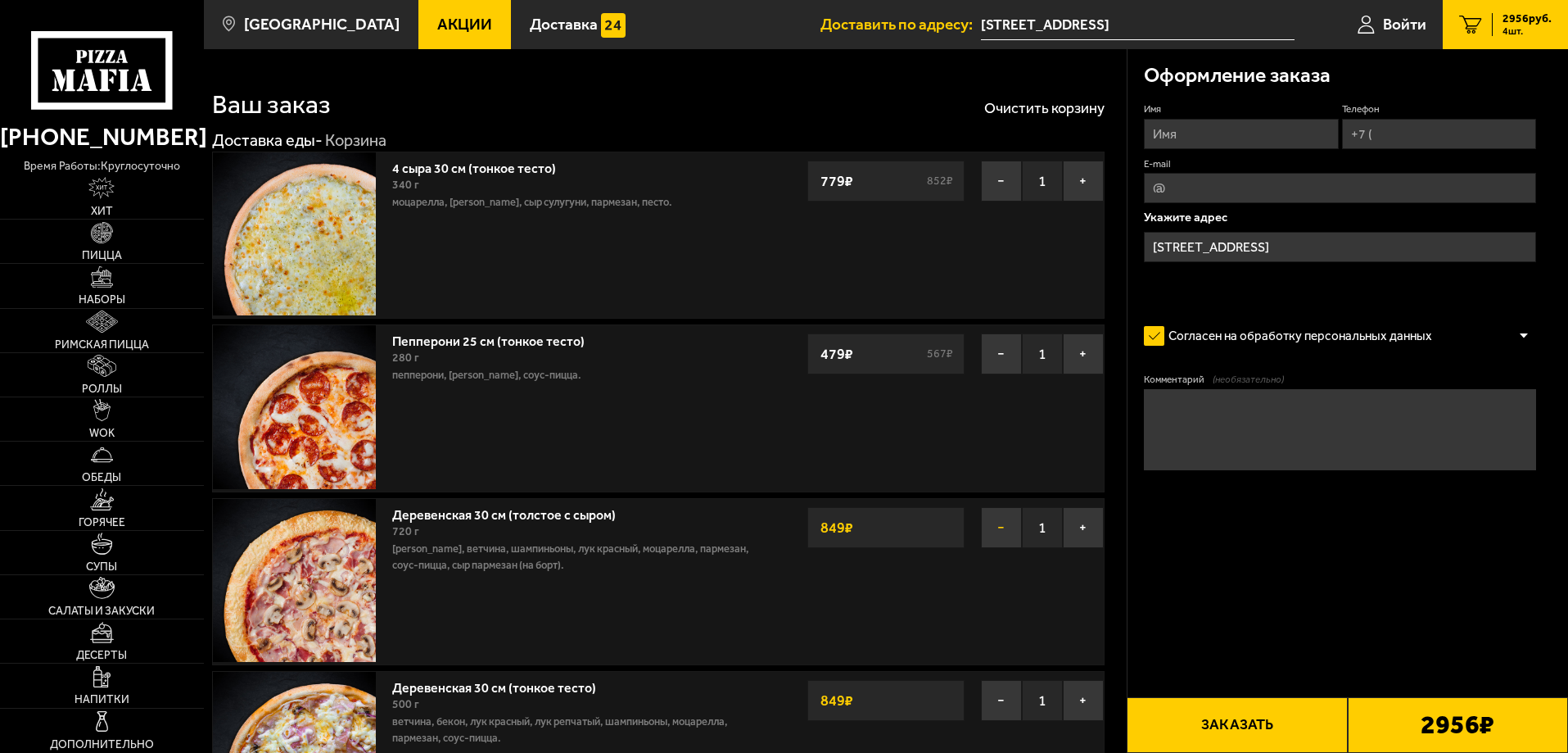
click at [998, 537] on button "−" at bounding box center [1001, 527] width 41 height 41
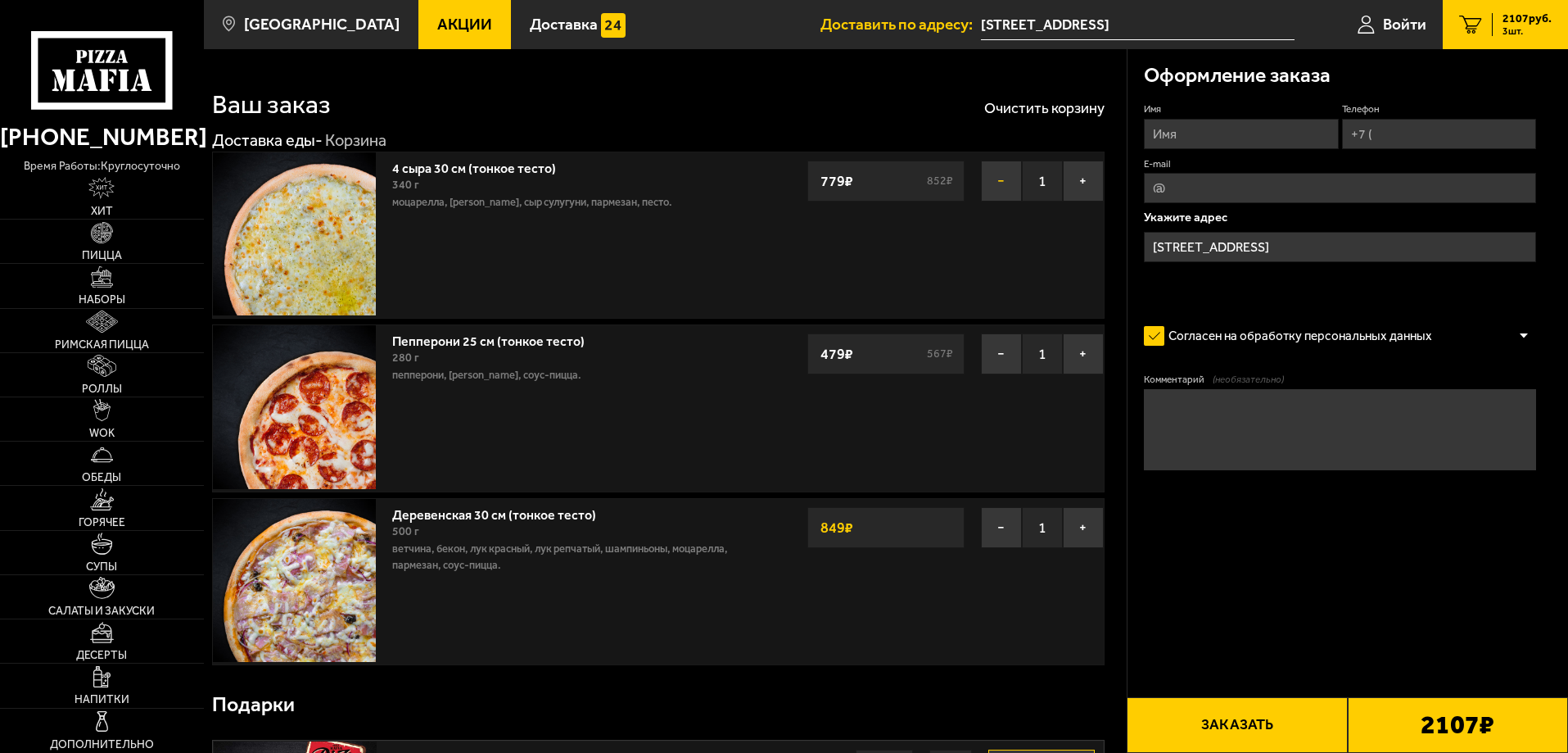
click at [1009, 188] on button "−" at bounding box center [1001, 180] width 41 height 41
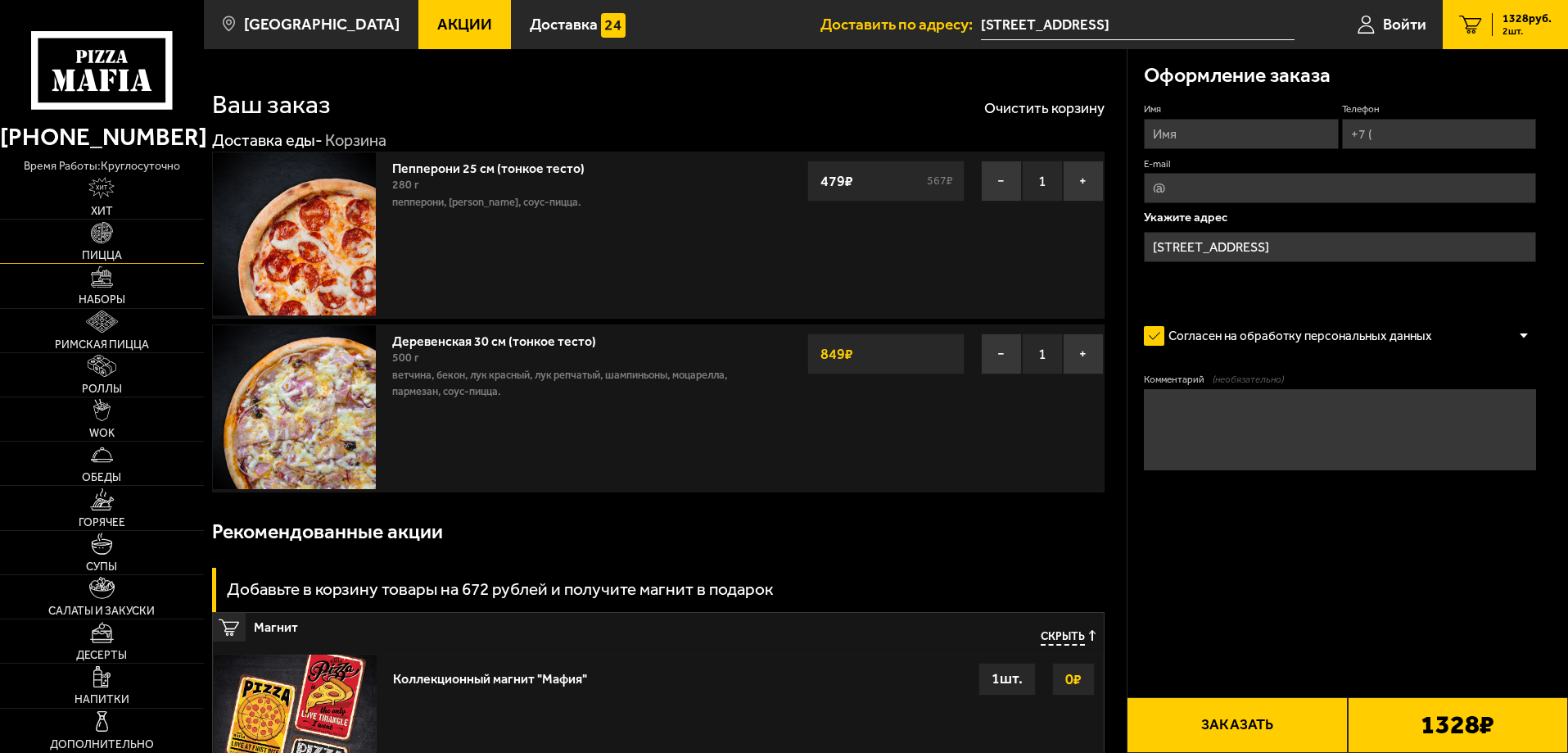
click at [116, 247] on link "Пицца" at bounding box center [102, 241] width 204 height 44
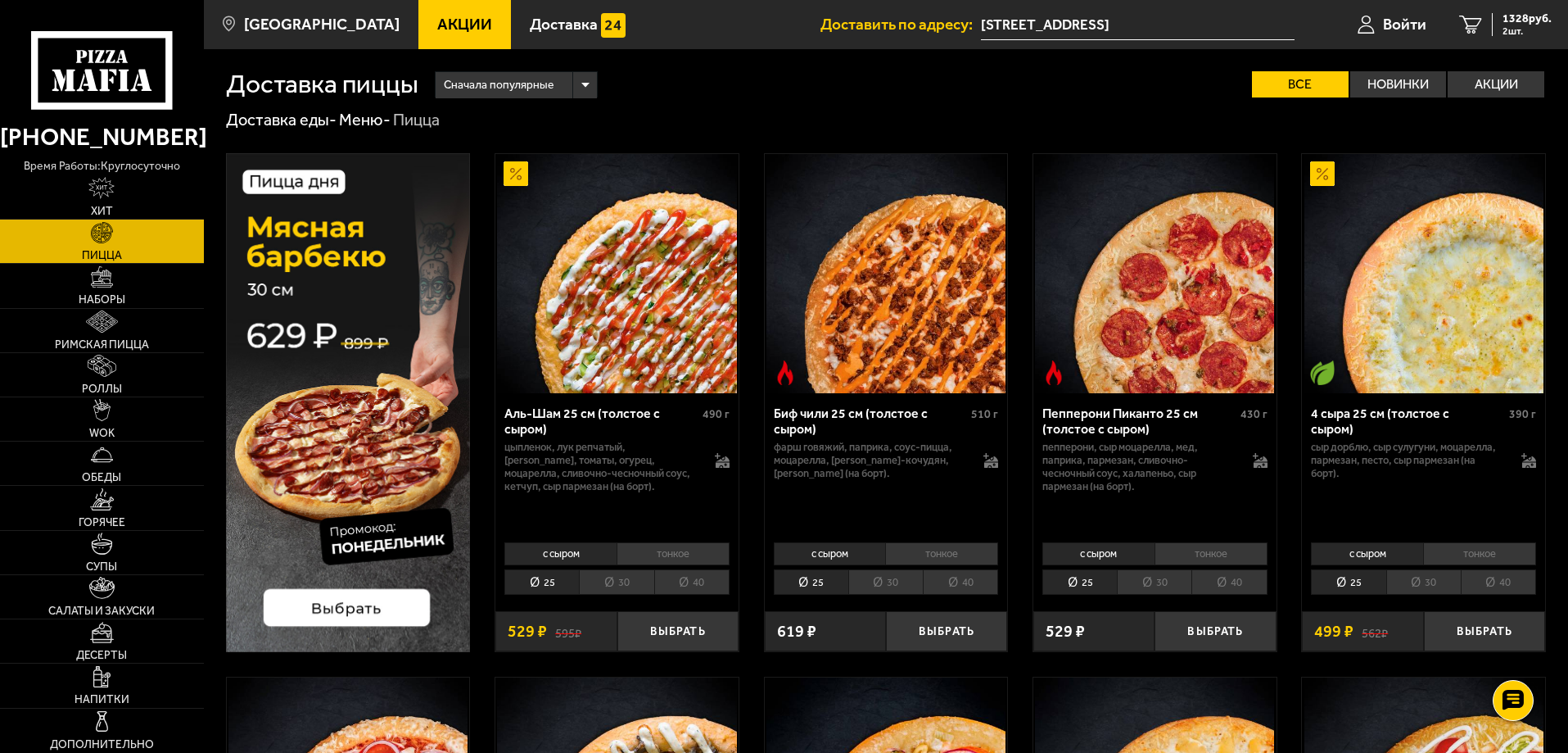
click at [1420, 587] on li "30" at bounding box center [1423, 581] width 75 height 25
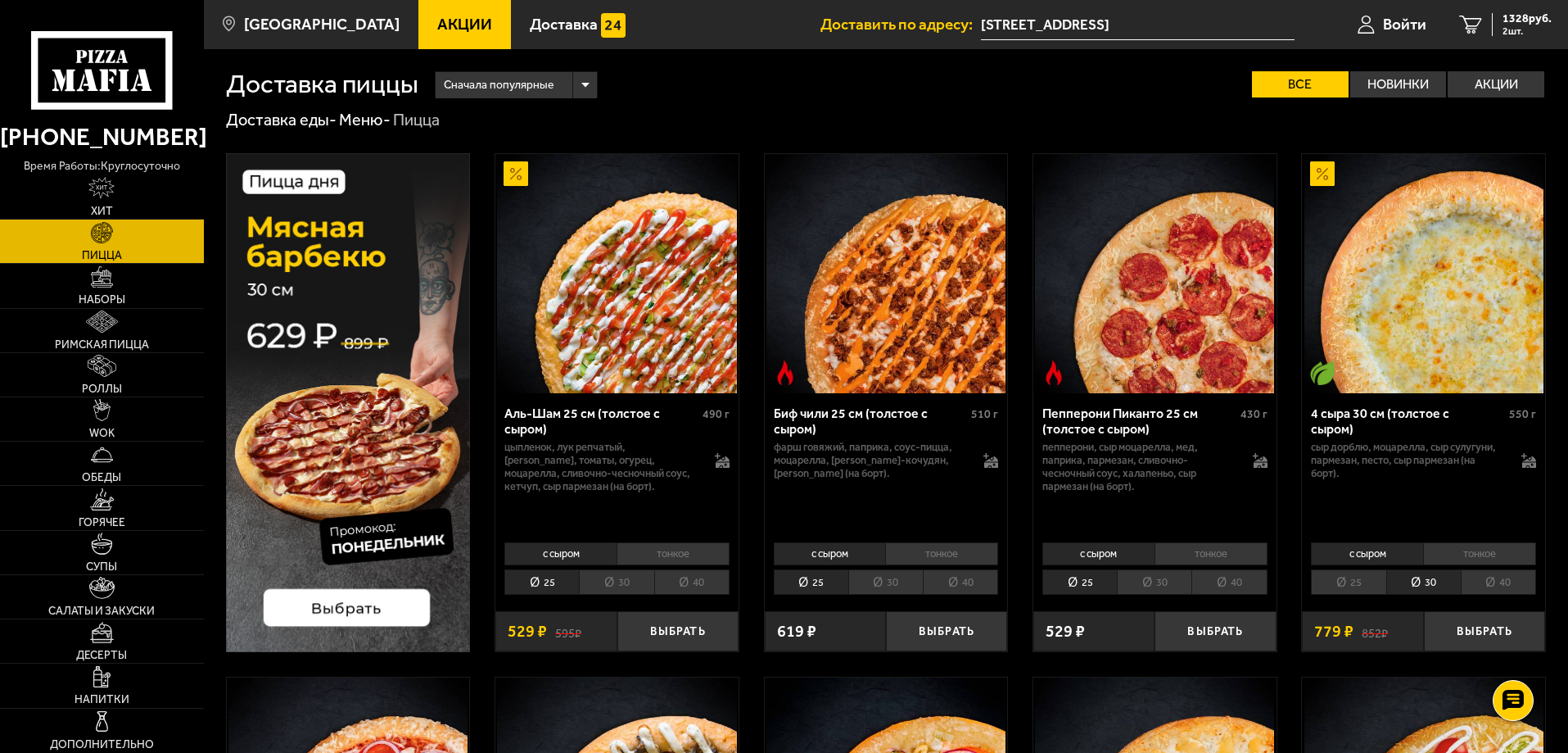
click at [1359, 594] on li "25" at bounding box center [1348, 581] width 75 height 25
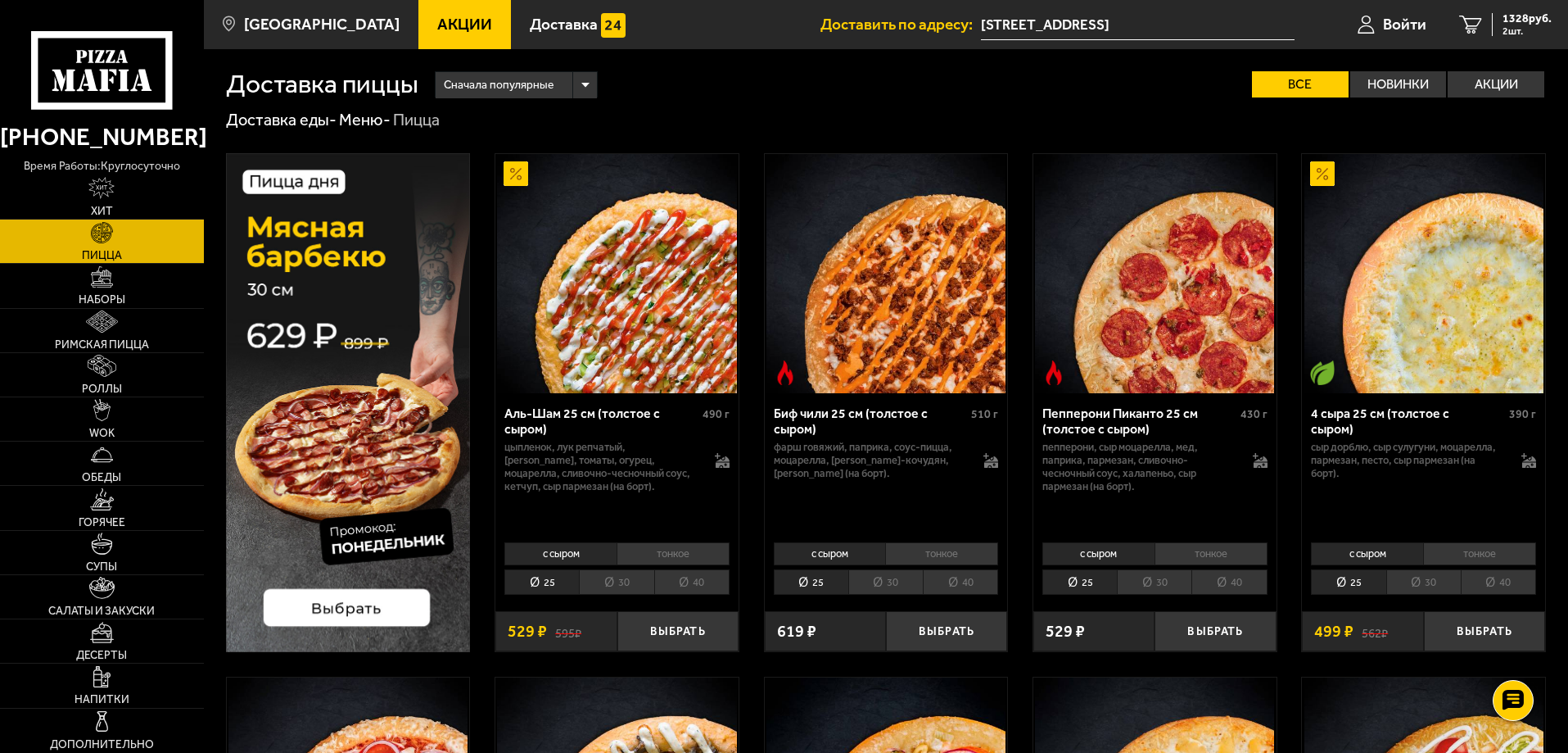
click at [1470, 551] on li "тонкое" at bounding box center [1479, 553] width 113 height 23
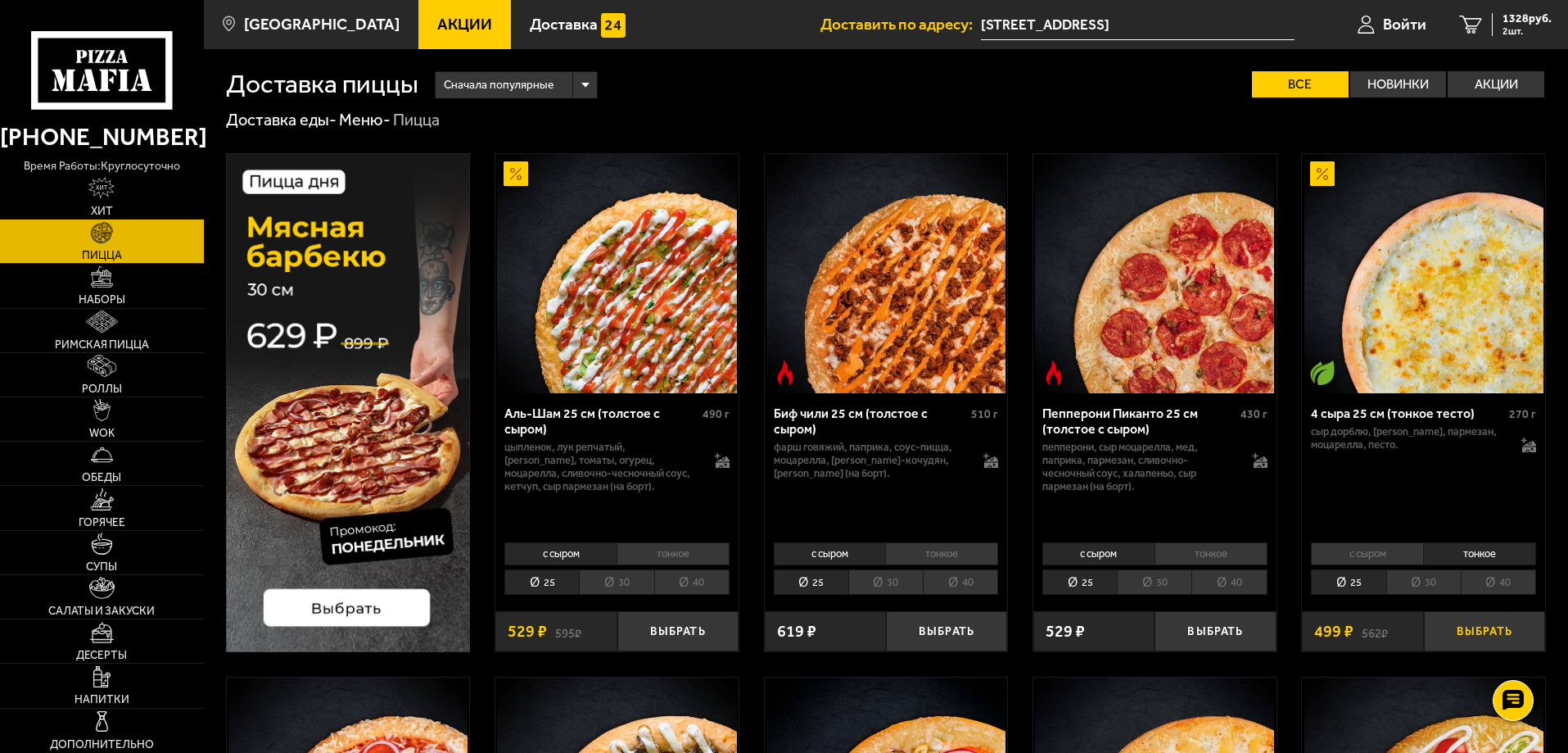
click at [1487, 621] on button "Выбрать" at bounding box center [1484, 631] width 121 height 40
click at [1479, 21] on icon "3" at bounding box center [1470, 25] width 23 height 19
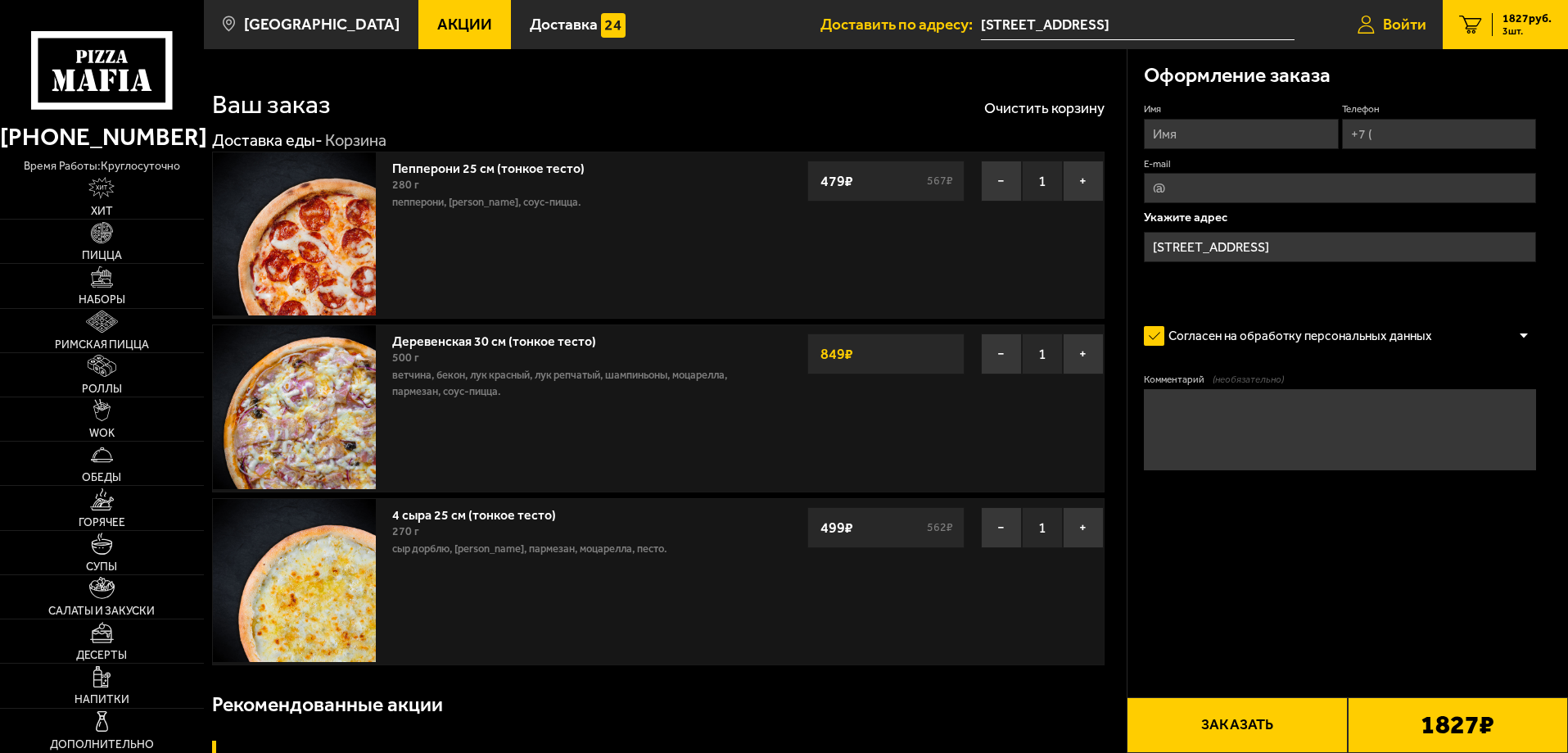
click at [1408, 17] on span "Войти" at bounding box center [1404, 24] width 44 height 16
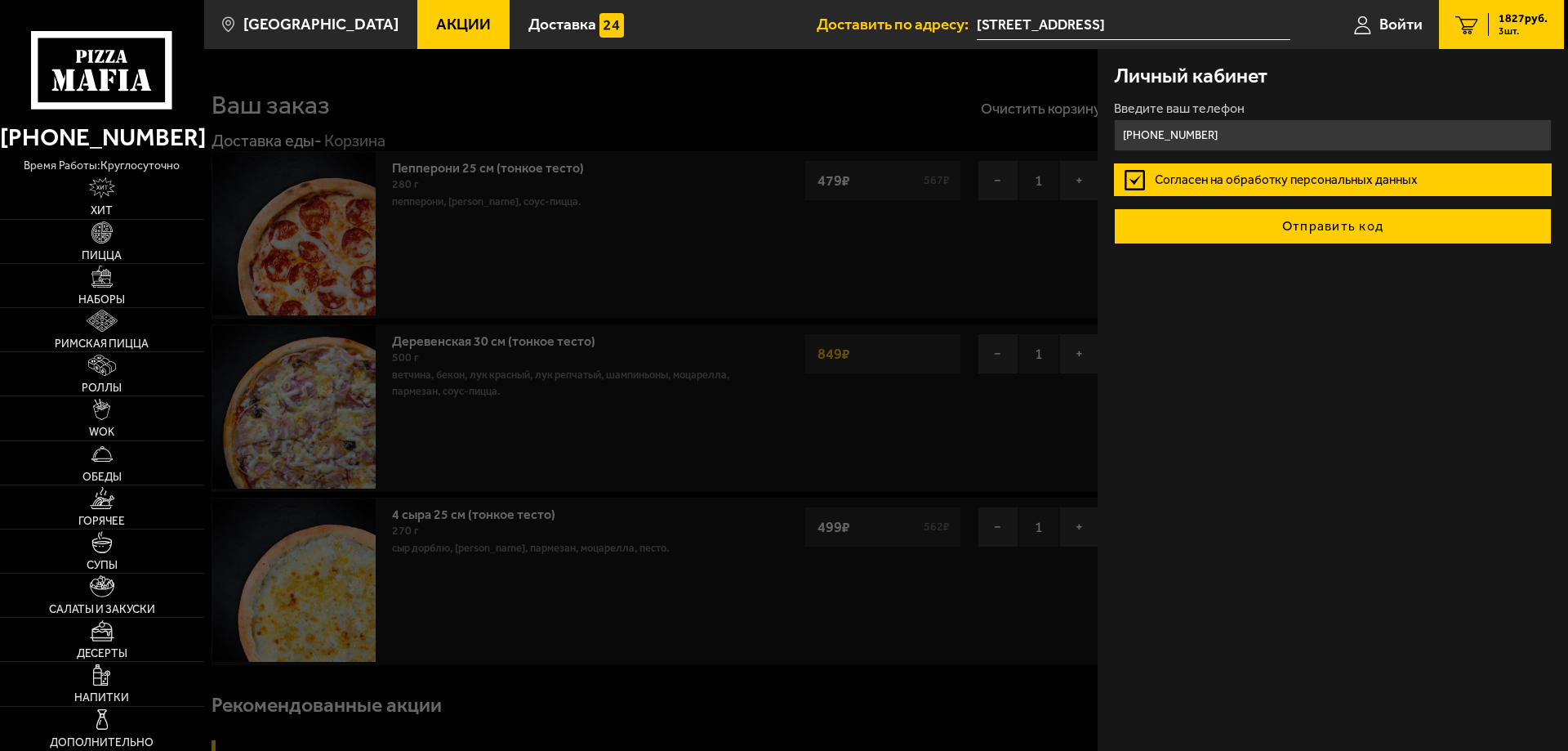
type input "+7 (921) 856-98-22"
click at [1363, 234] on button "Отправить код" at bounding box center [1333, 226] width 438 height 36
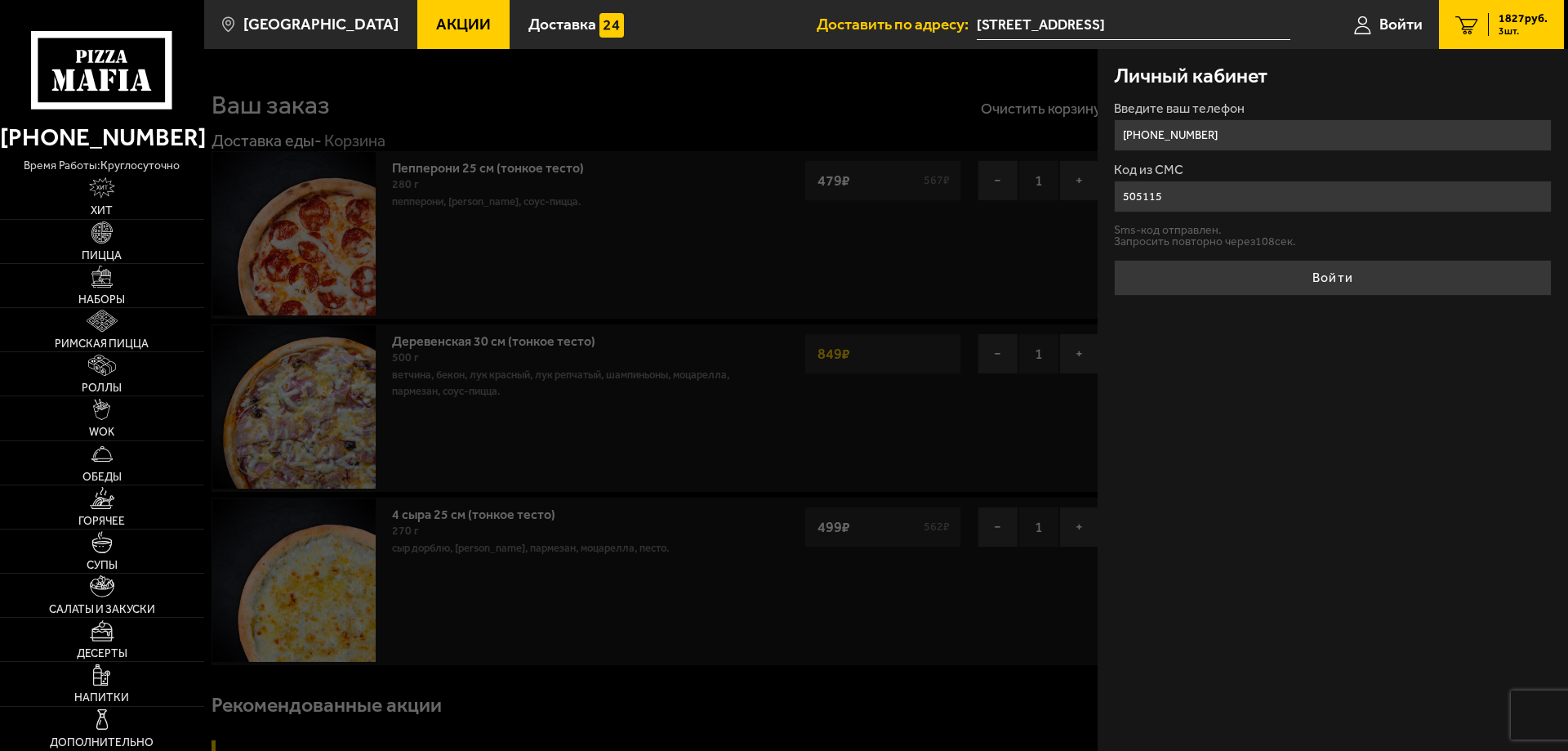
type input "505115"
click at [1114, 260] on button "Войти" at bounding box center [1333, 277] width 438 height 36
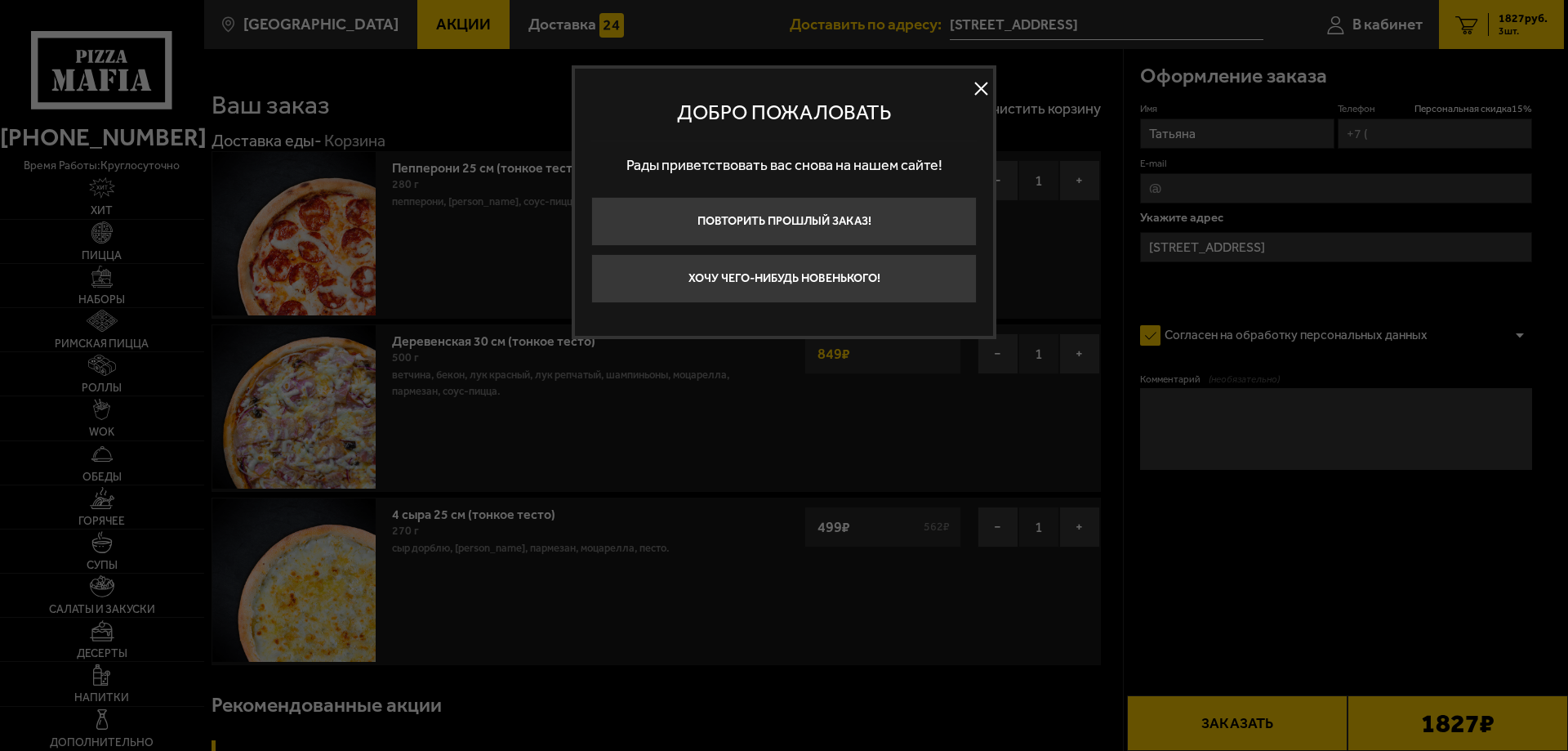
type input "+7 (921) 856-98-22"
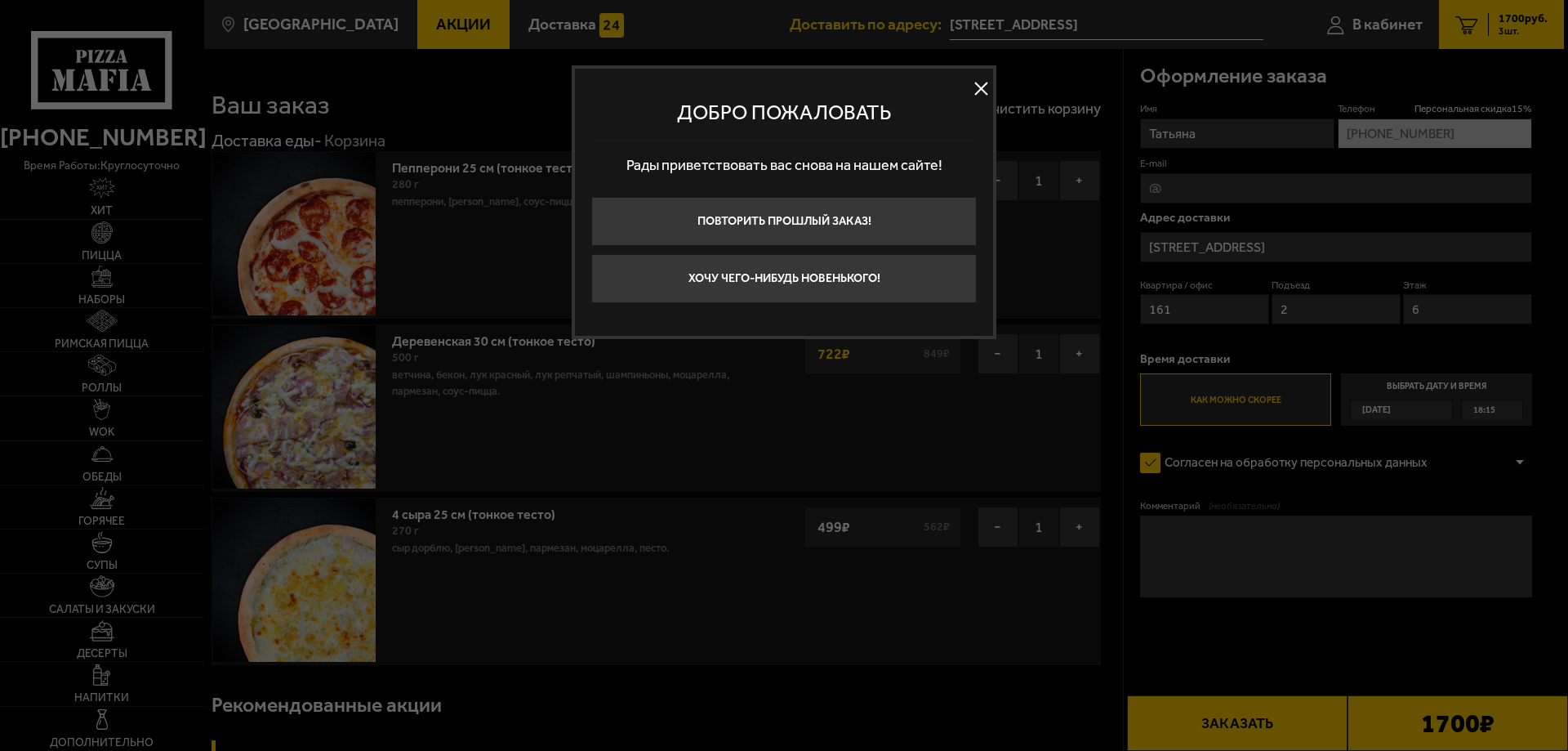
click at [974, 86] on button at bounding box center [981, 89] width 24 height 24
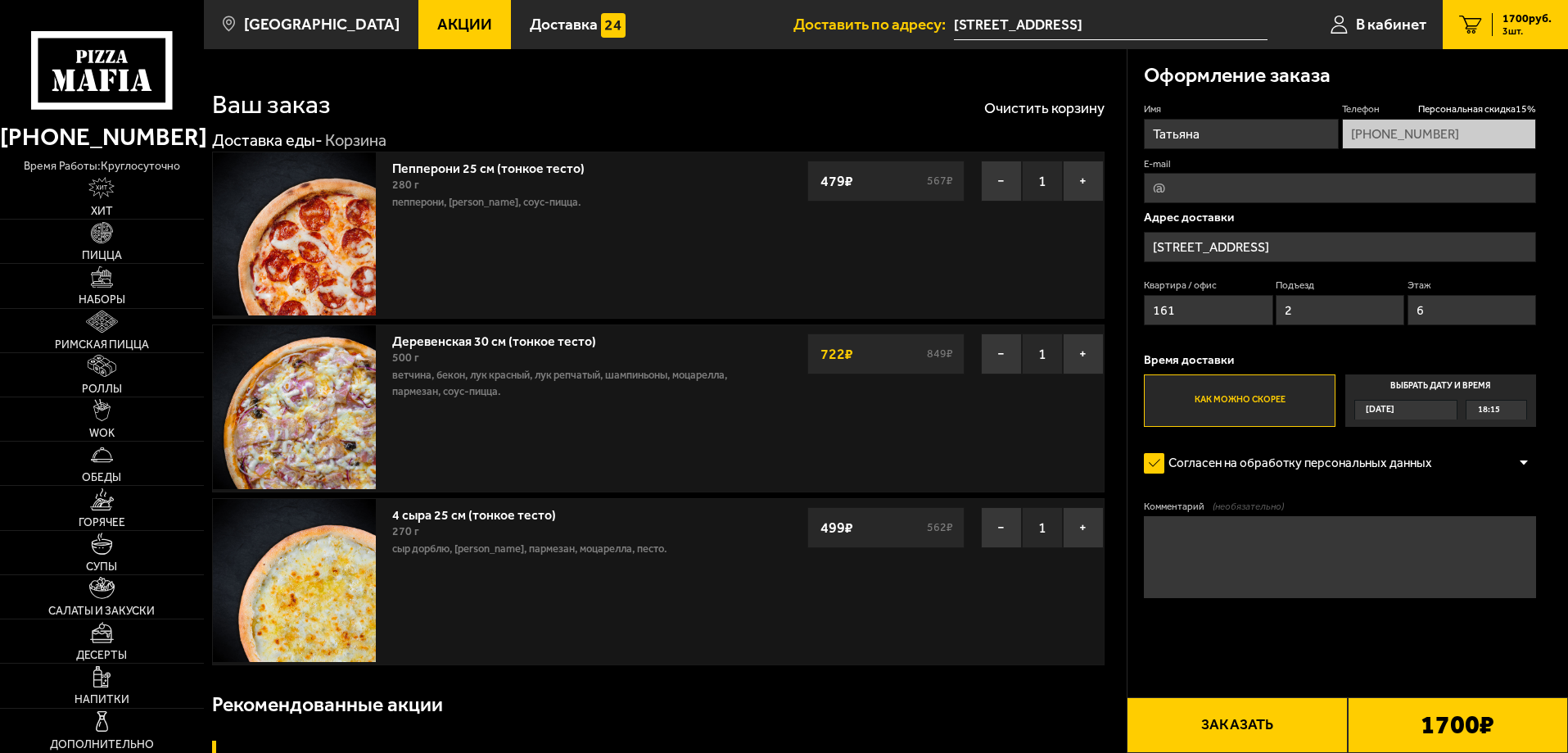
click at [1275, 729] on button "Заказать" at bounding box center [1236, 725] width 220 height 56
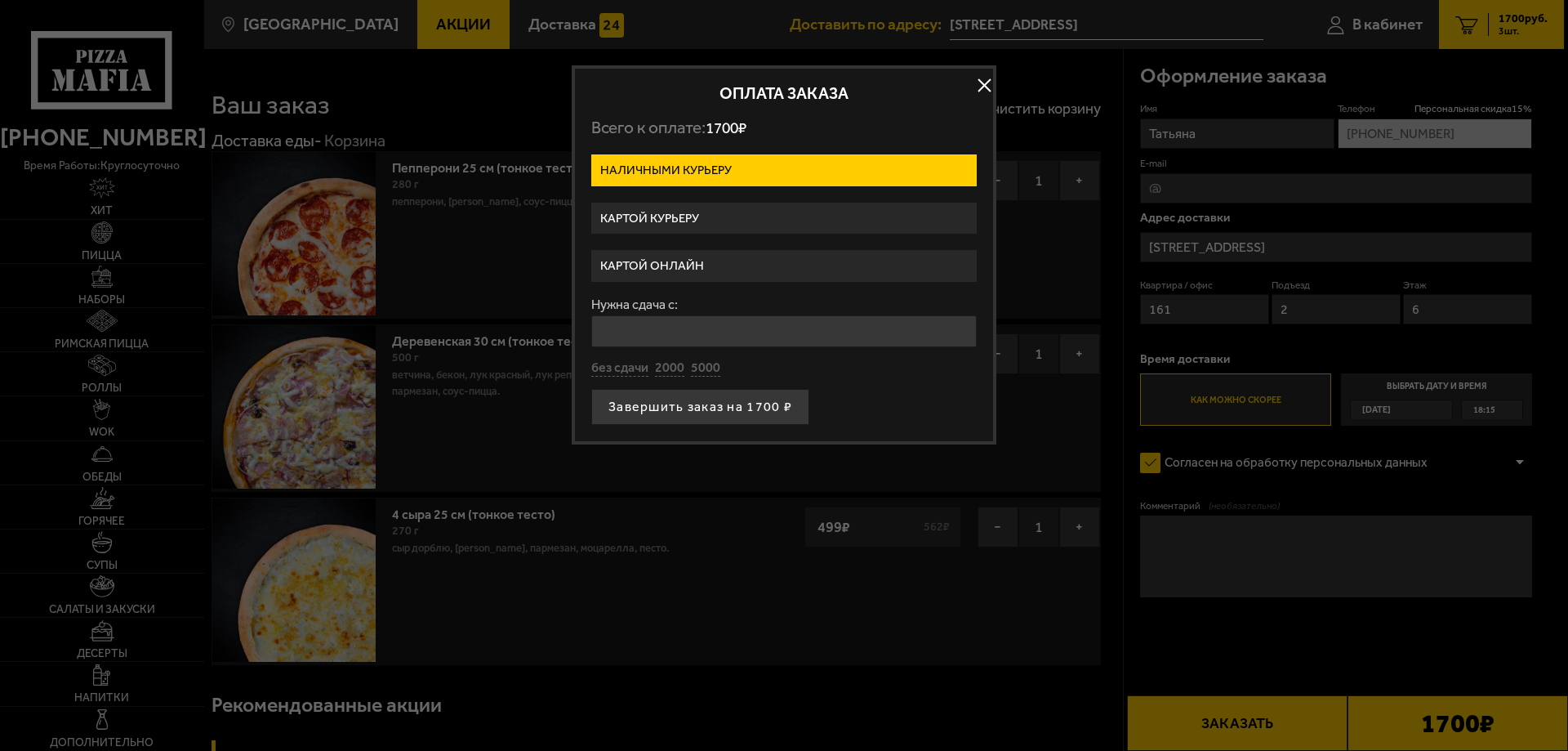
click at [736, 269] on label "Картой онлайн" at bounding box center [784, 266] width 386 height 32
click at [0, 0] on input "Картой онлайн" at bounding box center [0, 0] width 0 height 0
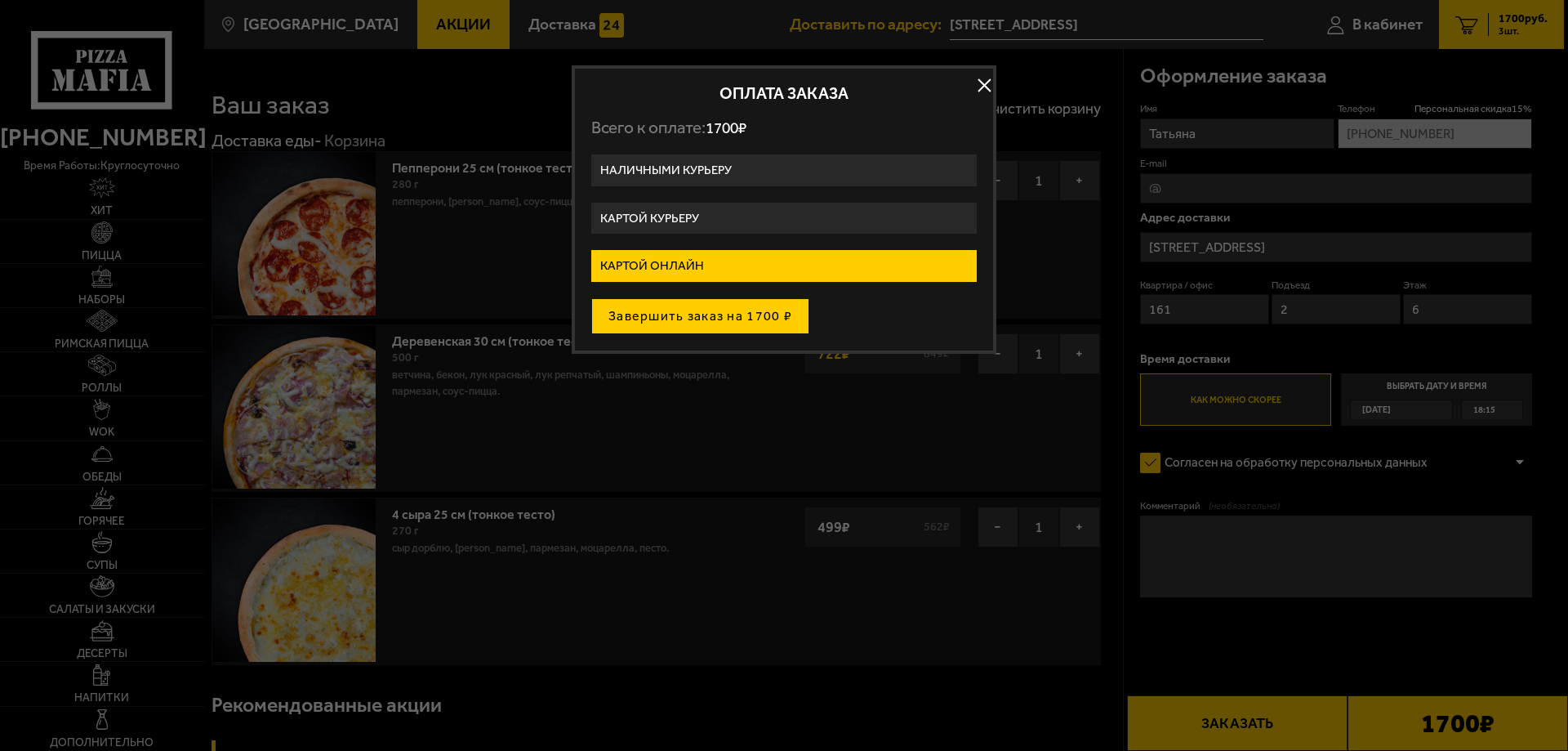
click at [727, 314] on button "Завершить заказ на 1700 ₽" at bounding box center [700, 316] width 218 height 36
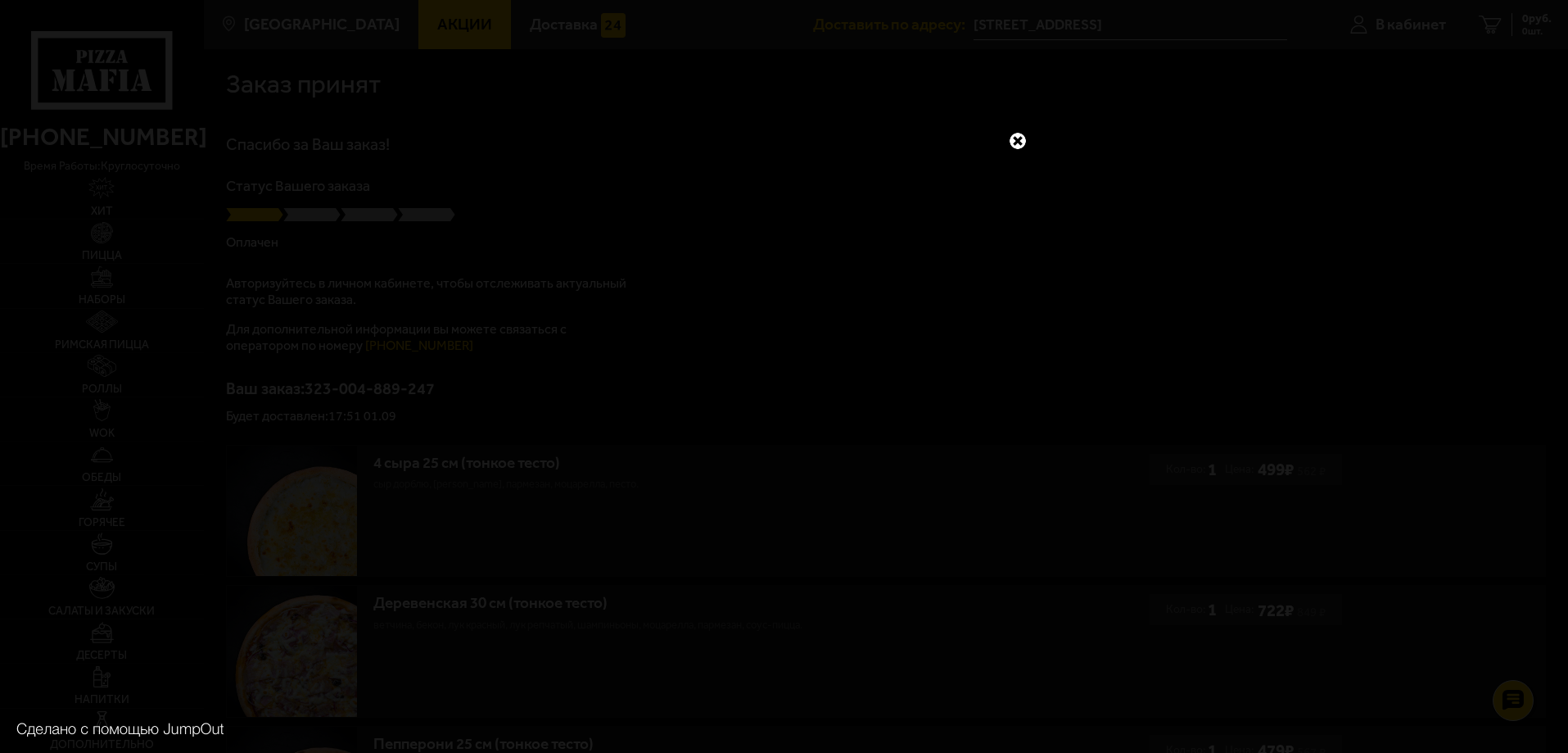
click at [1012, 147] on link at bounding box center [1017, 140] width 21 height 21
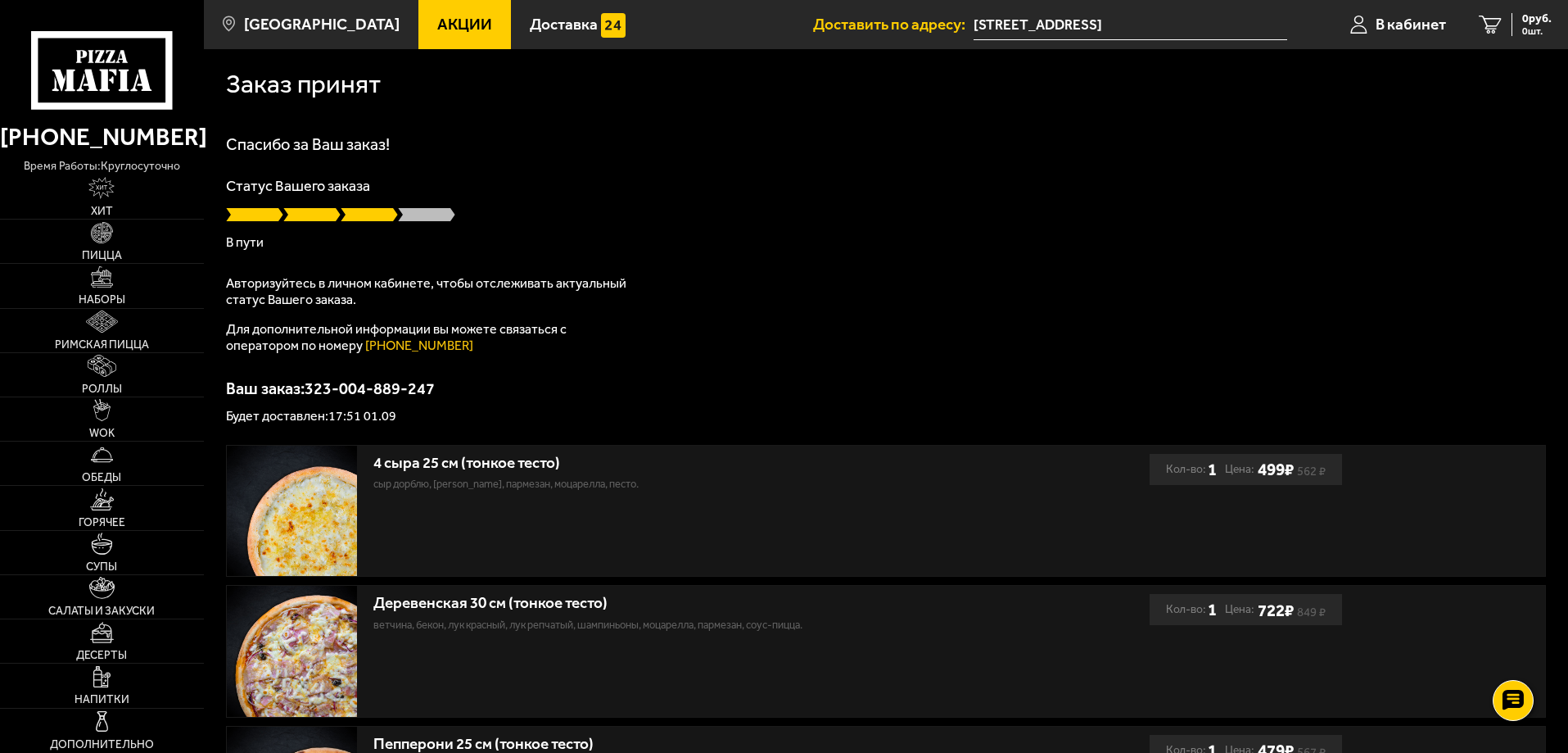
click at [1037, 20] on input "[STREET_ADDRESS]" at bounding box center [1130, 24] width 314 height 31
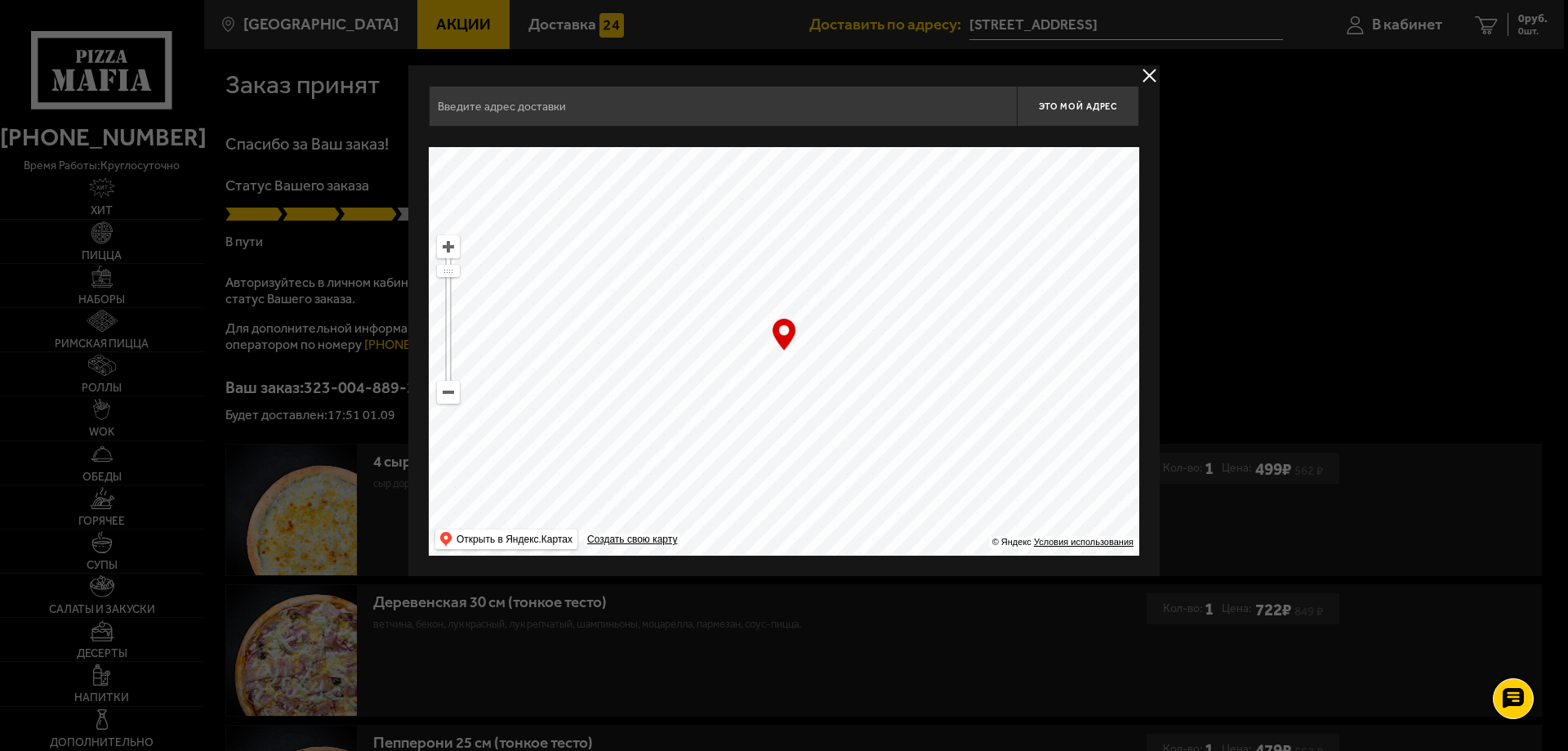
click at [1035, 20] on div at bounding box center [784, 376] width 1568 height 751
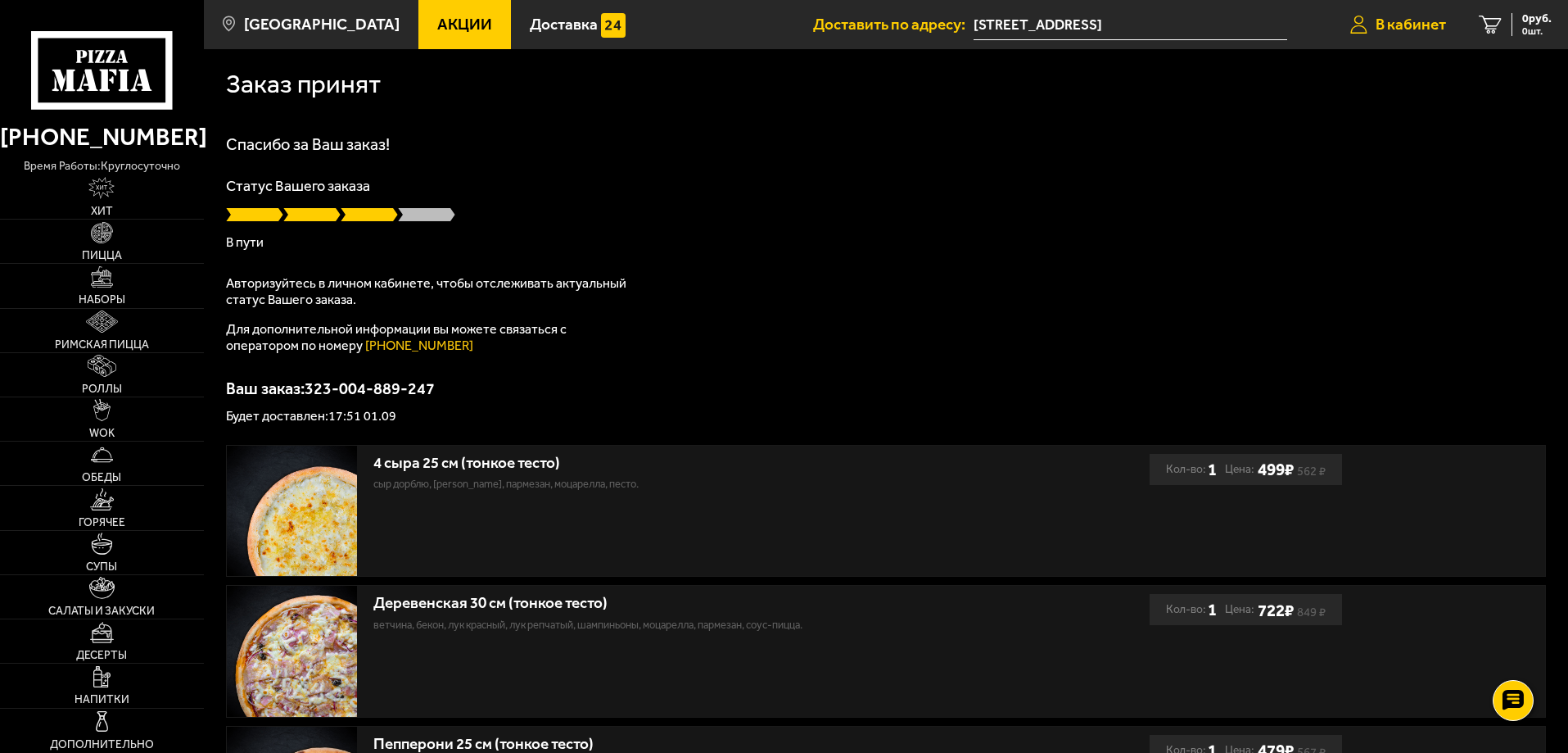
click at [1391, 28] on span "В кабинет" at bounding box center [1410, 24] width 71 height 16
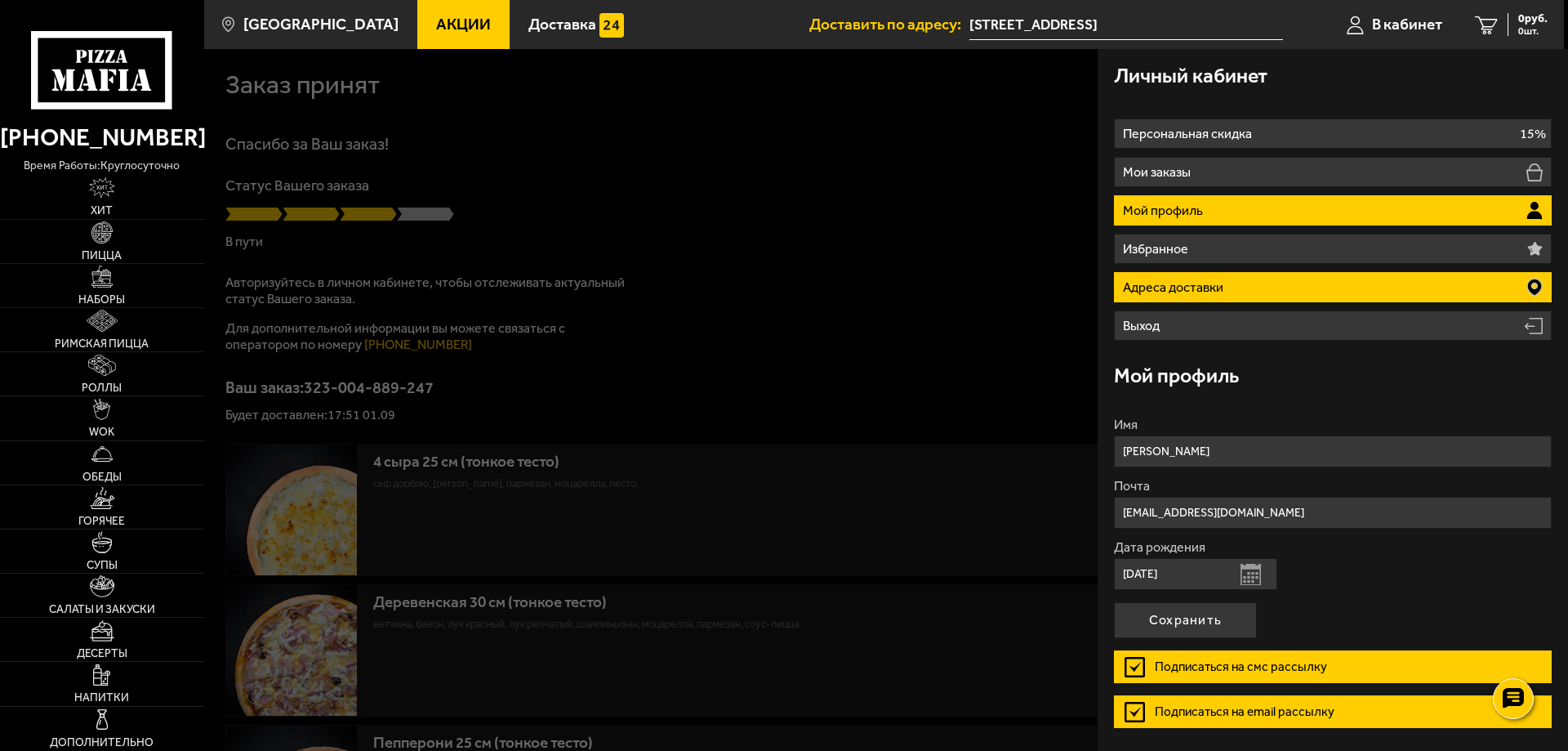
click at [1479, 288] on li "Адреса доставки" at bounding box center [1333, 287] width 438 height 30
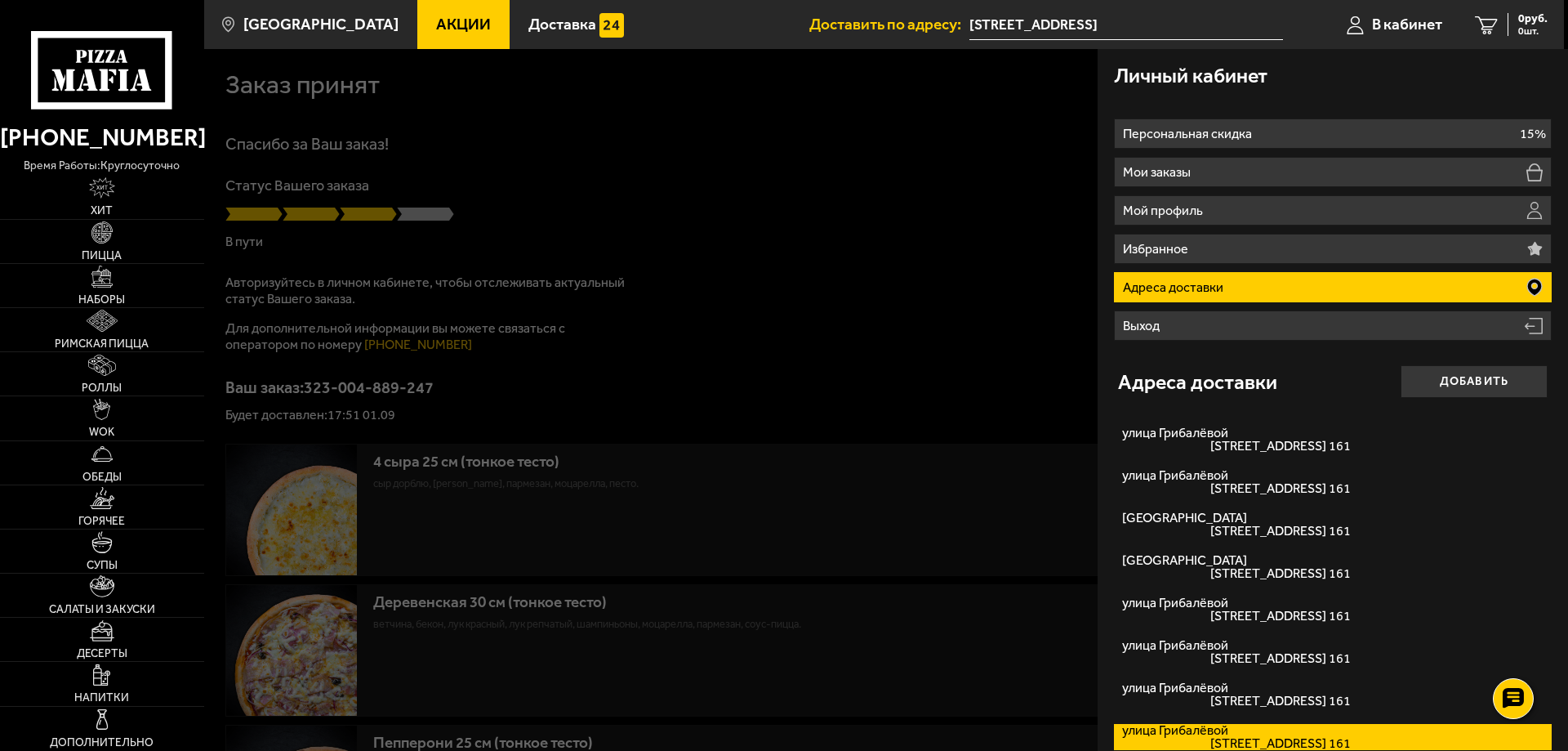
click at [708, 291] on div at bounding box center [988, 424] width 1568 height 751
